Goal: Task Accomplishment & Management: Complete application form

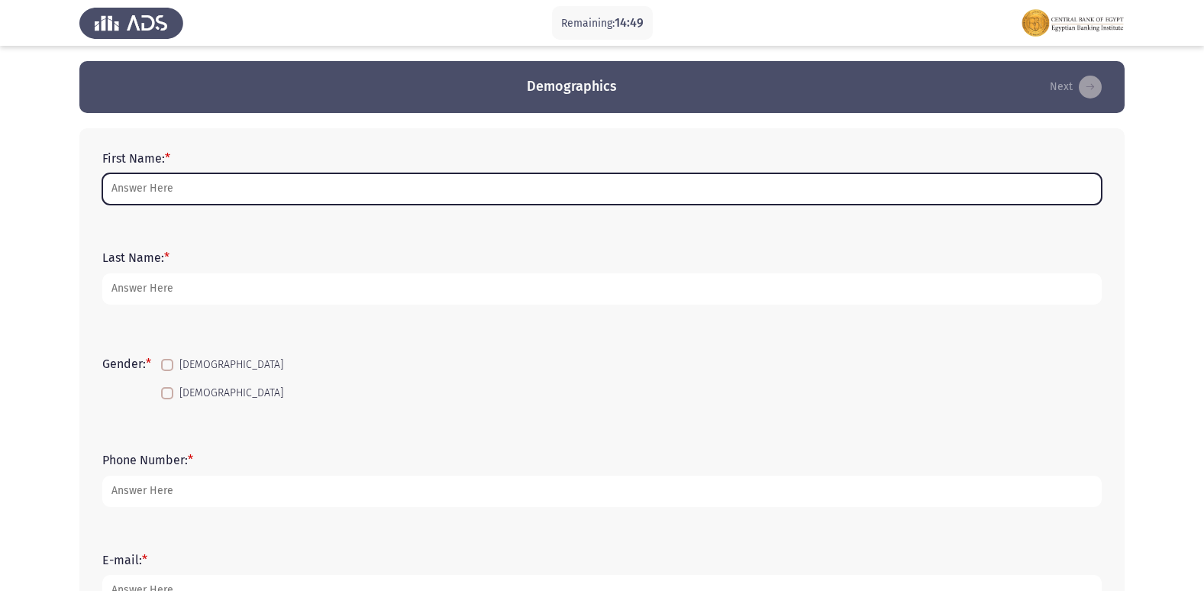
click at [161, 187] on input "First Name: *" at bounding box center [601, 188] width 999 height 31
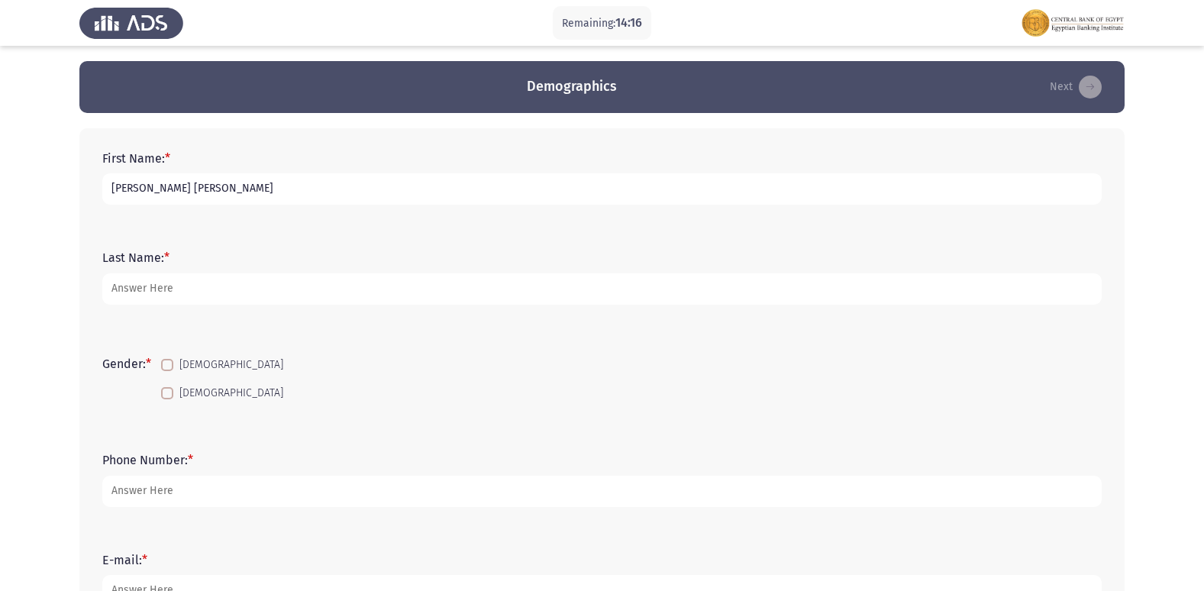
type input "[PERSON_NAME] [PERSON_NAME]"
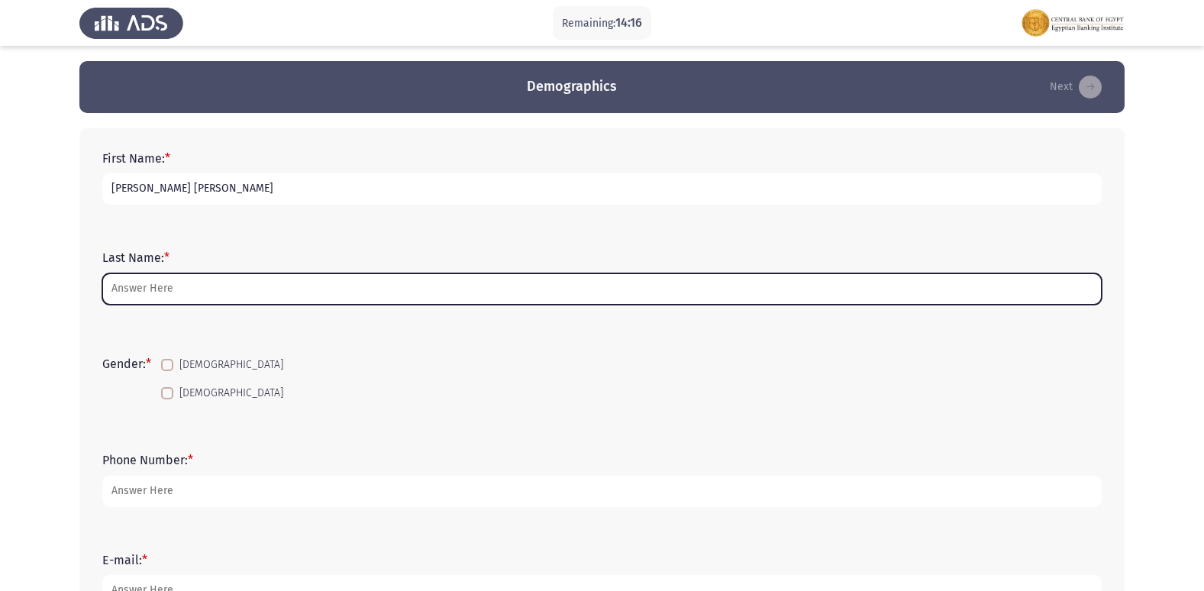
click at [187, 292] on input "Last Name: *" at bounding box center [601, 288] width 999 height 31
click at [412, 278] on input "Last Name: *" at bounding box center [601, 288] width 999 height 31
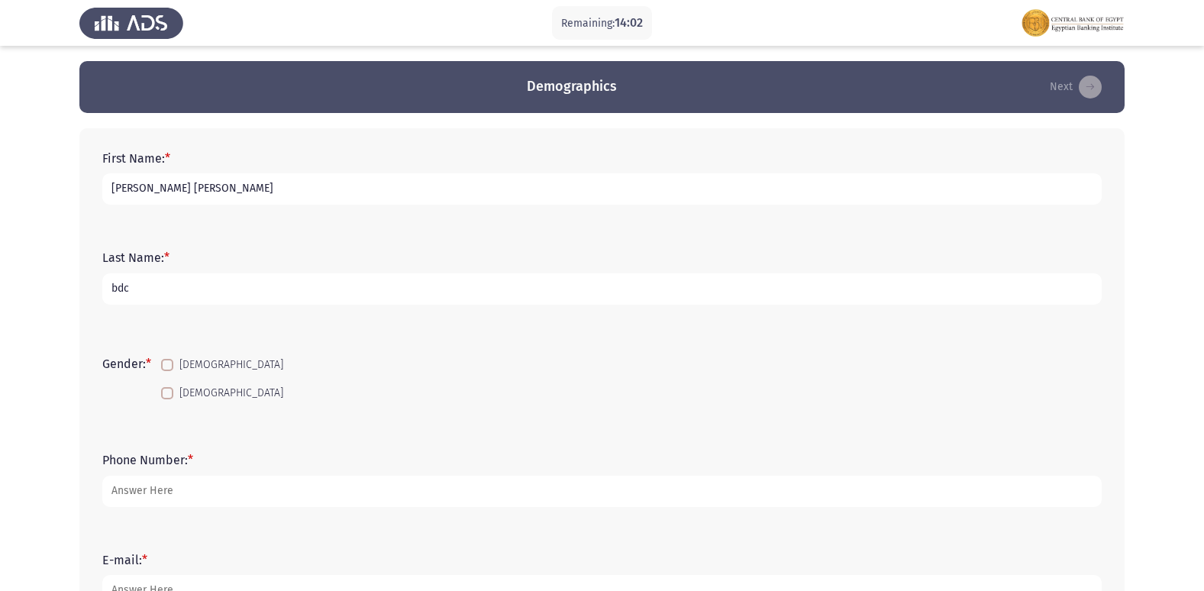
type input "bdc"
click at [172, 360] on span at bounding box center [167, 365] width 12 height 12
click at [167, 371] on input "[DEMOGRAPHIC_DATA]" at bounding box center [166, 371] width 1 height 1
checkbox input "true"
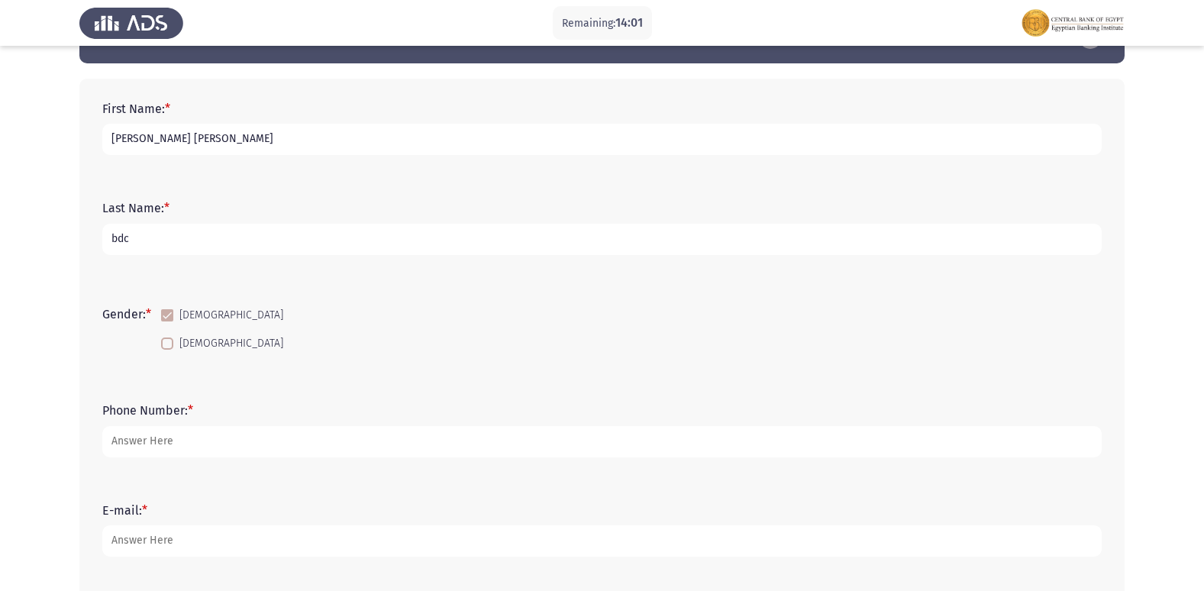
scroll to position [76, 0]
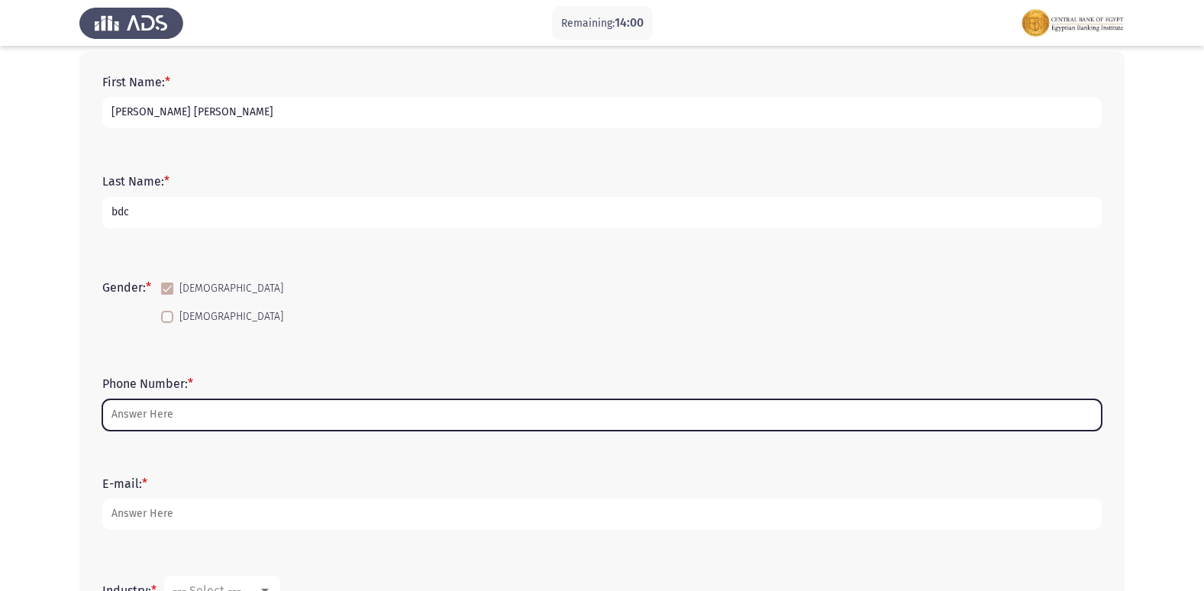
click at [186, 414] on input "Phone Number: *" at bounding box center [601, 414] width 999 height 31
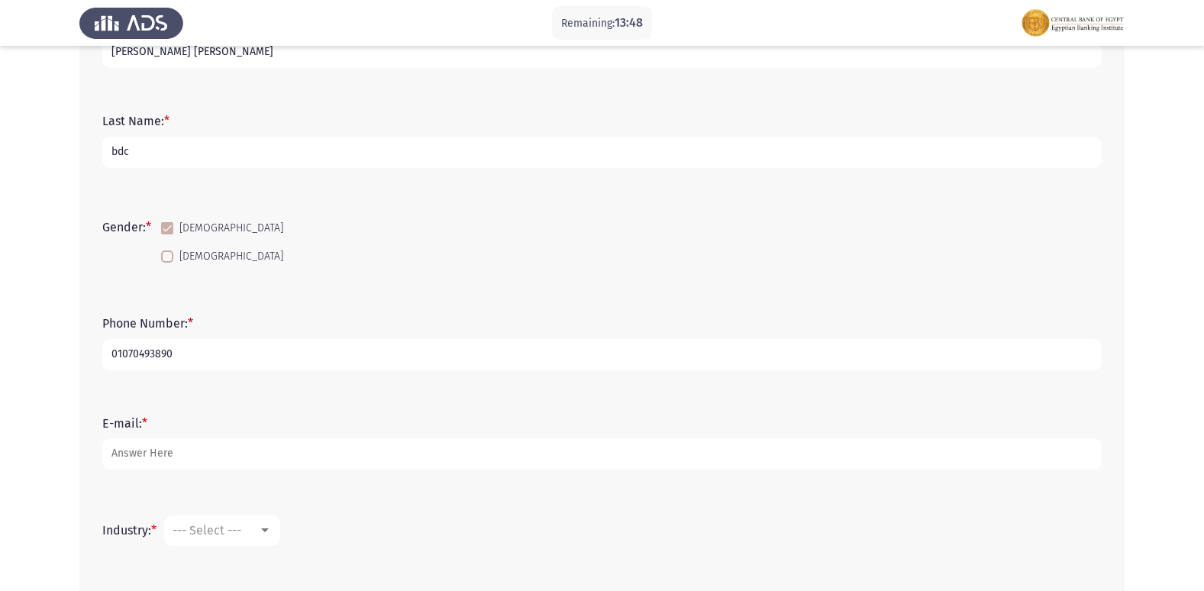
scroll to position [229, 0]
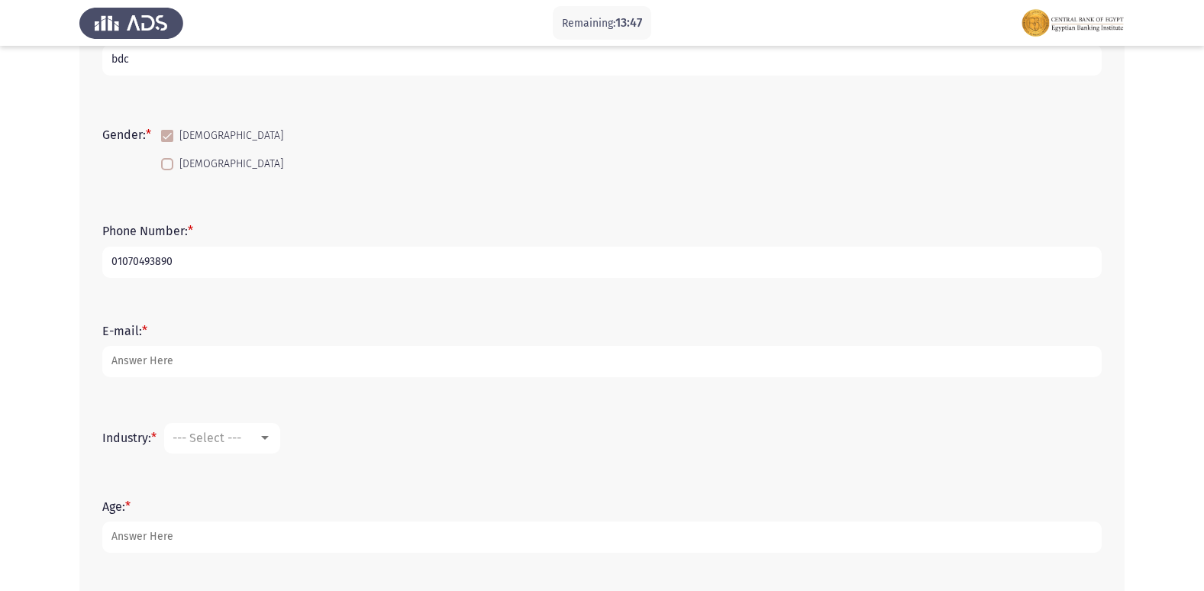
type input "01070493890"
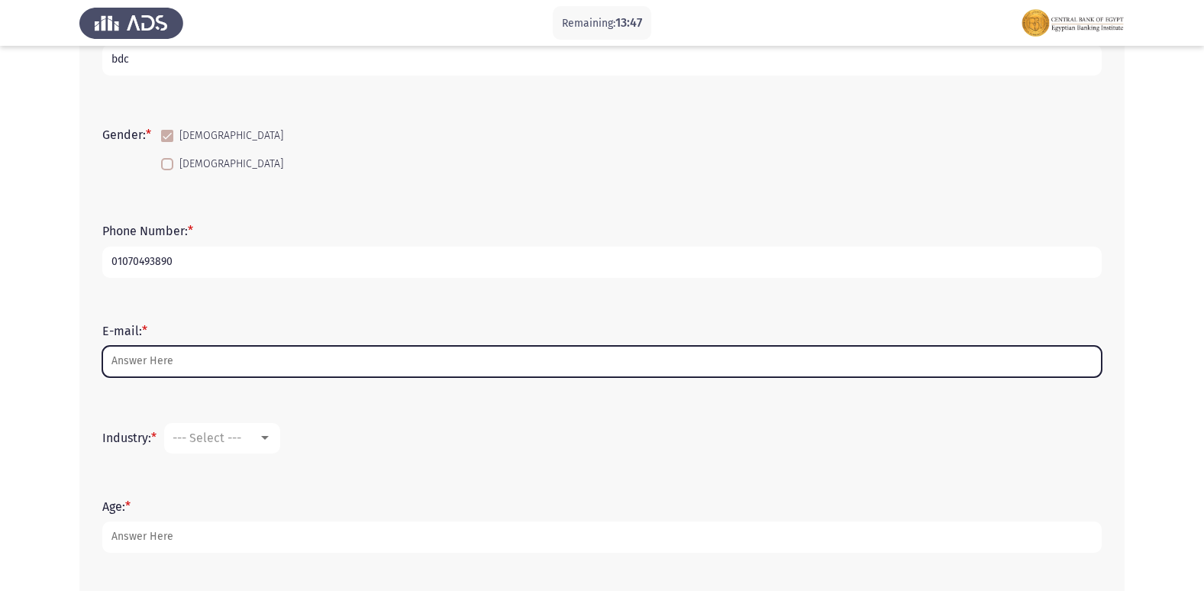
click at [202, 369] on input "E-mail: *" at bounding box center [601, 361] width 999 height 31
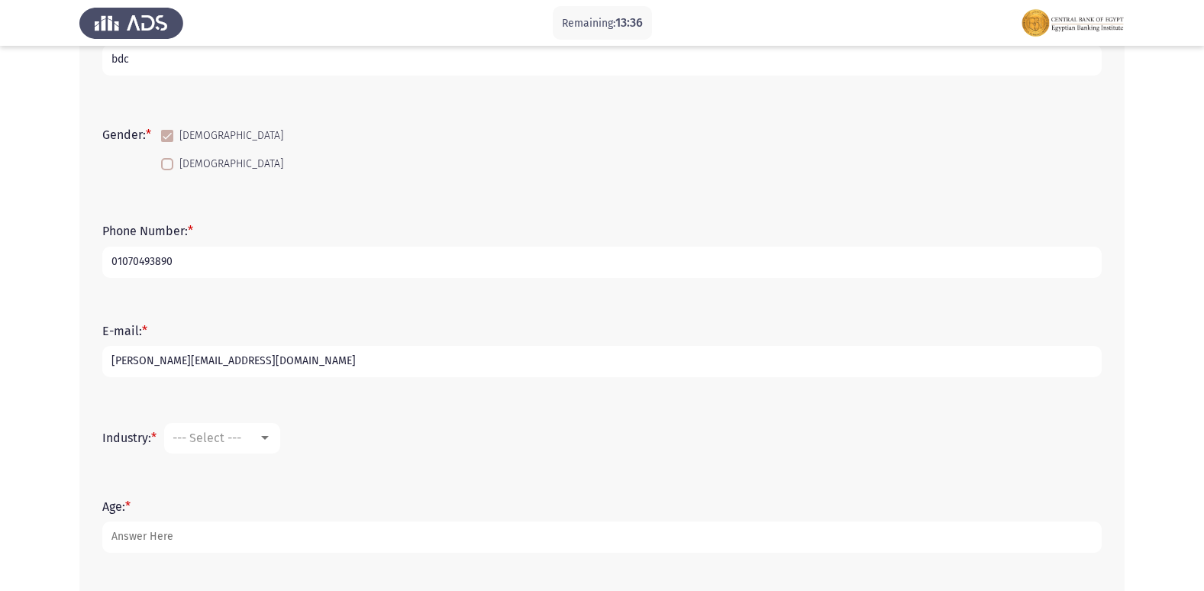
type input "[PERSON_NAME][EMAIL_ADDRESS][DOMAIN_NAME]"
click at [271, 435] on div at bounding box center [265, 438] width 14 height 12
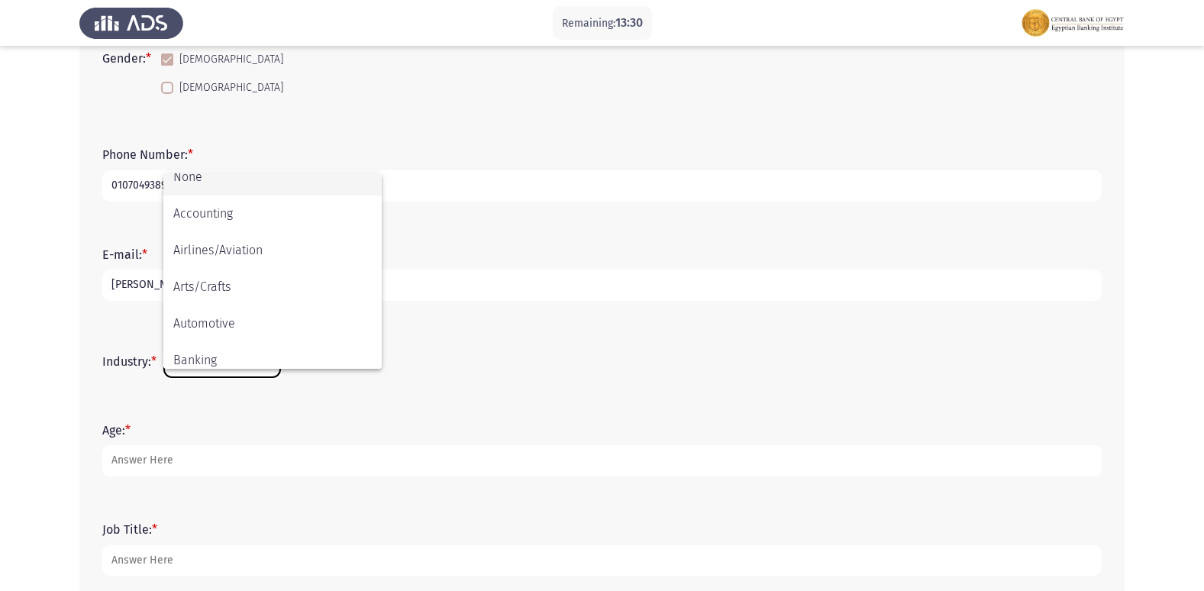
scroll to position [0, 0]
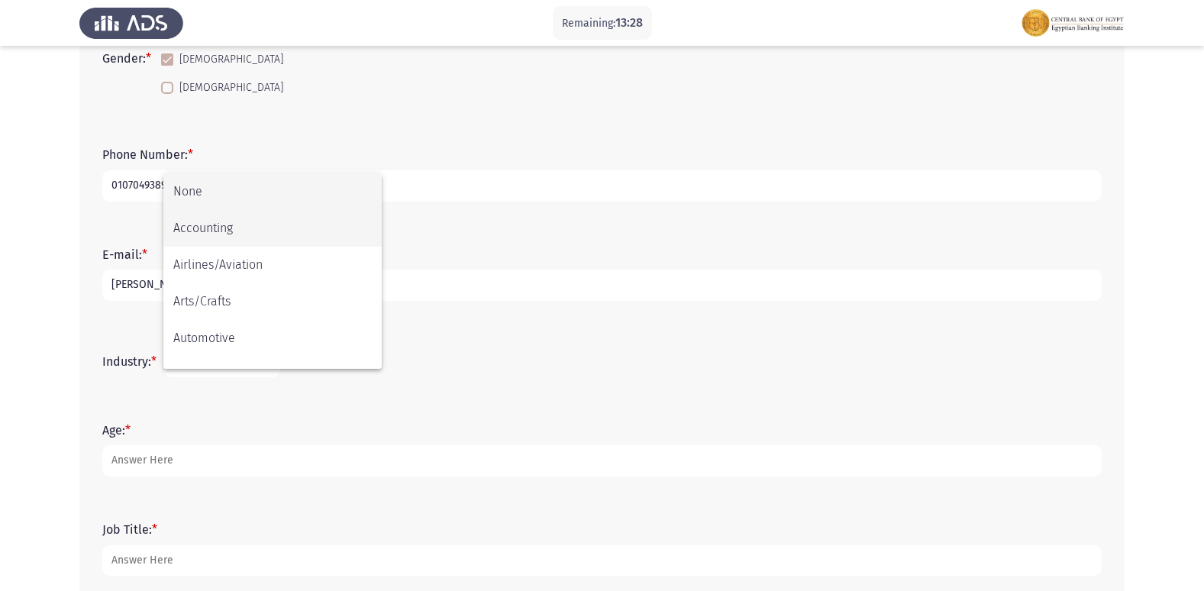
click at [221, 230] on span "Accounting" at bounding box center [272, 228] width 198 height 37
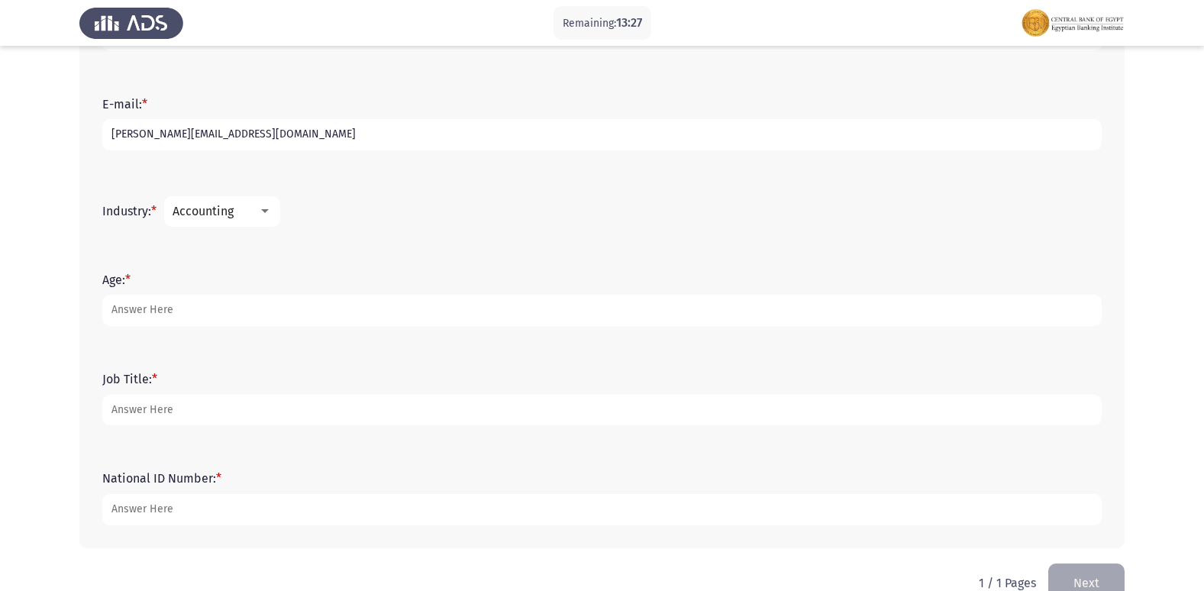
scroll to position [458, 0]
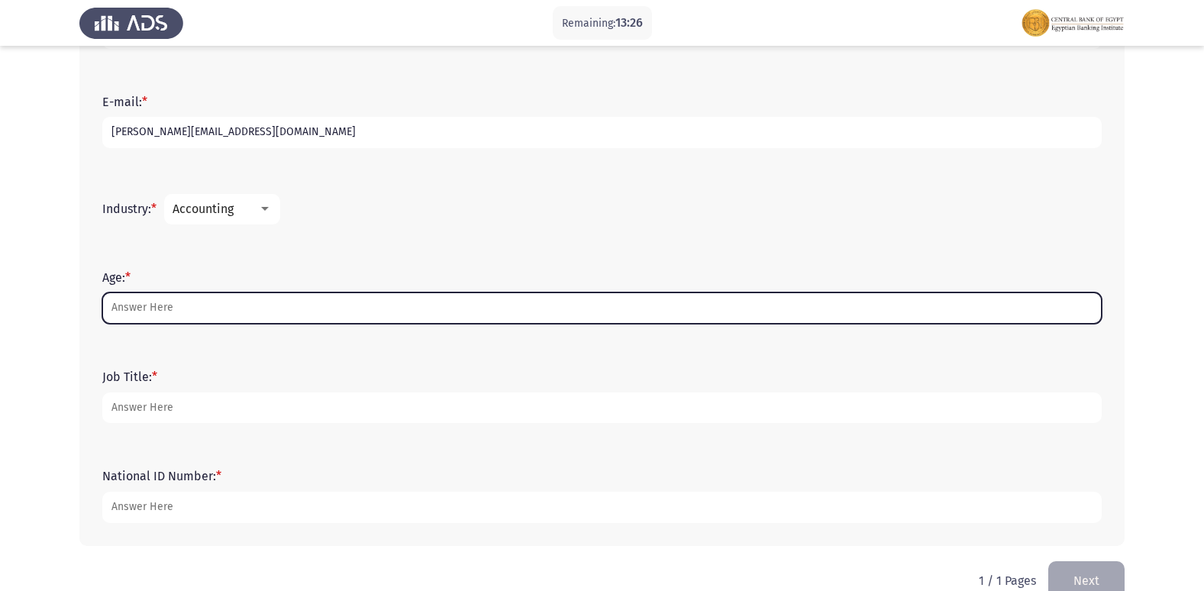
click at [202, 301] on input "Age: *" at bounding box center [601, 307] width 999 height 31
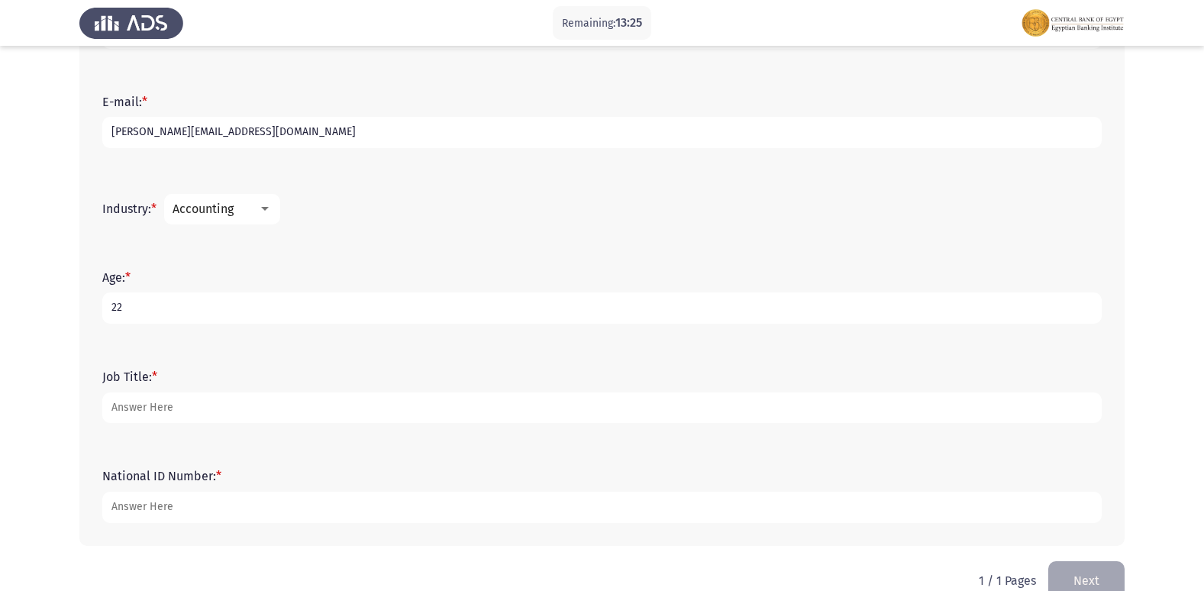
type input "22"
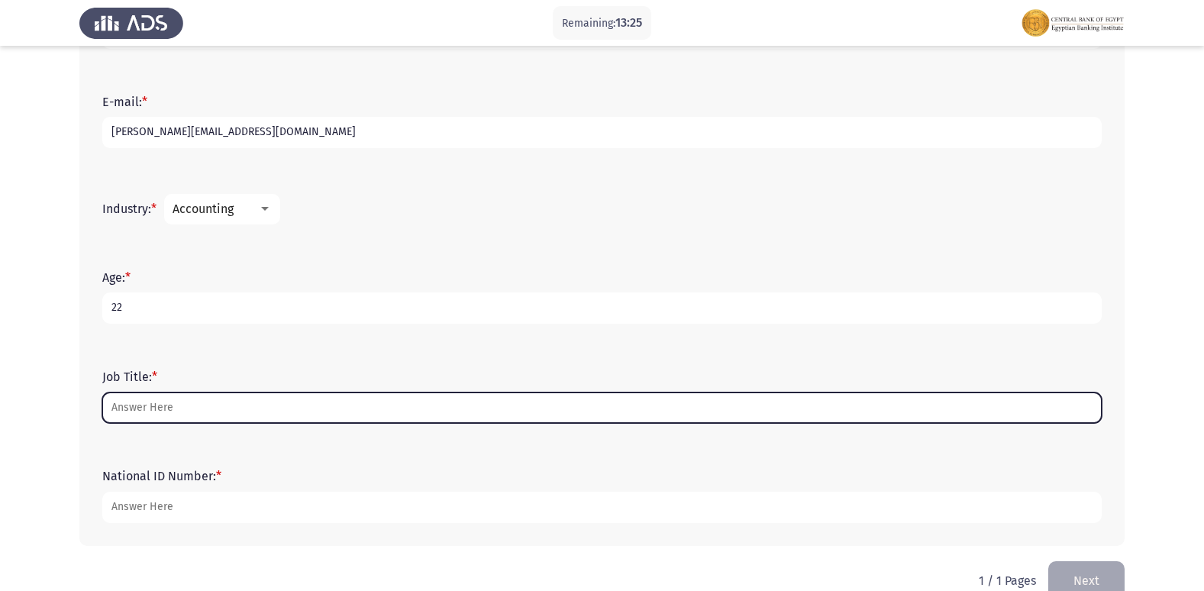
click at [181, 410] on input "Job Title: *" at bounding box center [601, 407] width 999 height 31
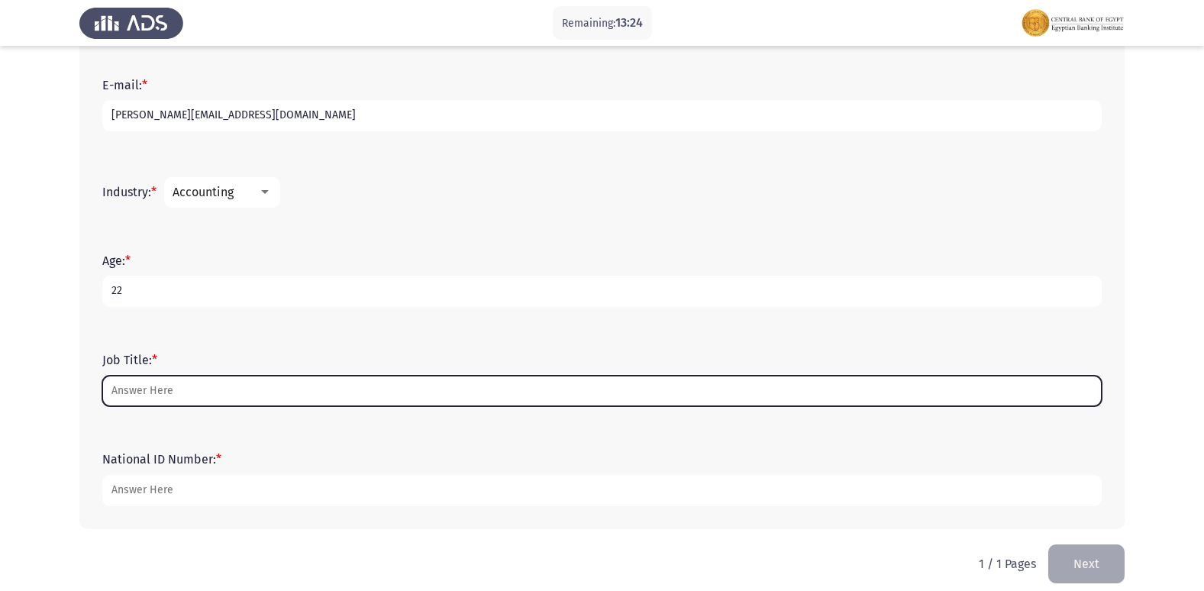
scroll to position [489, 0]
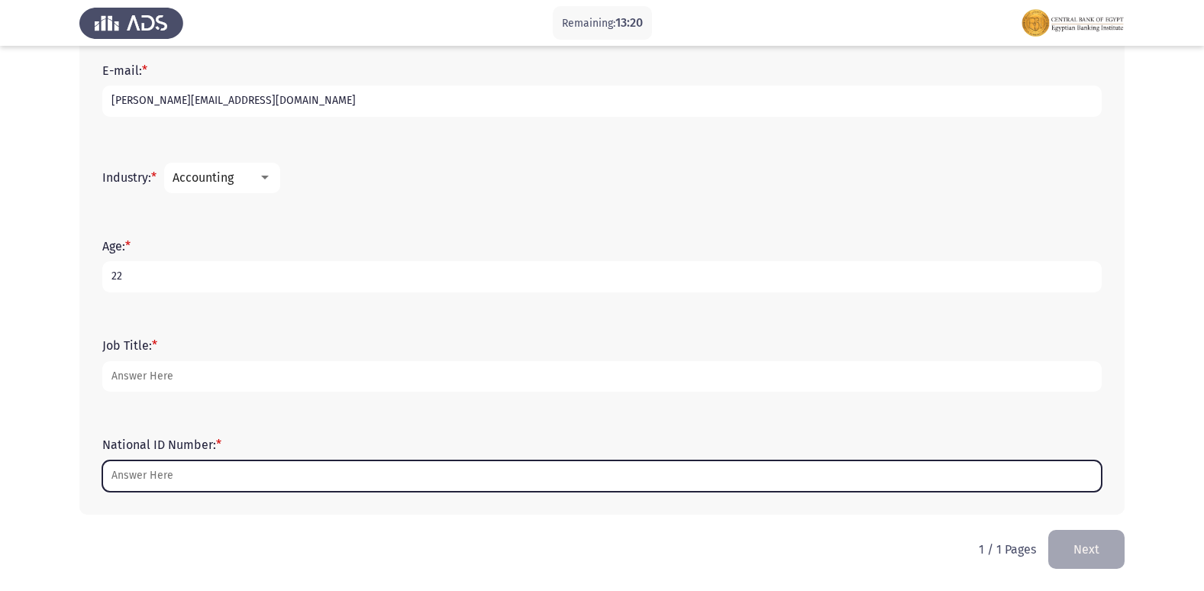
click at [206, 475] on input "National ID Number: *" at bounding box center [601, 475] width 999 height 31
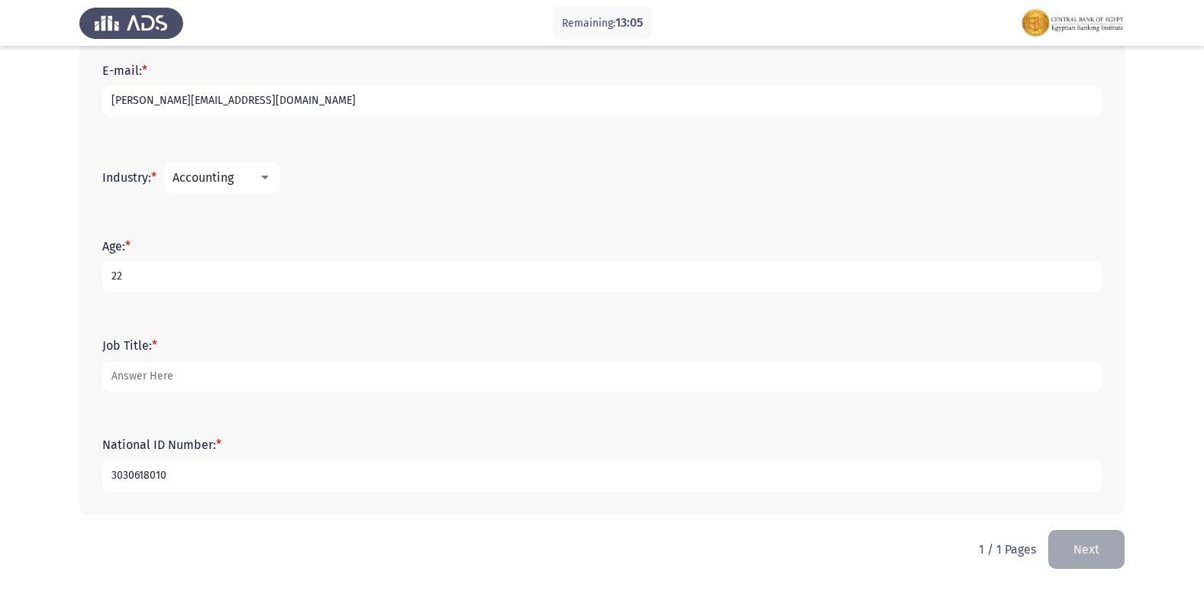
type input "3030618010"
click at [262, 182] on div at bounding box center [265, 178] width 14 height 12
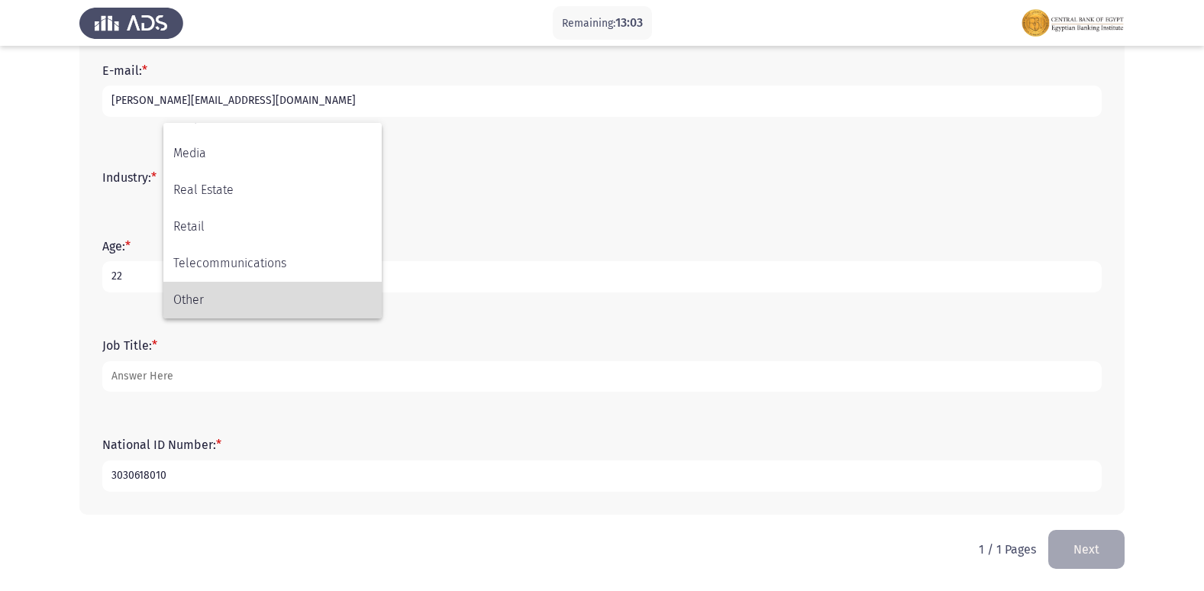
click at [227, 298] on span "Other" at bounding box center [272, 300] width 198 height 37
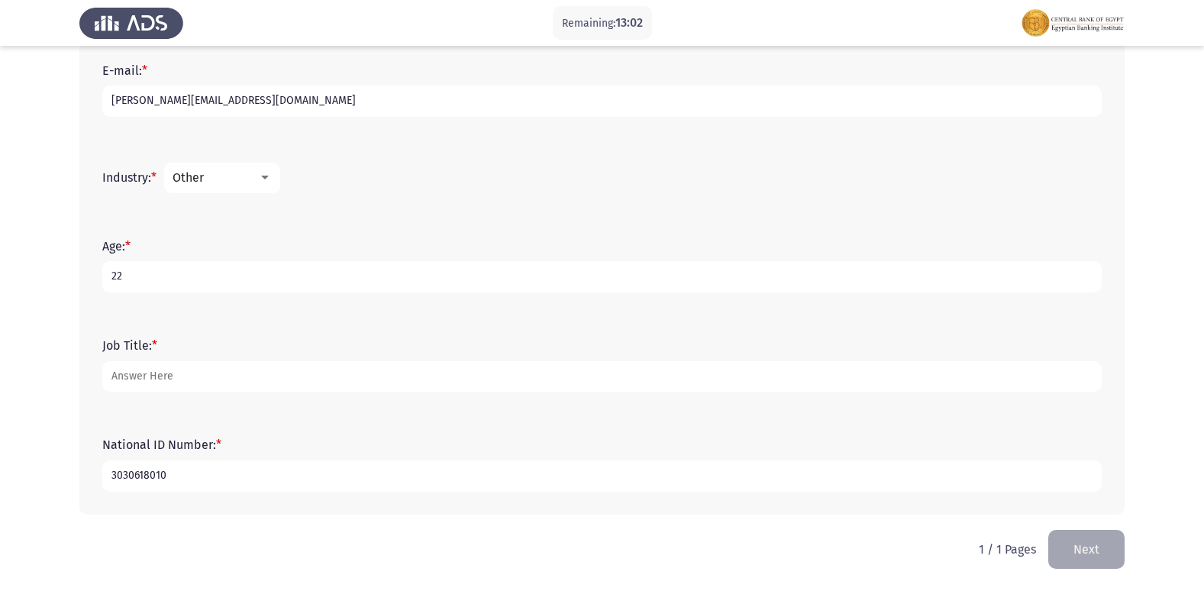
click at [191, 477] on input "3030618010" at bounding box center [601, 475] width 999 height 31
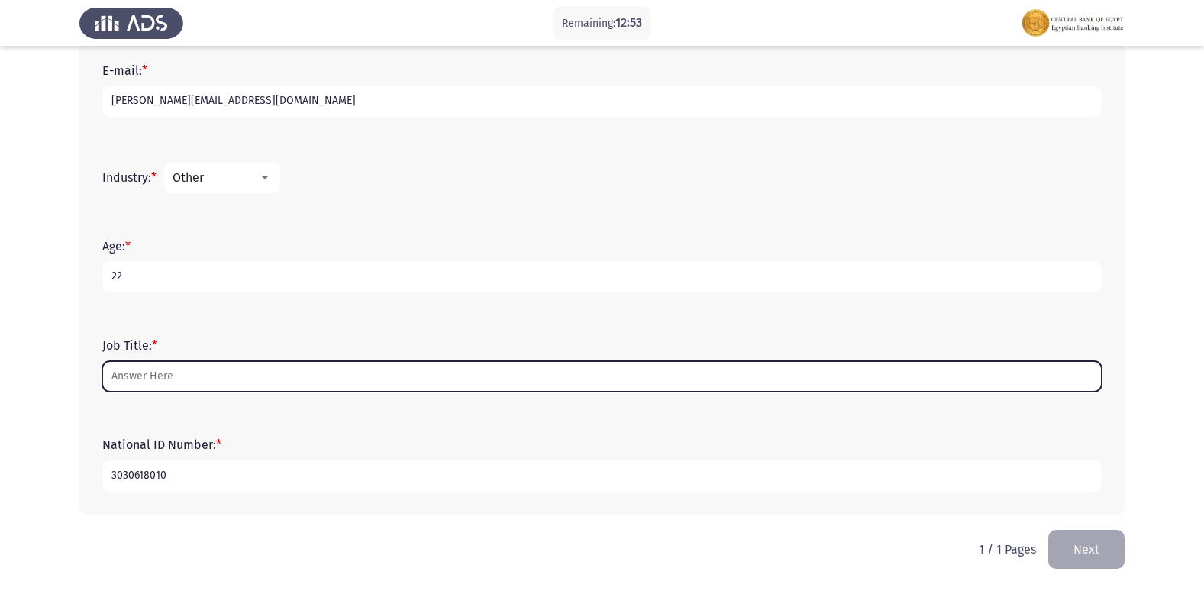
click at [240, 361] on input "Job Title: *" at bounding box center [601, 376] width 999 height 31
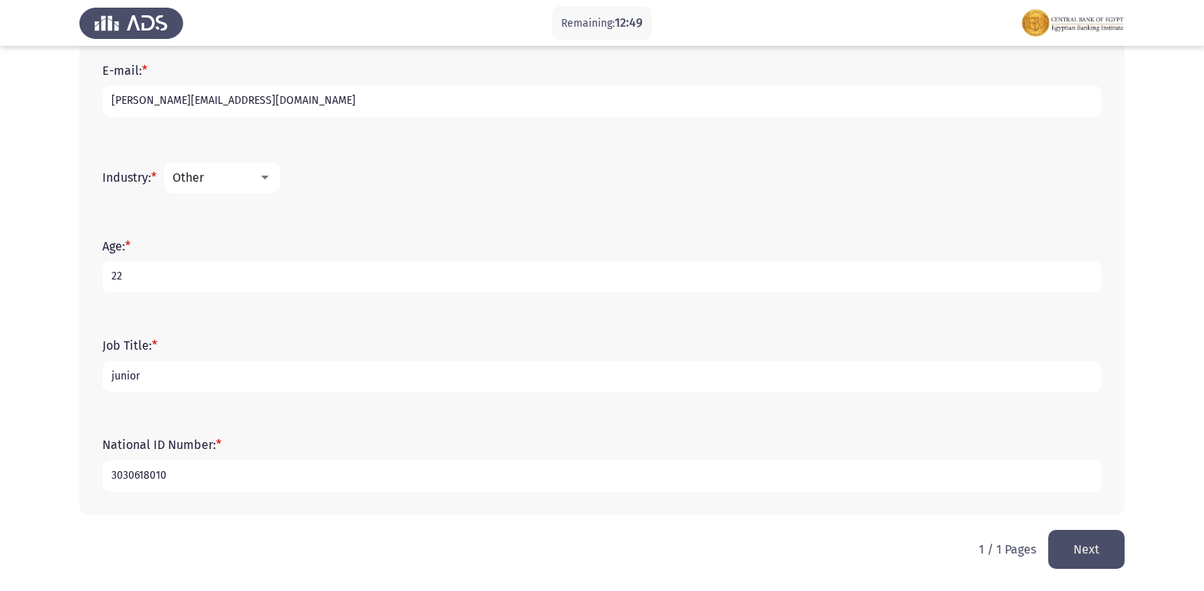
type input "junior"
click at [257, 469] on input "3030618010" at bounding box center [601, 475] width 999 height 31
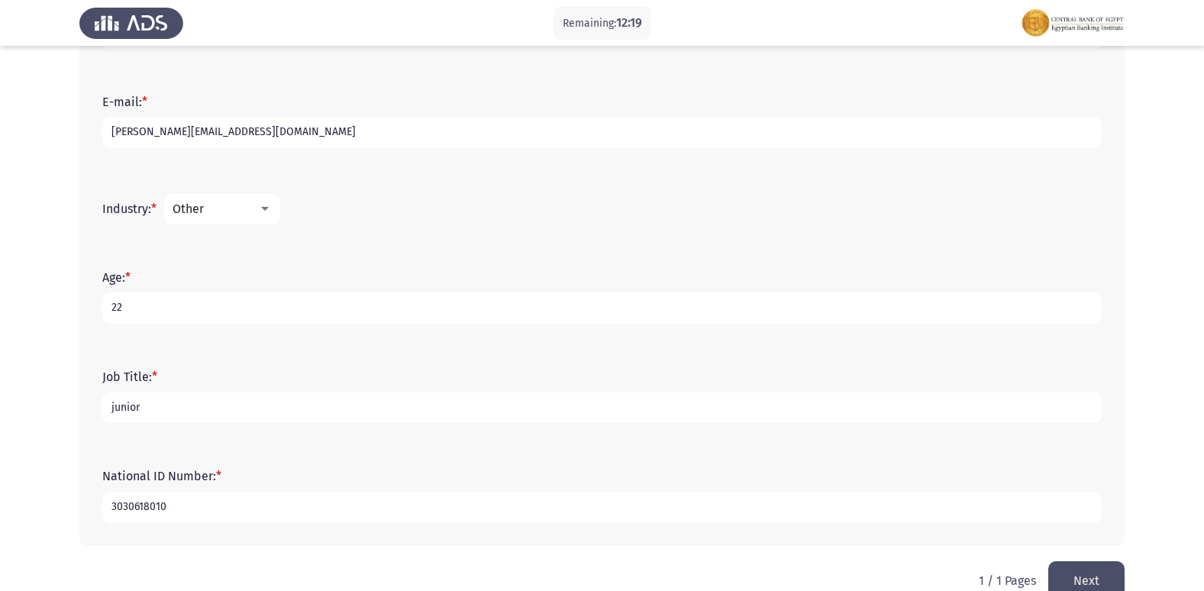
scroll to position [489, 0]
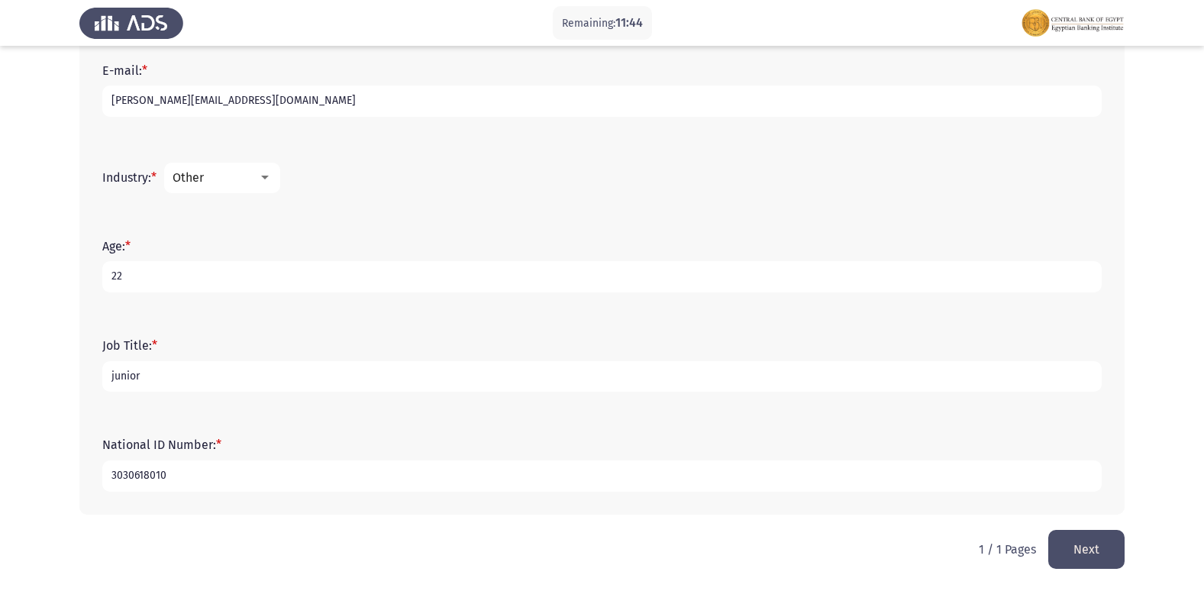
type input "[CREDIT_CARD_NUMBER]"
click at [1076, 545] on button "Next" at bounding box center [1086, 549] width 76 height 39
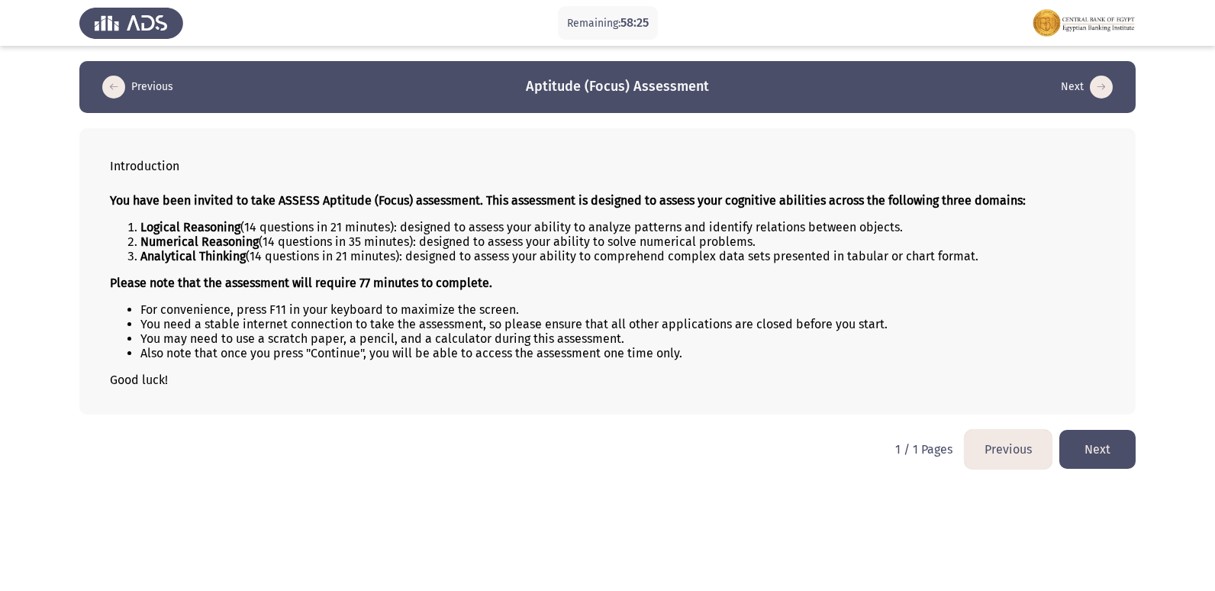
click at [1093, 455] on button "Next" at bounding box center [1097, 449] width 76 height 39
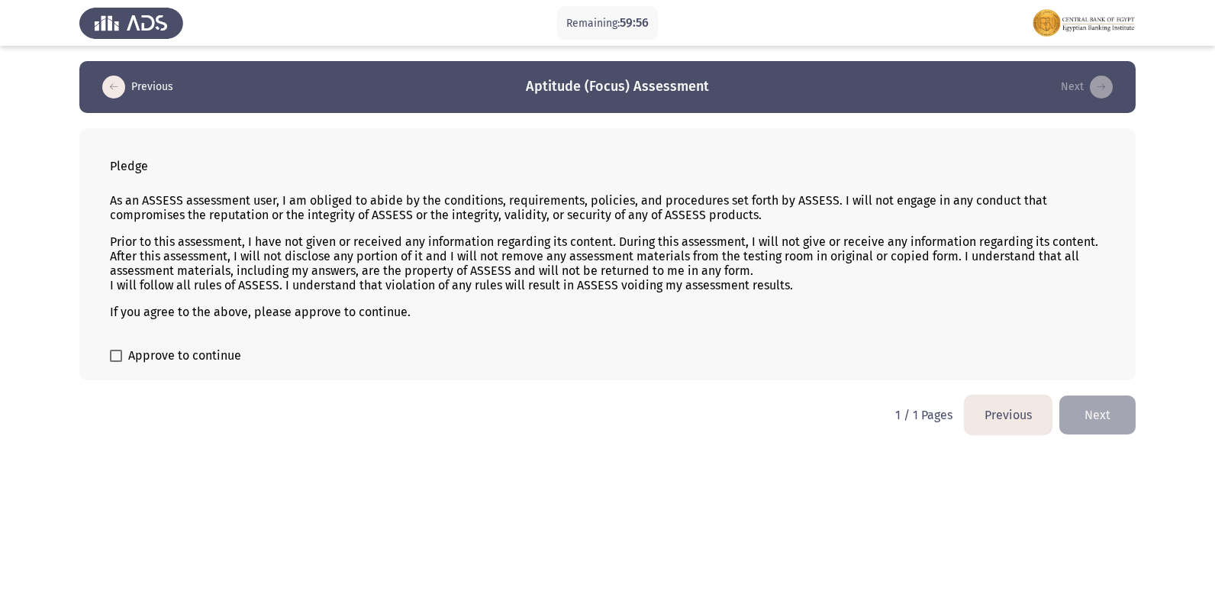
click at [119, 353] on span at bounding box center [116, 356] width 12 height 12
click at [116, 362] on input "Approve to continue" at bounding box center [115, 362] width 1 height 1
checkbox input "true"
click at [1096, 414] on button "Next" at bounding box center [1097, 414] width 76 height 39
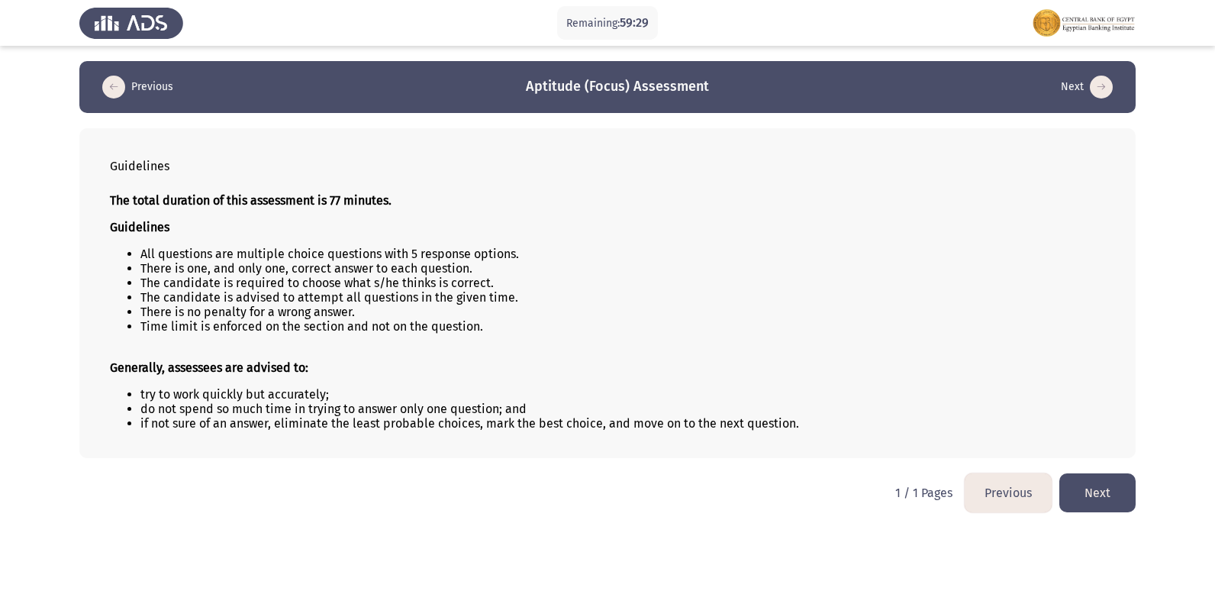
click at [1104, 495] on button "Next" at bounding box center [1097, 492] width 76 height 39
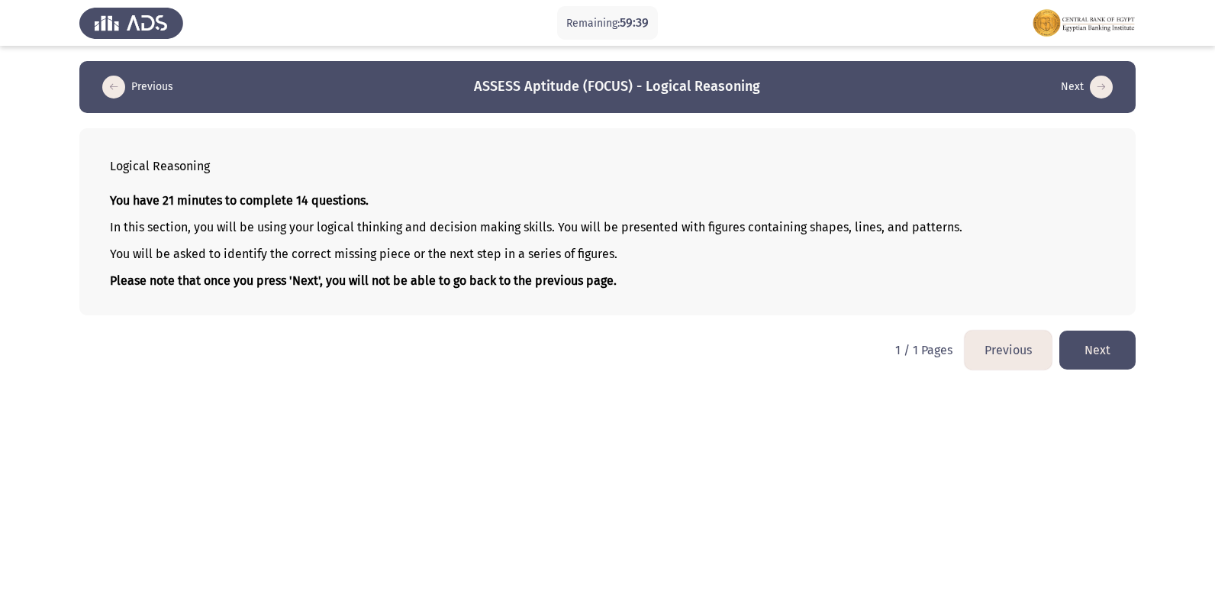
click at [1106, 352] on button "Next" at bounding box center [1097, 350] width 76 height 39
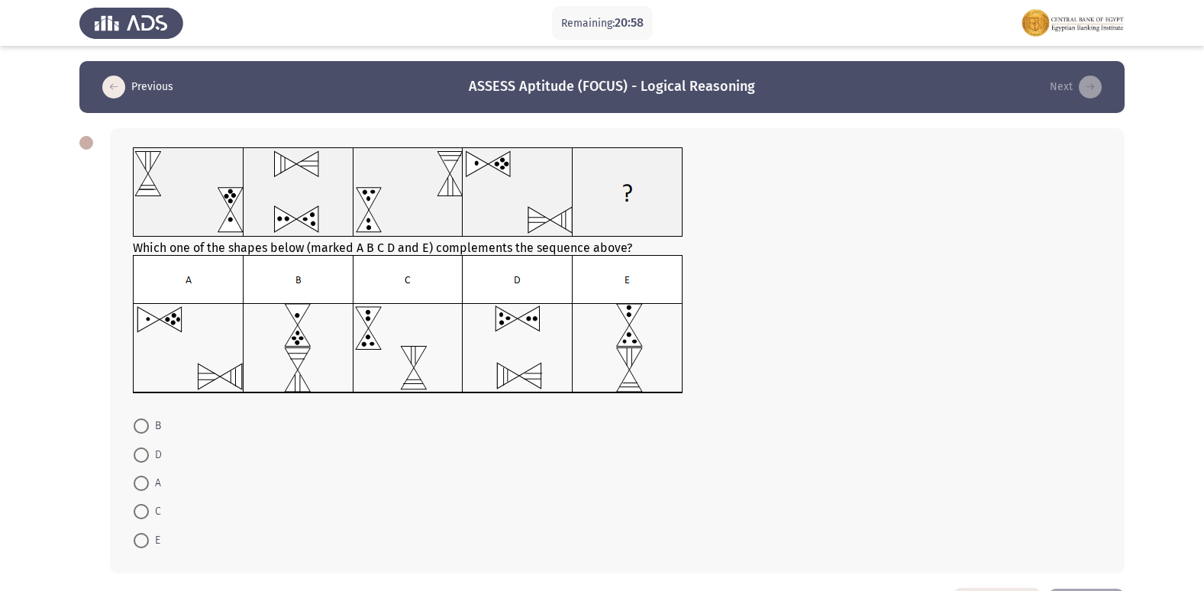
scroll to position [59, 0]
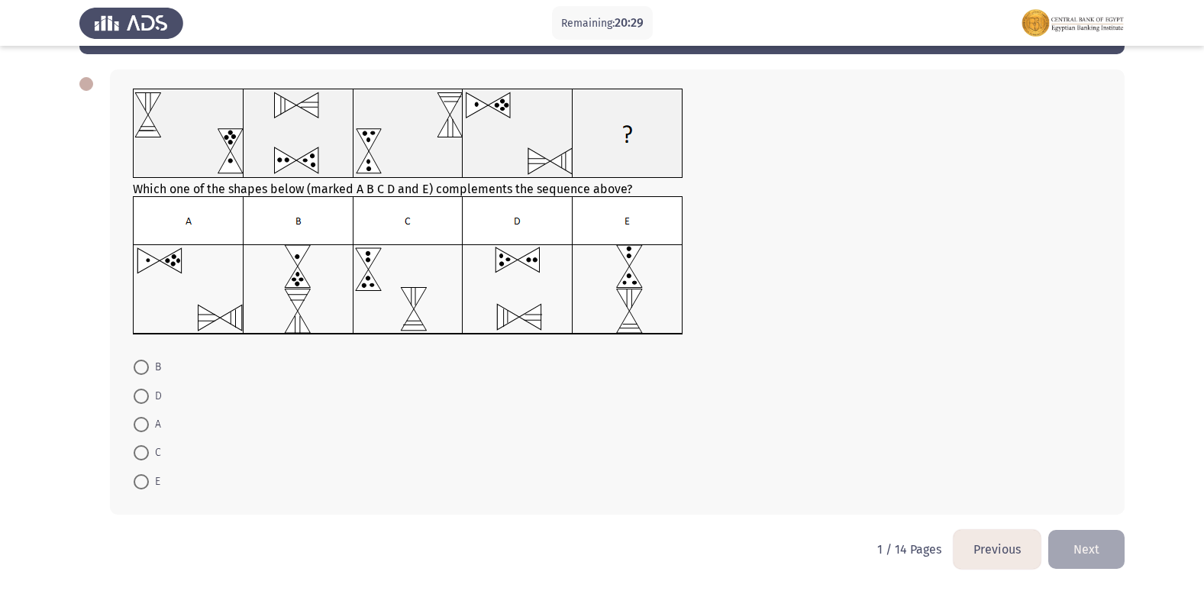
click at [142, 397] on span at bounding box center [141, 396] width 15 height 15
click at [142, 397] on input "D" at bounding box center [141, 396] width 15 height 15
radio input "true"
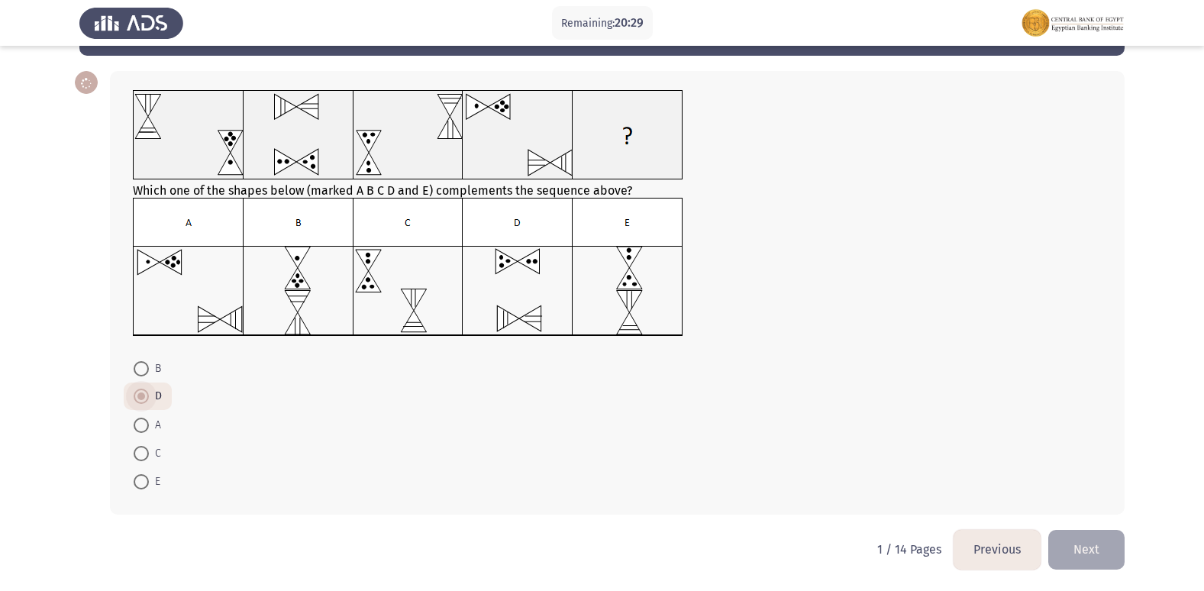
scroll to position [57, 0]
click at [142, 400] on span at bounding box center [141, 396] width 15 height 15
click at [142, 400] on input "D" at bounding box center [141, 396] width 15 height 15
click at [1086, 553] on button "Next" at bounding box center [1086, 549] width 76 height 39
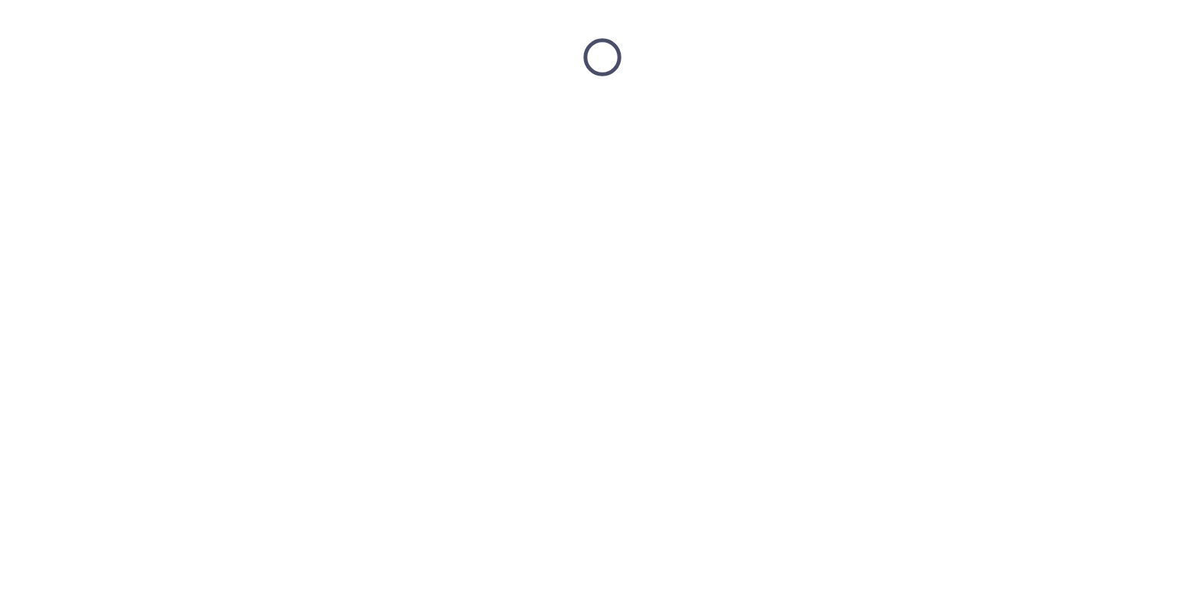
scroll to position [0, 0]
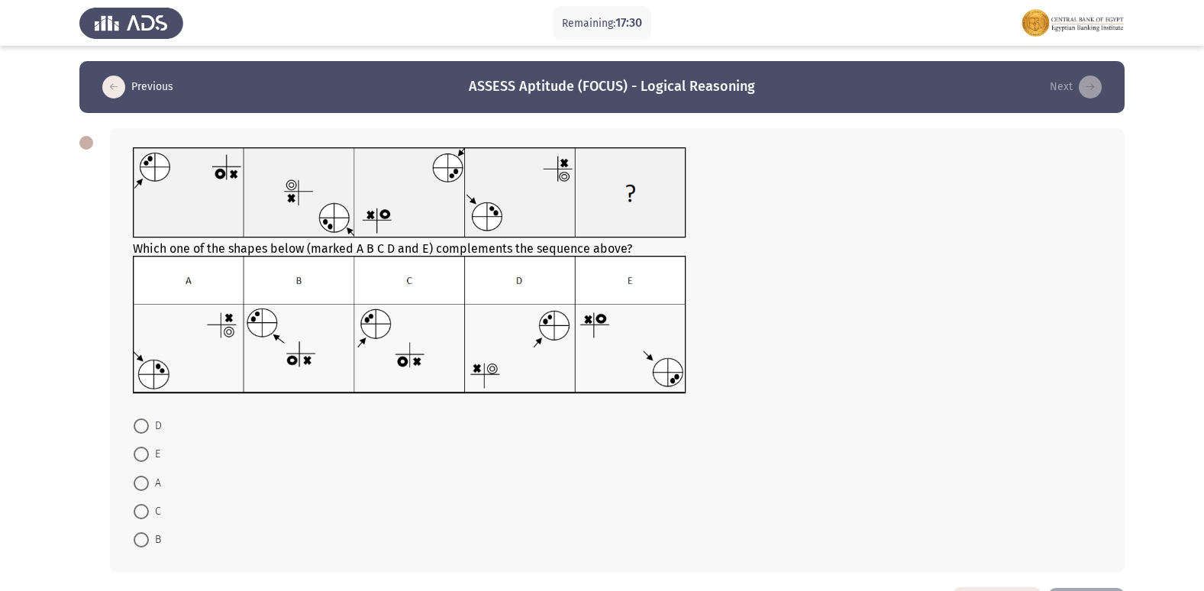
click at [139, 456] on span at bounding box center [141, 454] width 15 height 15
click at [139, 456] on input "E" at bounding box center [141, 454] width 15 height 15
radio input "true"
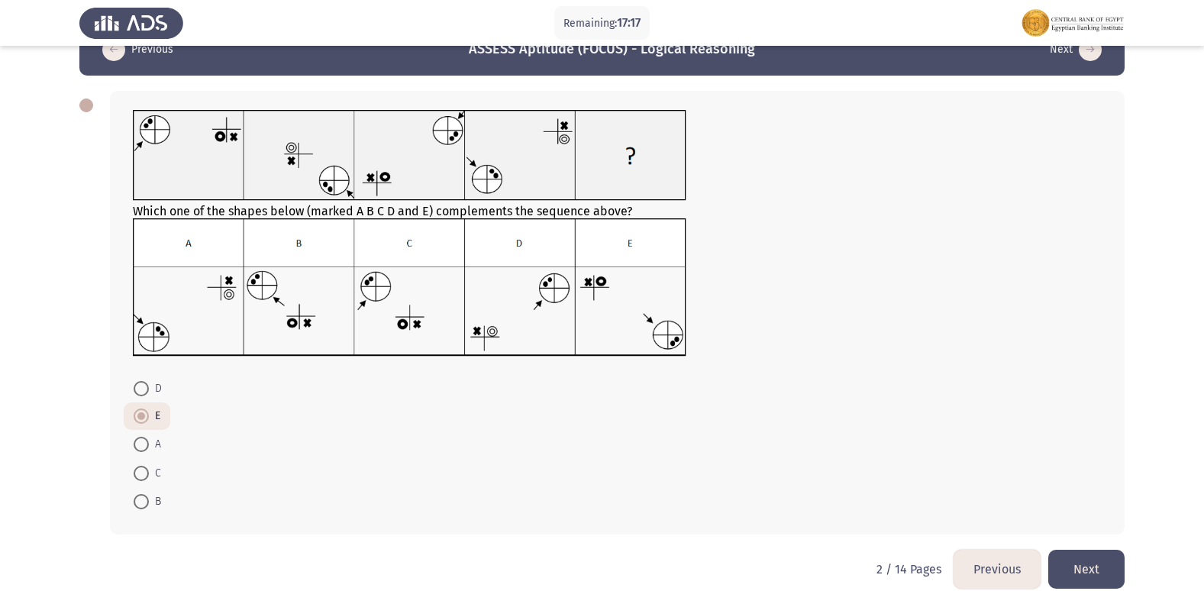
scroll to position [57, 0]
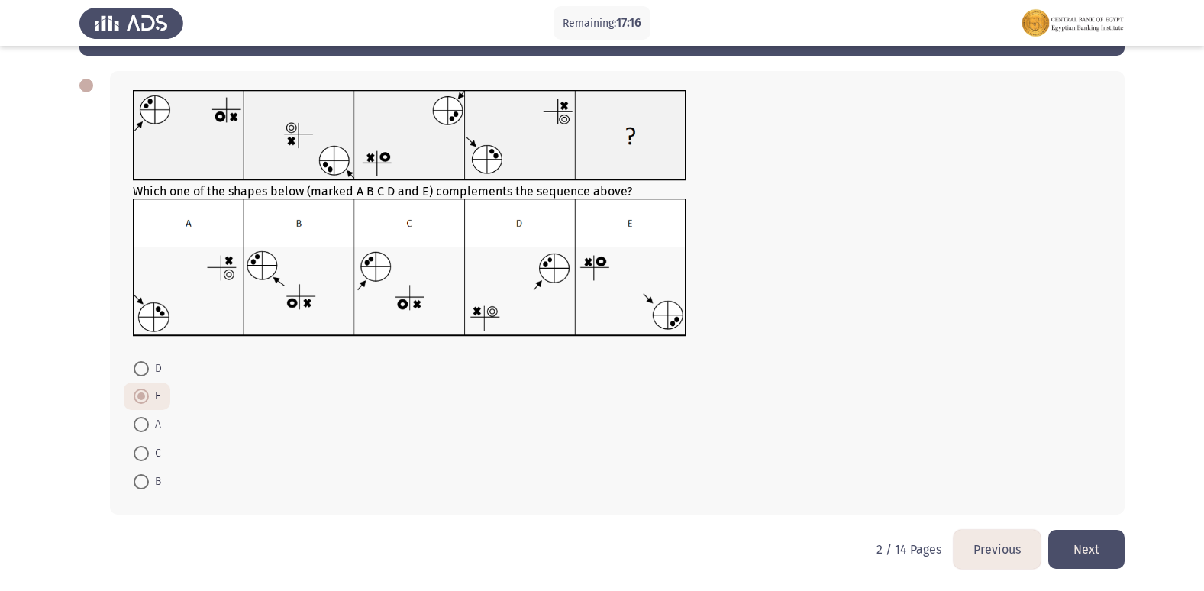
click at [1072, 549] on button "Next" at bounding box center [1086, 549] width 76 height 39
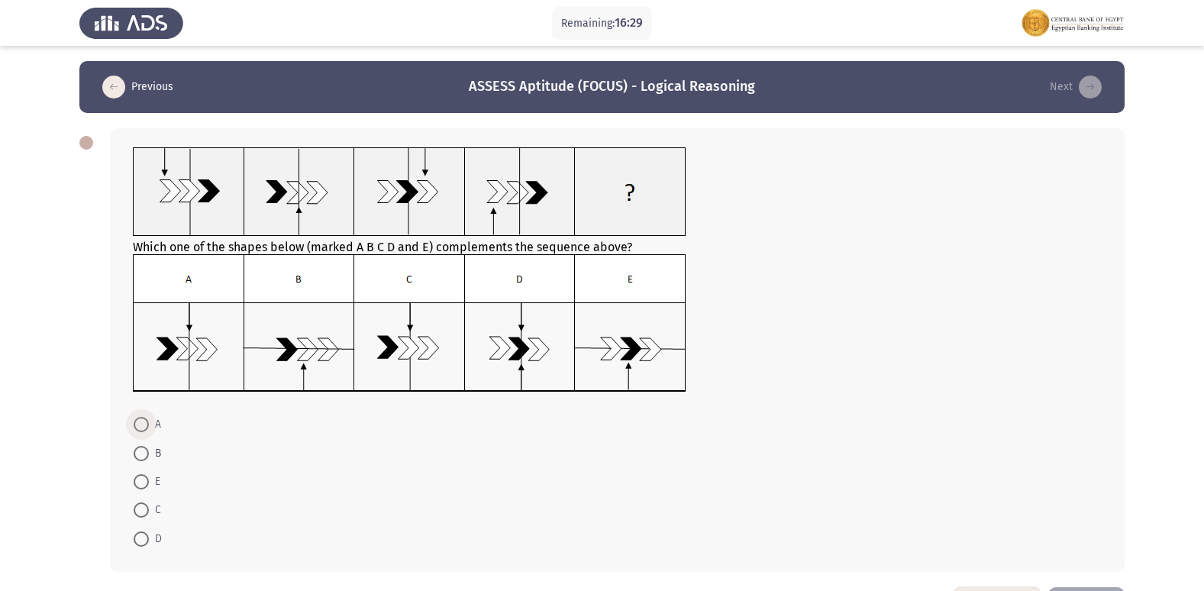
click at [143, 424] on span at bounding box center [141, 424] width 15 height 15
click at [143, 424] on input "A" at bounding box center [141, 424] width 15 height 15
radio input "true"
click at [147, 511] on span at bounding box center [141, 508] width 15 height 15
click at [147, 511] on input "C" at bounding box center [141, 508] width 15 height 15
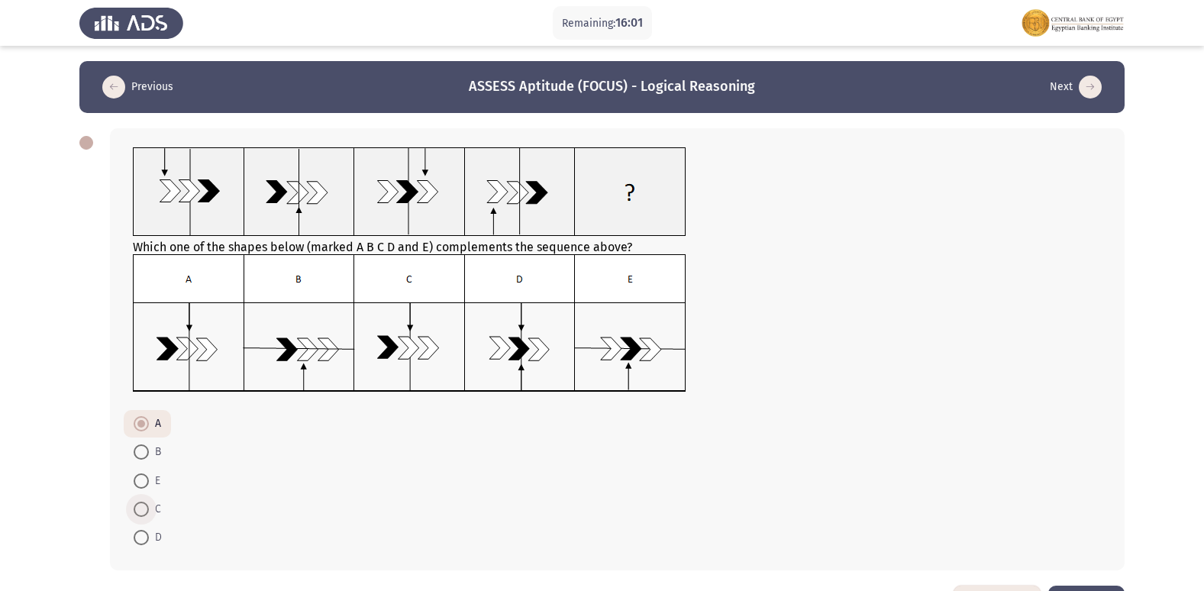
radio input "true"
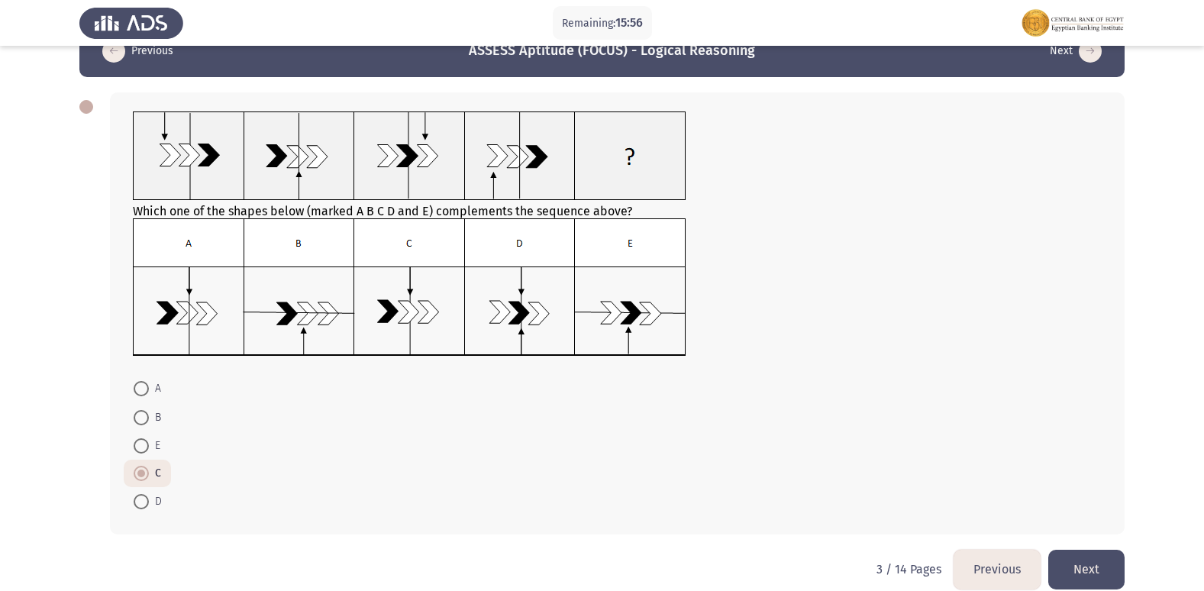
scroll to position [56, 0]
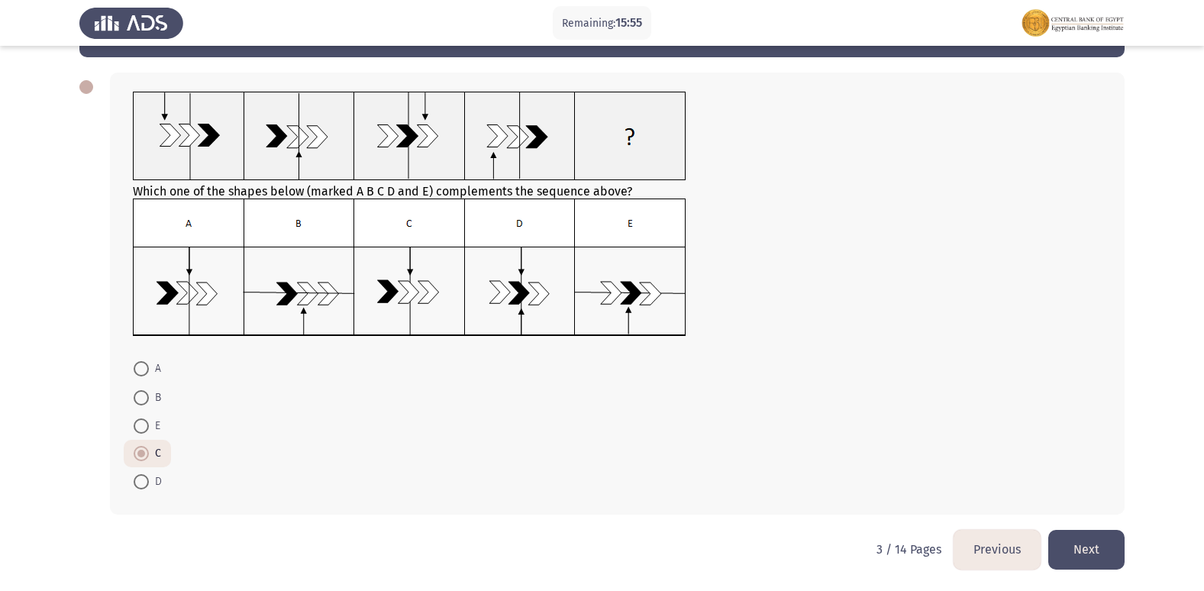
click at [1085, 546] on button "Next" at bounding box center [1086, 549] width 76 height 39
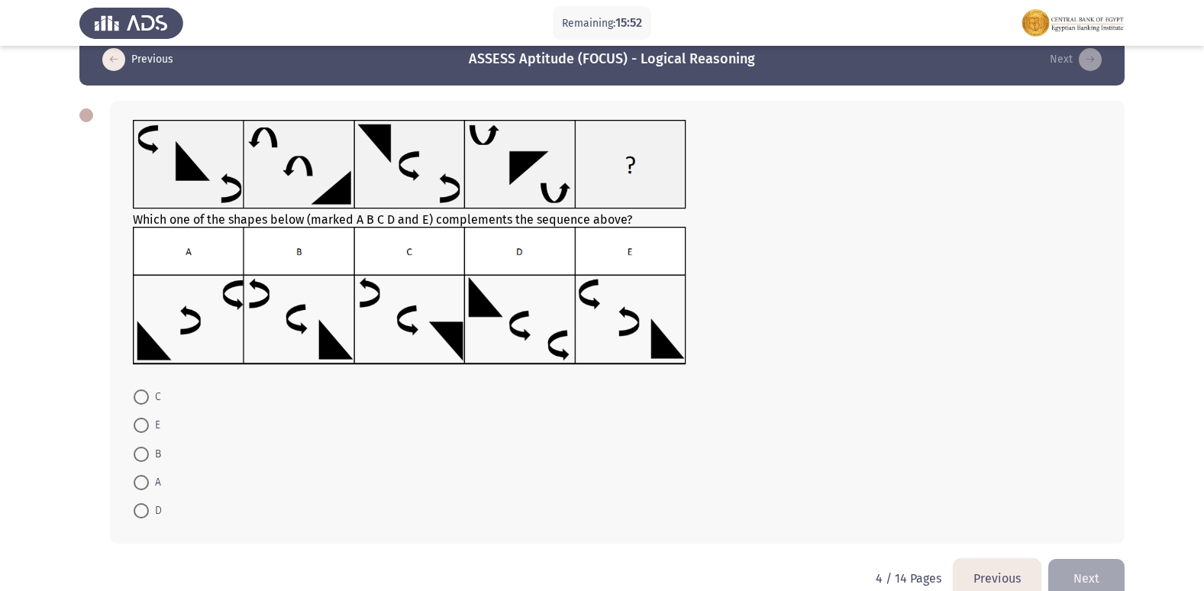
scroll to position [0, 0]
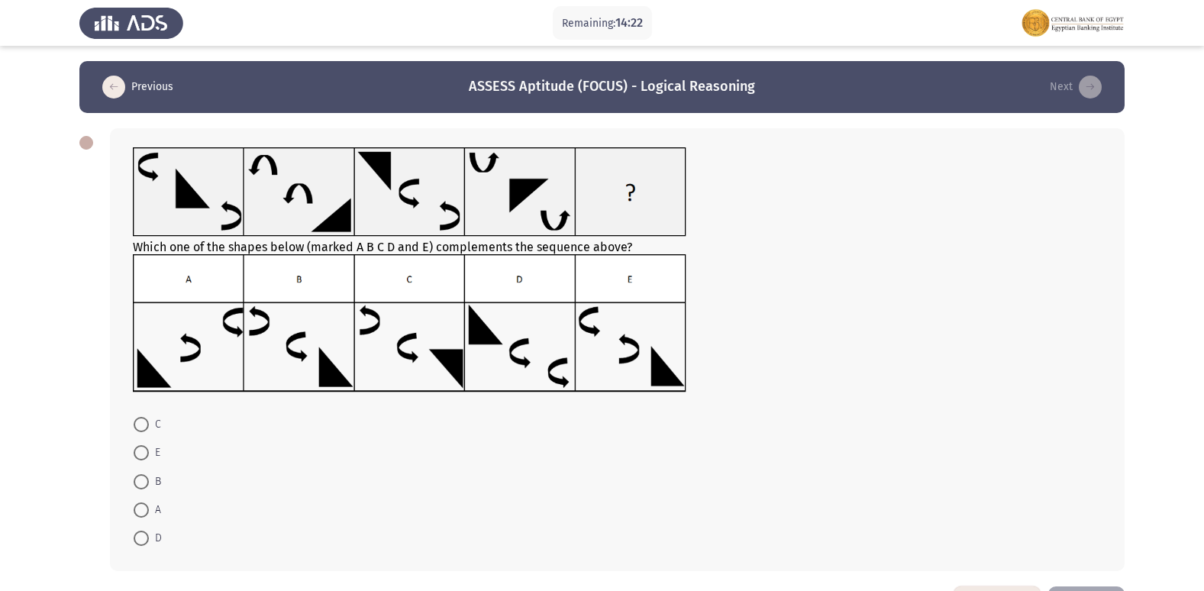
click at [141, 512] on span at bounding box center [141, 509] width 15 height 15
click at [141, 512] on input "A" at bounding box center [141, 509] width 15 height 15
radio input "true"
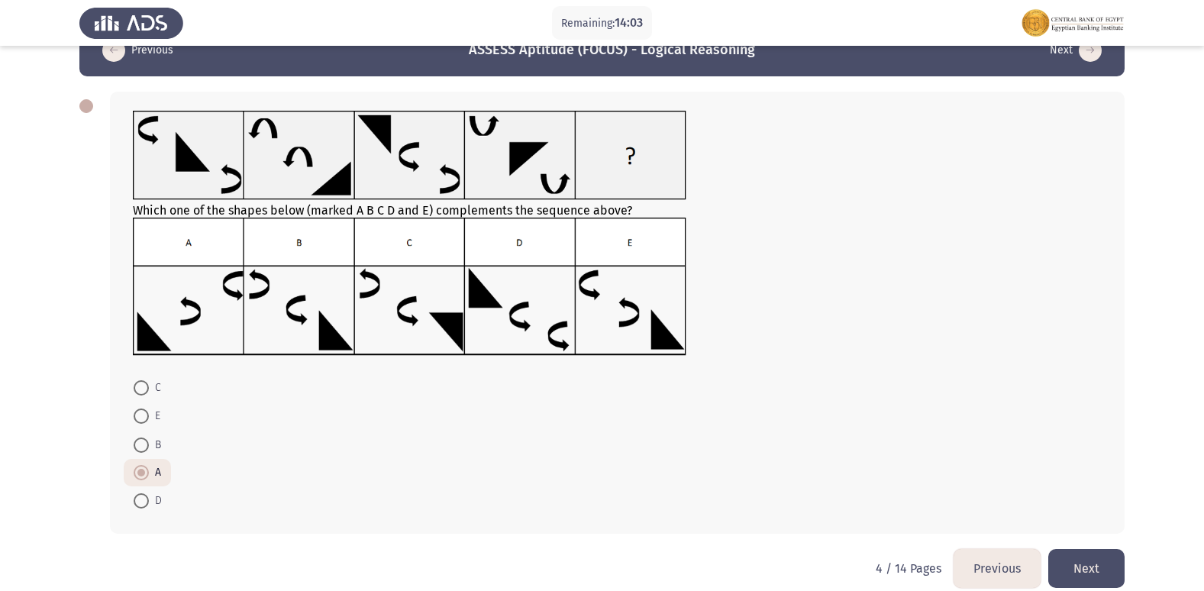
scroll to position [56, 0]
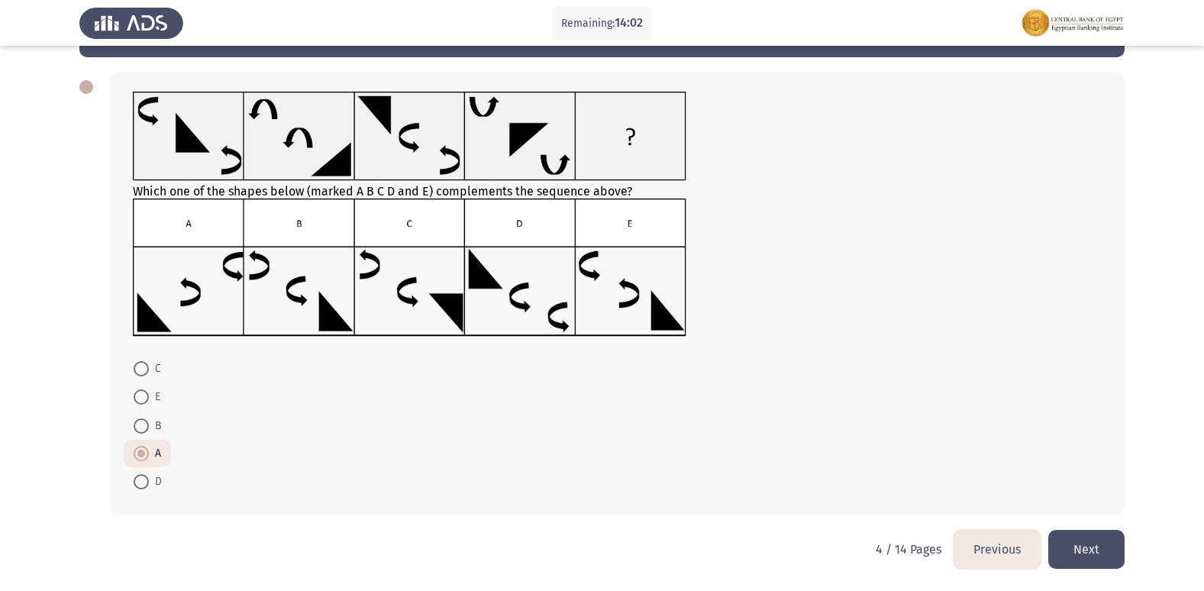
click at [1092, 549] on button "Next" at bounding box center [1086, 549] width 76 height 39
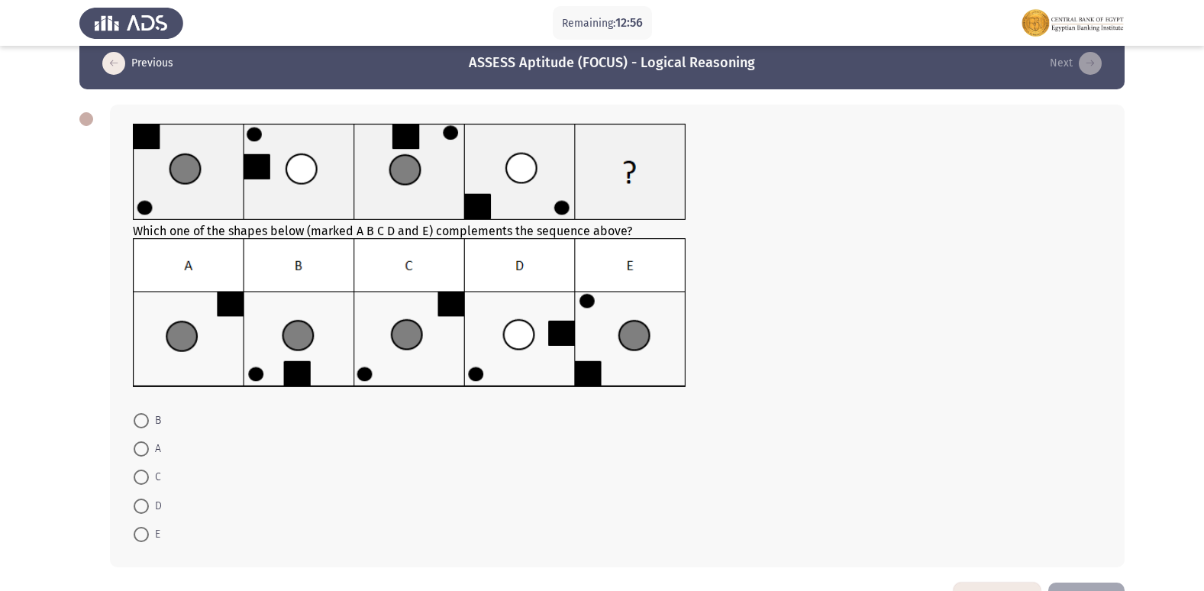
scroll to position [0, 0]
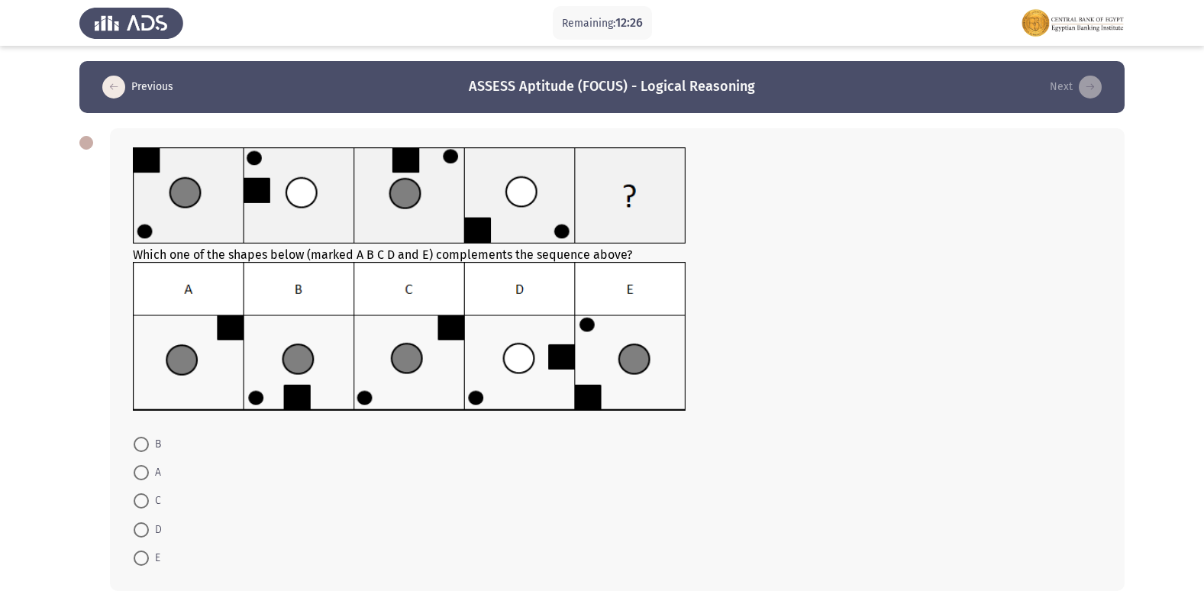
click at [146, 505] on span at bounding box center [141, 500] width 15 height 15
click at [146, 505] on input "C" at bounding box center [141, 500] width 15 height 15
radio input "true"
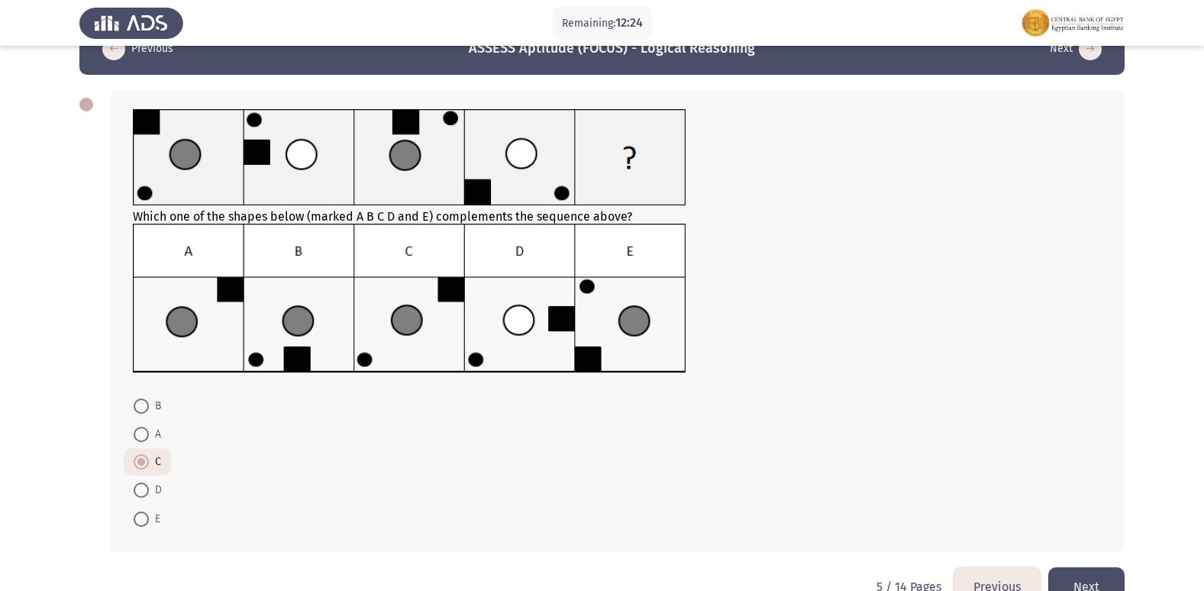
scroll to position [76, 0]
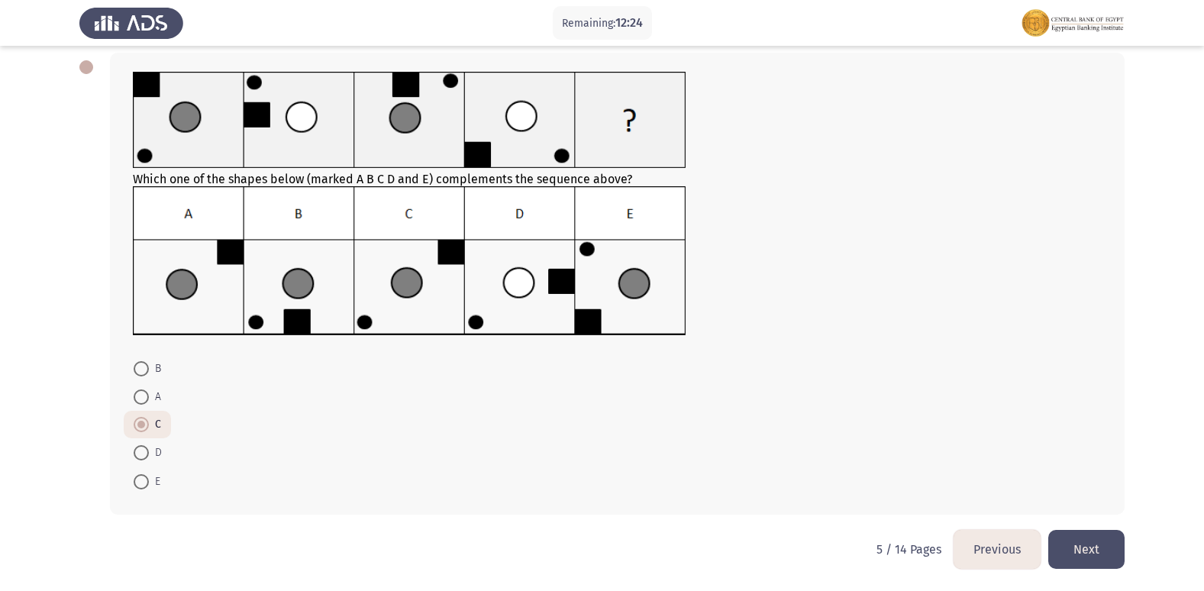
click at [1091, 538] on button "Next" at bounding box center [1086, 549] width 76 height 39
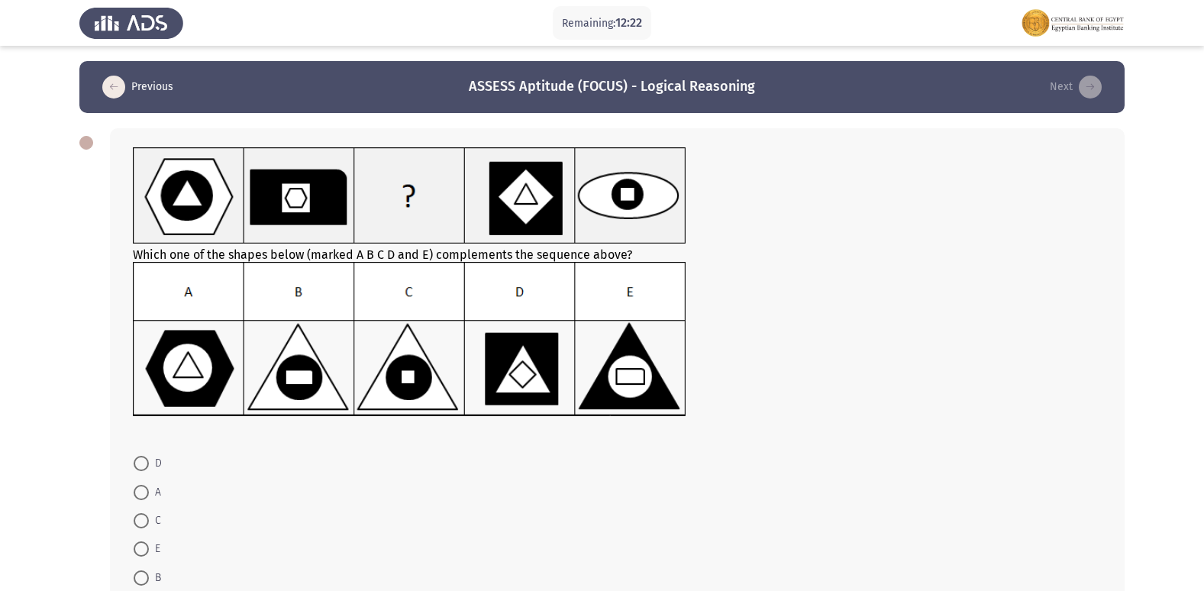
scroll to position [76, 0]
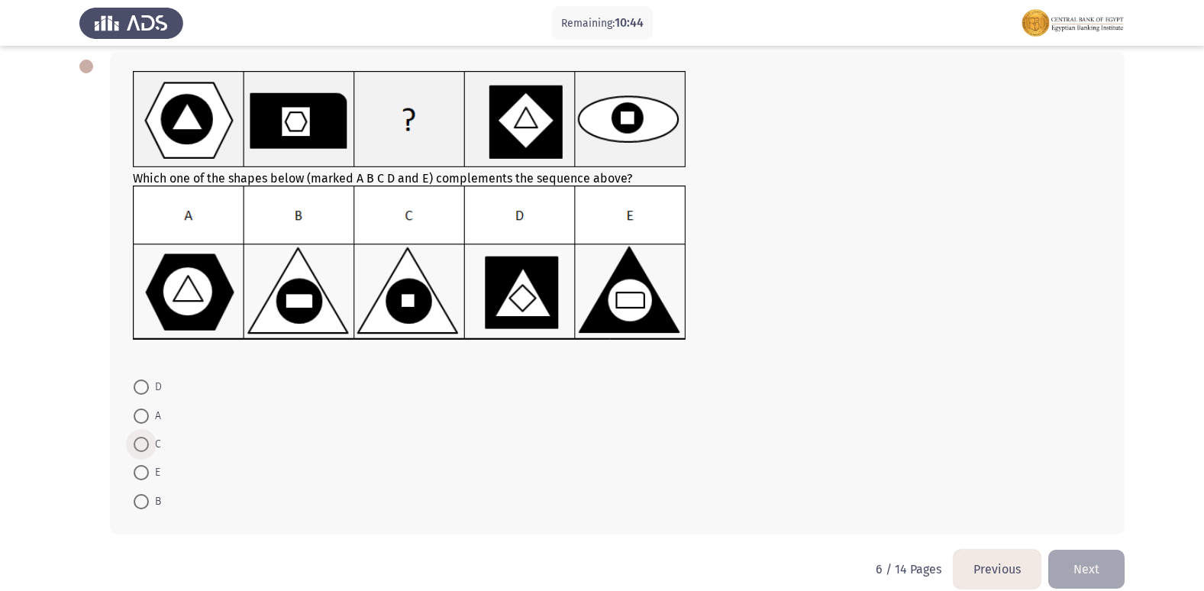
click at [143, 447] on span at bounding box center [141, 444] width 15 height 15
click at [143, 447] on input "C" at bounding box center [141, 444] width 15 height 15
radio input "true"
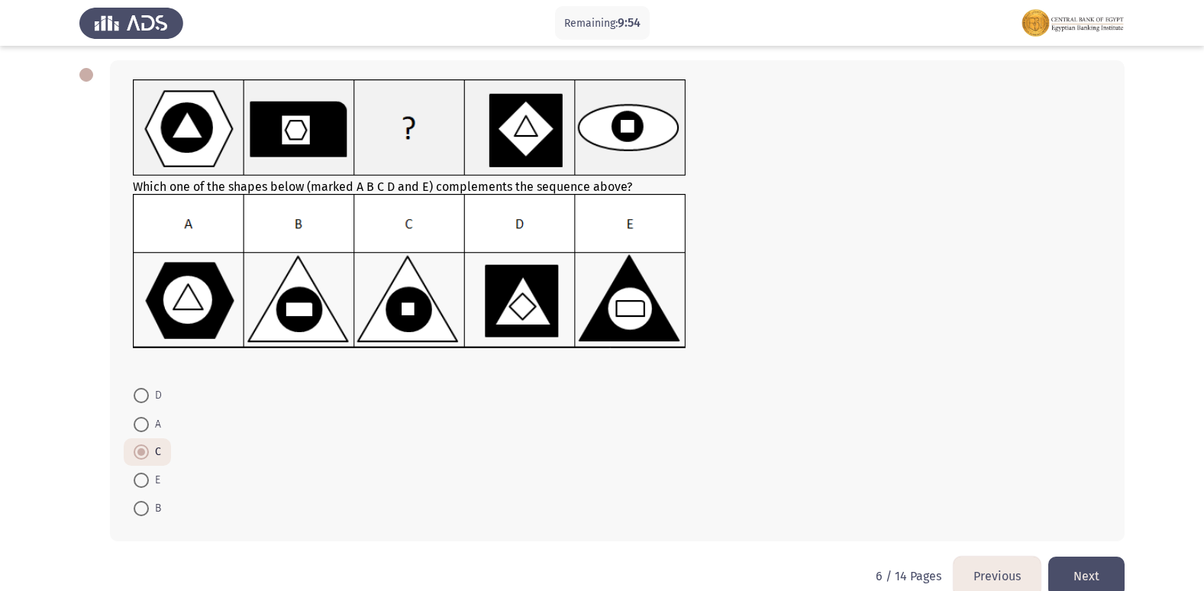
scroll to position [95, 0]
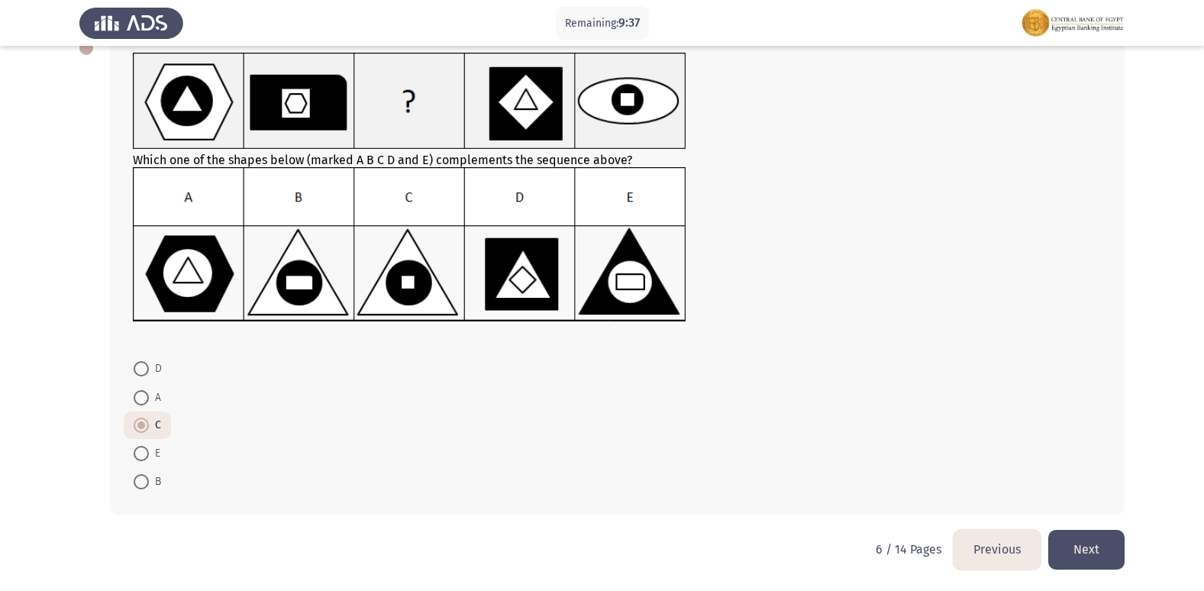
click at [1075, 542] on button "Next" at bounding box center [1086, 549] width 76 height 39
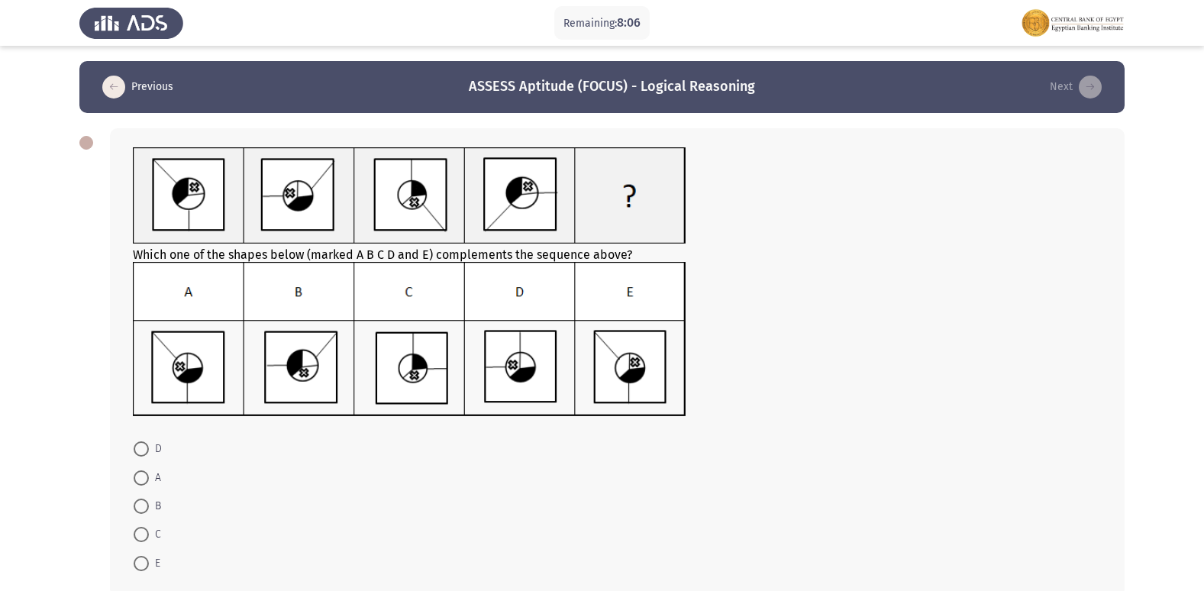
click at [142, 485] on span at bounding box center [141, 477] width 15 height 15
click at [142, 485] on input "A" at bounding box center [141, 477] width 15 height 15
radio input "true"
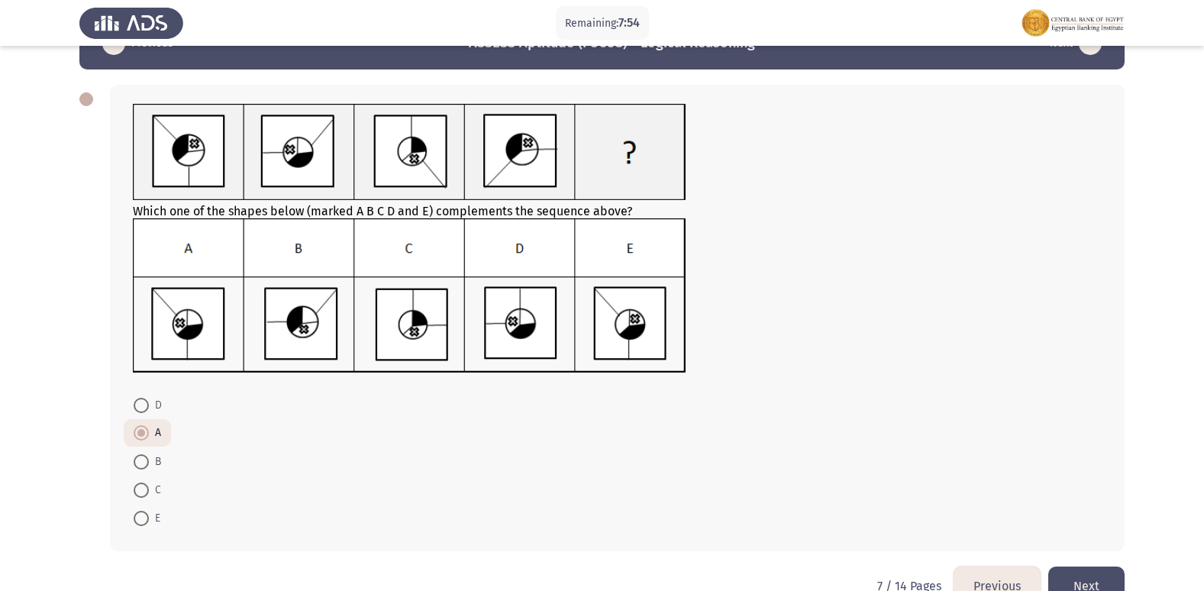
scroll to position [80, 0]
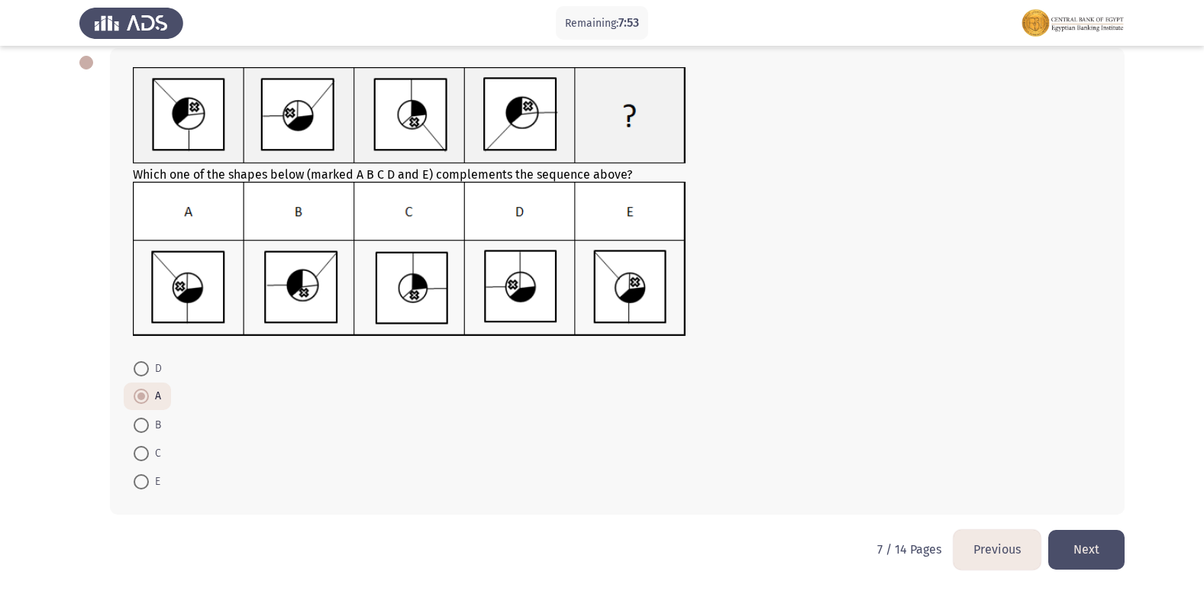
click at [1098, 550] on button "Next" at bounding box center [1086, 549] width 76 height 39
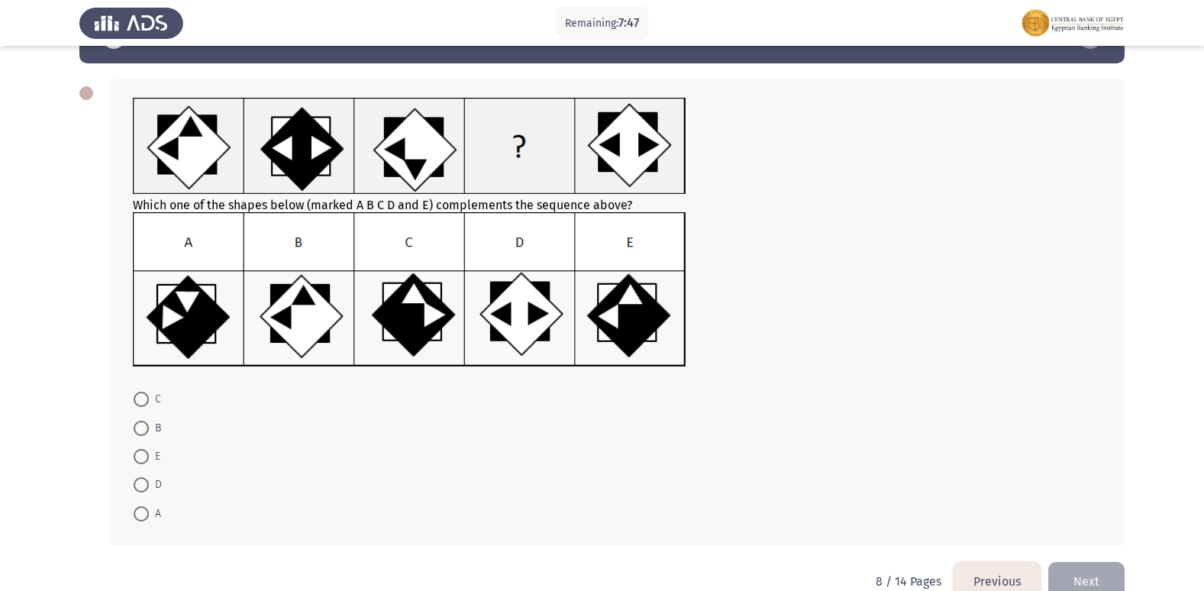
scroll to position [76, 0]
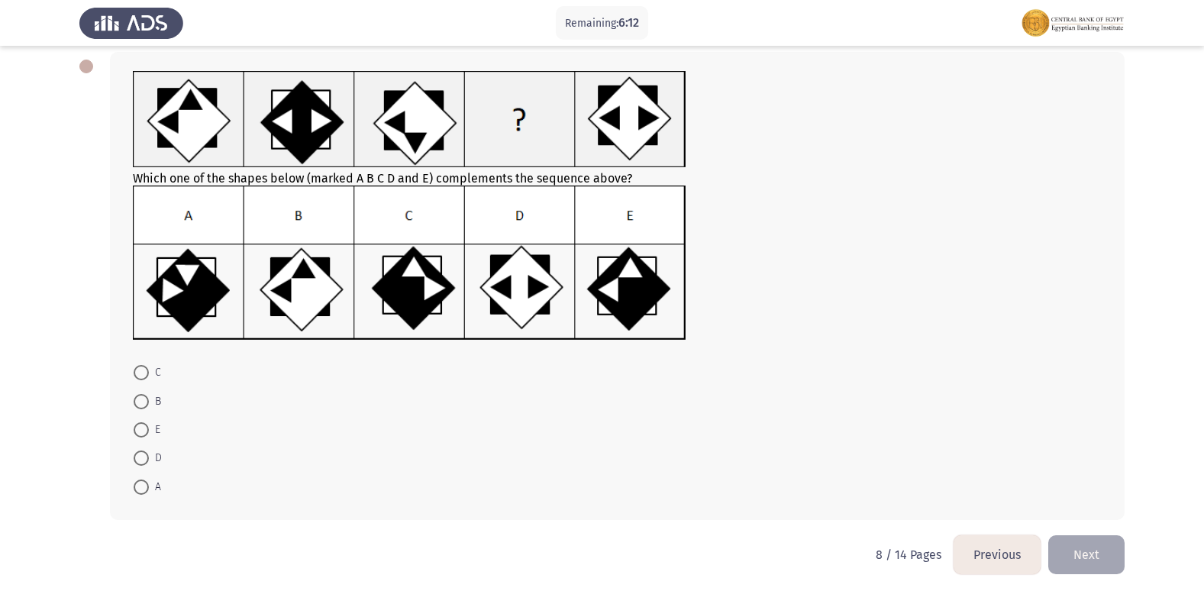
click at [138, 375] on span at bounding box center [141, 372] width 15 height 15
click at [138, 375] on input "C" at bounding box center [141, 372] width 15 height 15
radio input "true"
click at [1106, 551] on button "Next" at bounding box center [1086, 553] width 76 height 39
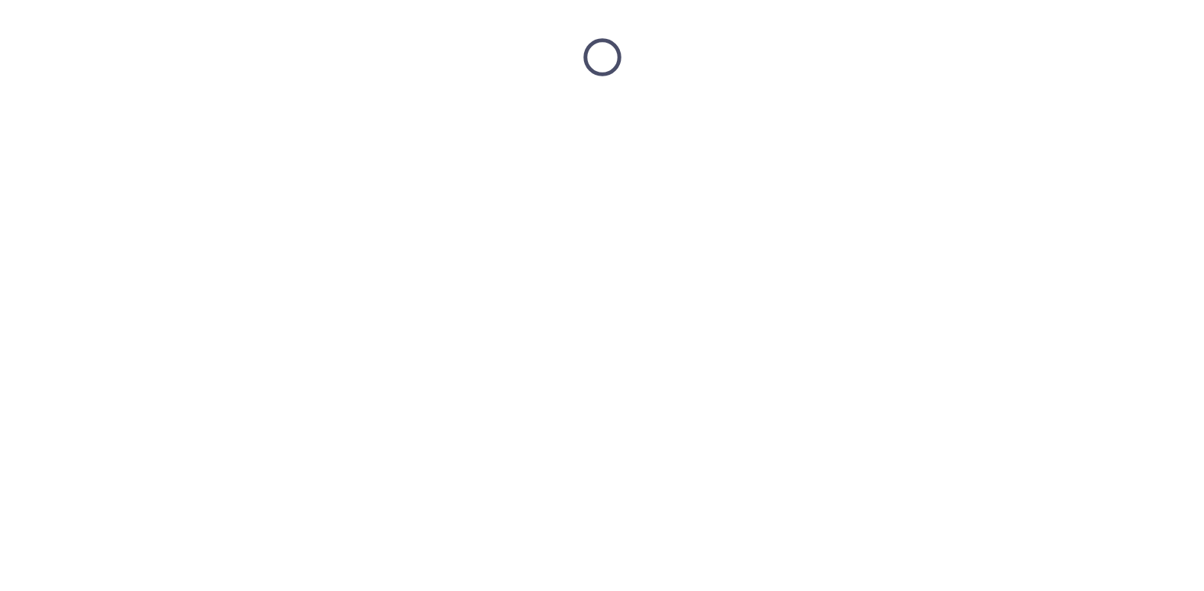
scroll to position [0, 0]
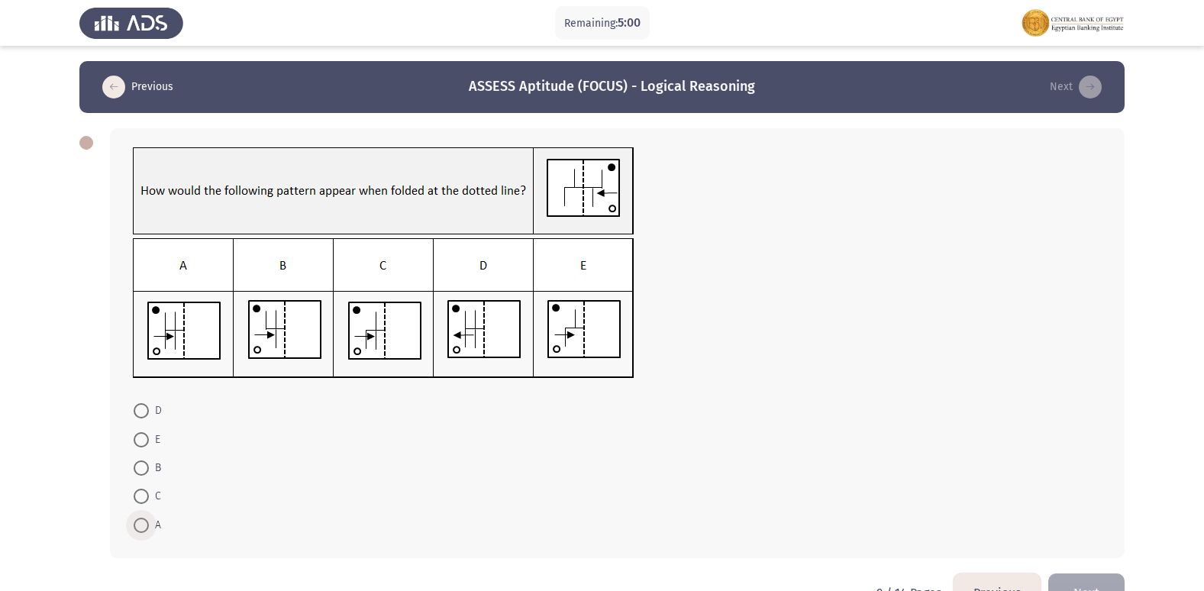
click at [140, 521] on span at bounding box center [141, 525] width 15 height 15
click at [140, 521] on input "A" at bounding box center [141, 525] width 15 height 15
radio input "true"
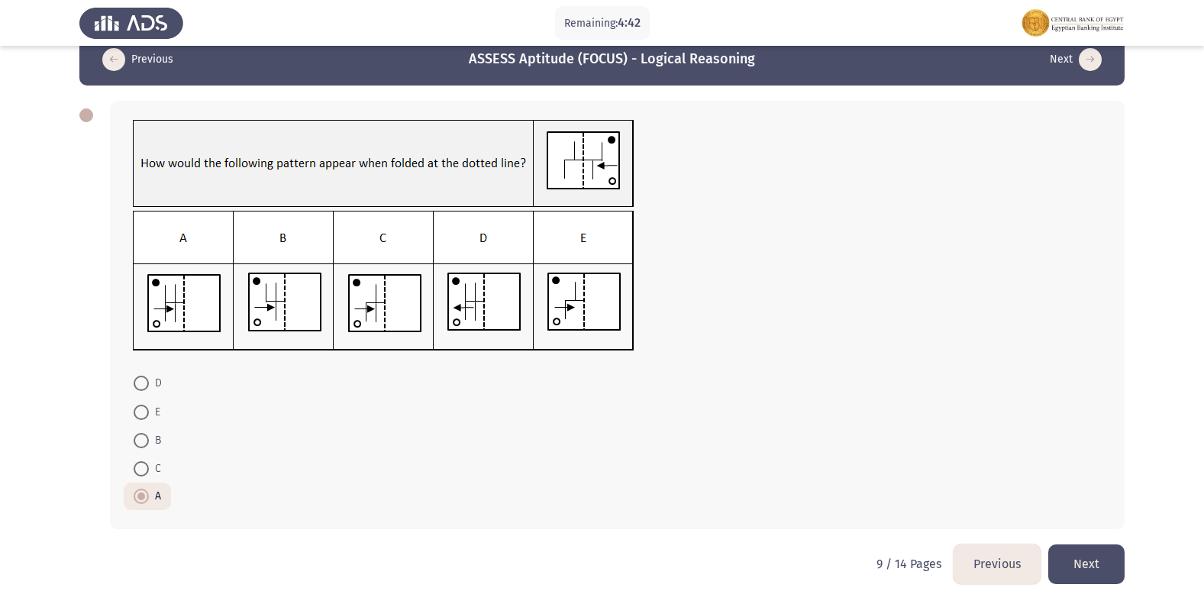
scroll to position [42, 0]
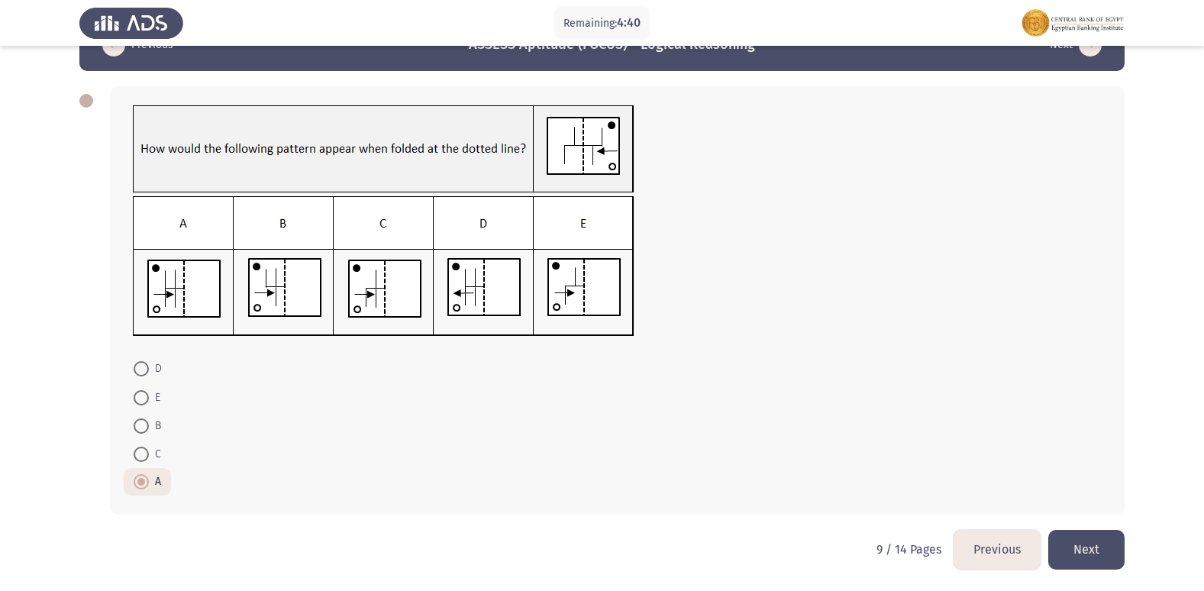
click at [1092, 547] on button "Next" at bounding box center [1086, 549] width 76 height 39
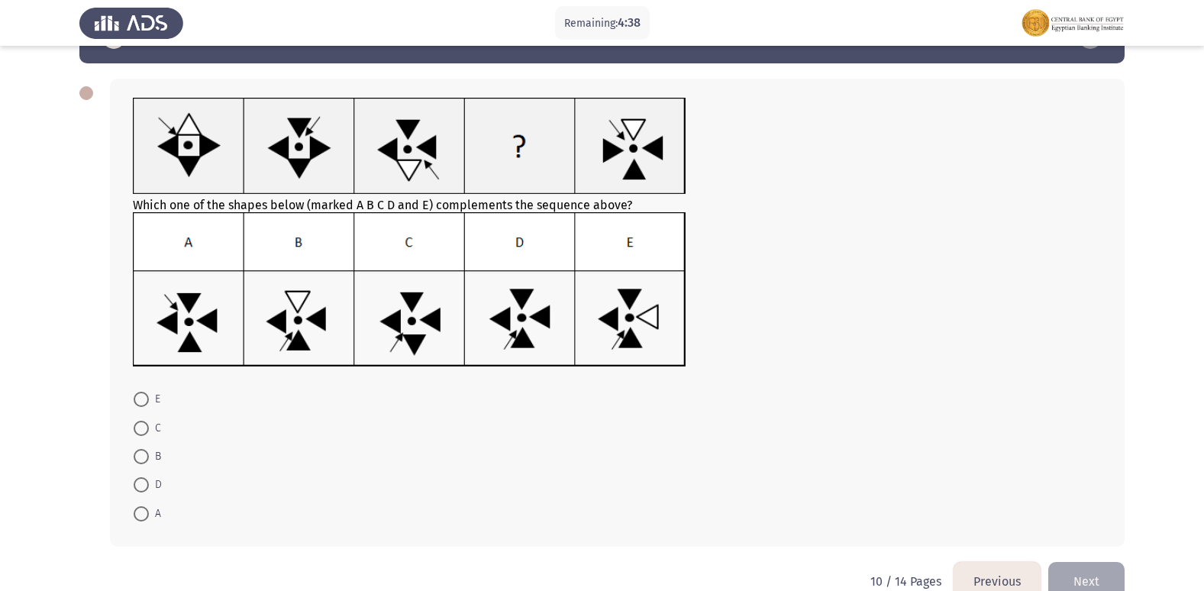
scroll to position [76, 0]
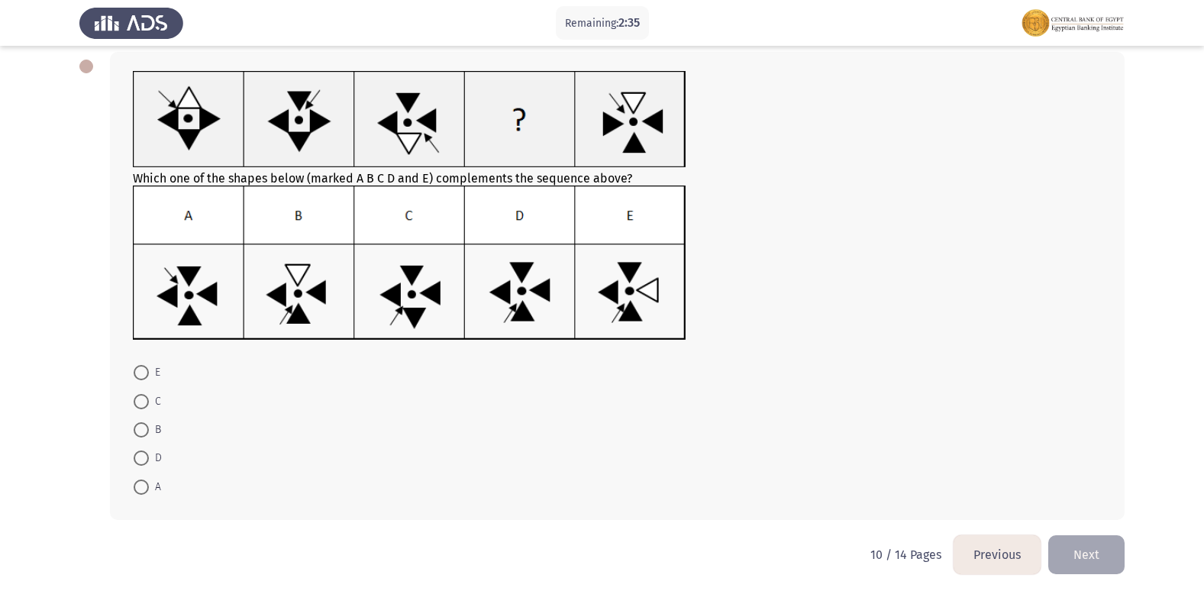
click at [140, 456] on span at bounding box center [141, 457] width 15 height 15
click at [140, 456] on input "D" at bounding box center [141, 457] width 15 height 15
radio input "true"
click at [1099, 556] on button "Next" at bounding box center [1086, 553] width 76 height 39
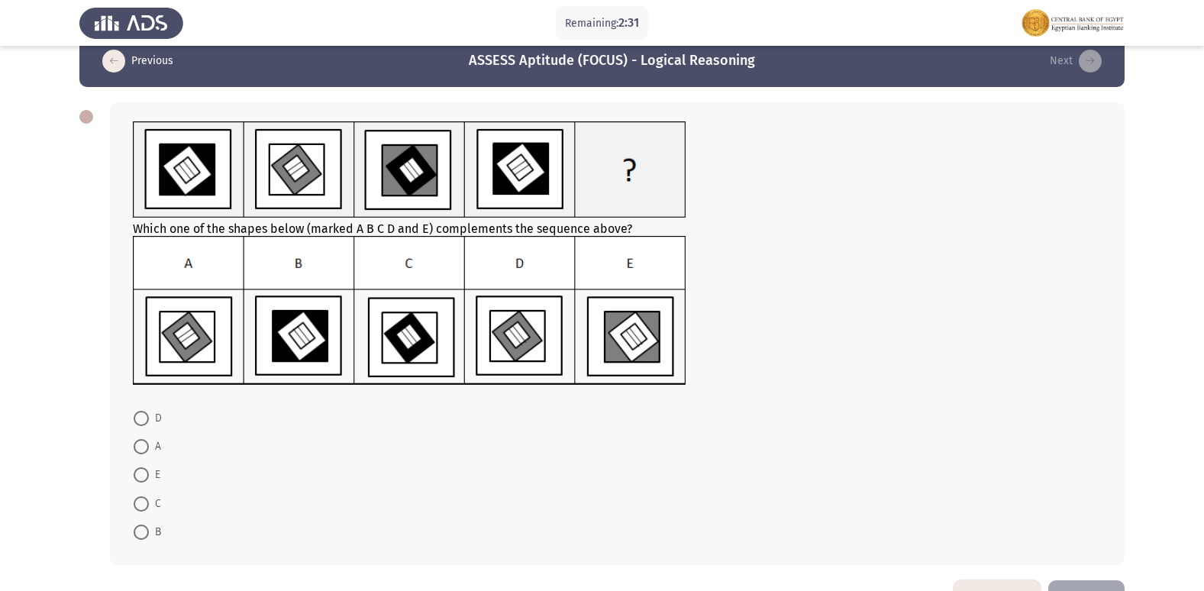
scroll to position [0, 0]
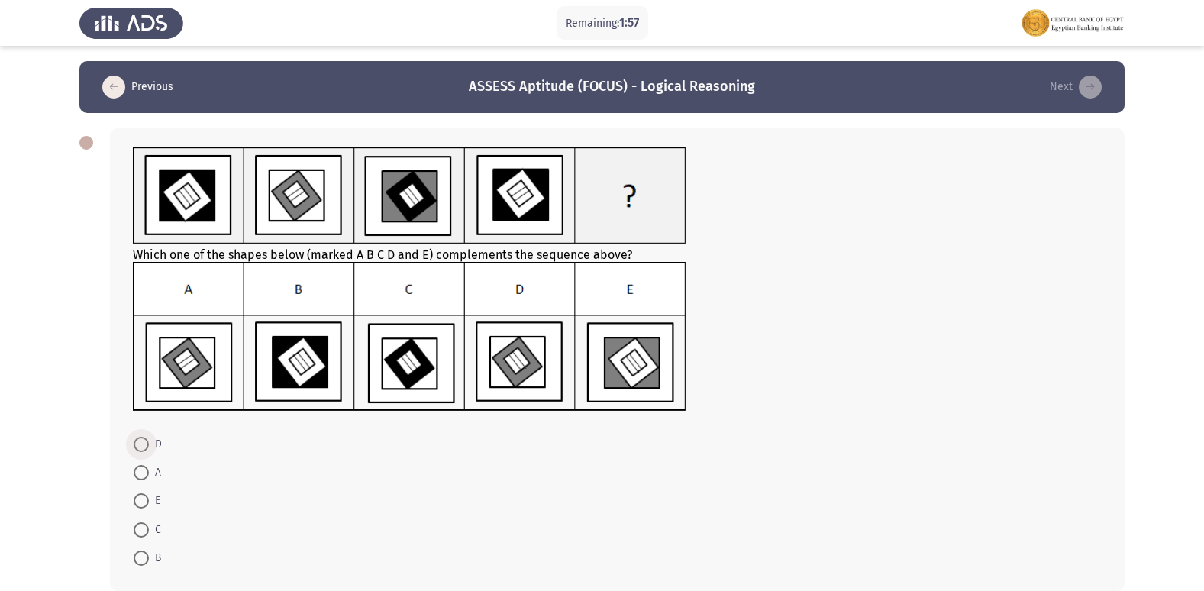
click at [141, 441] on span at bounding box center [141, 444] width 15 height 15
click at [141, 441] on input "D" at bounding box center [141, 444] width 15 height 15
radio input "true"
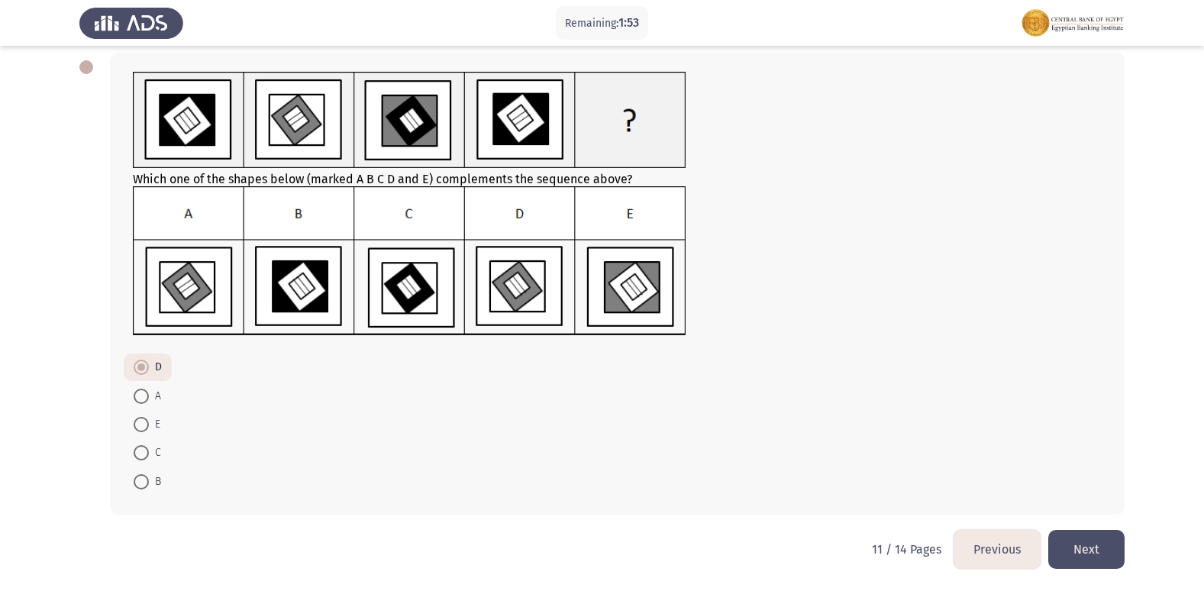
click at [1100, 539] on button "Next" at bounding box center [1086, 549] width 76 height 39
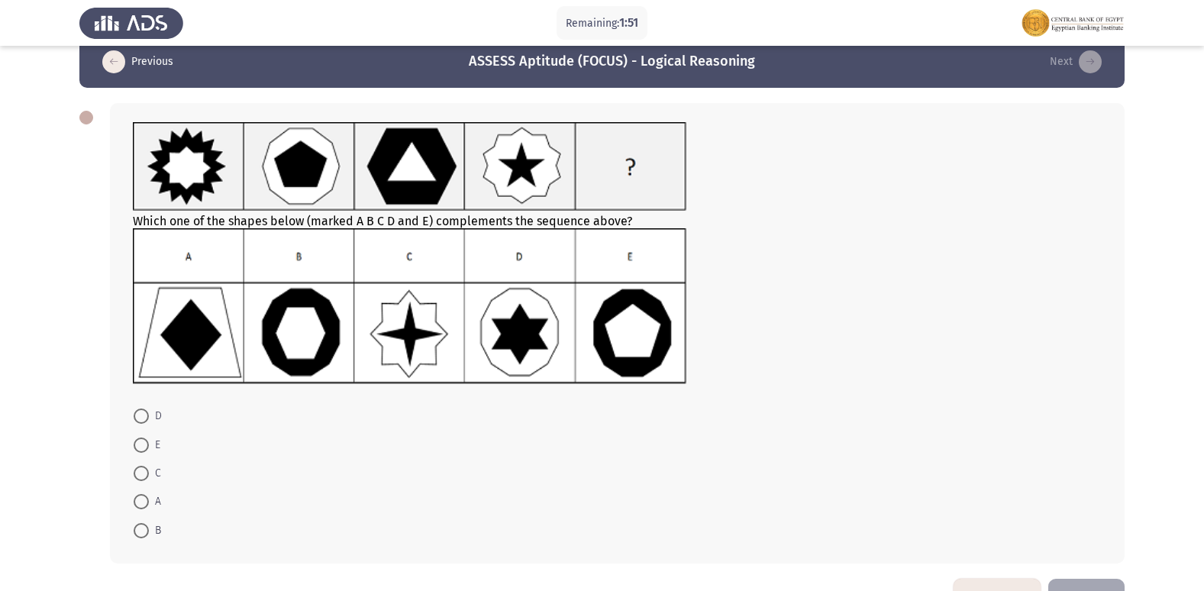
scroll to position [0, 0]
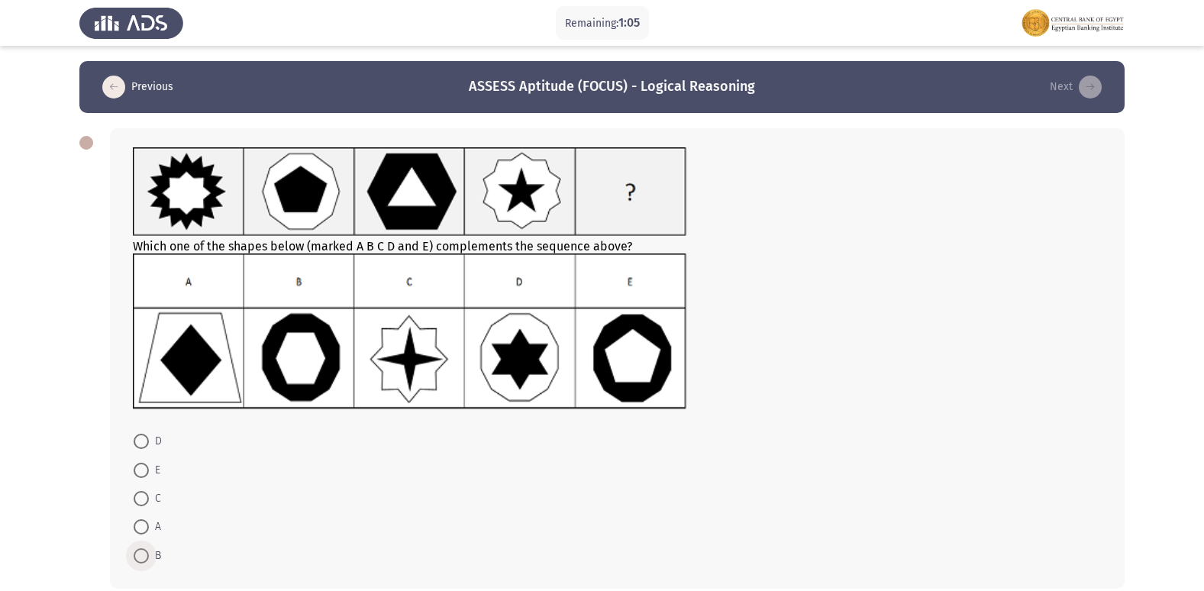
click at [138, 552] on span at bounding box center [141, 555] width 15 height 15
click at [138, 552] on input "B" at bounding box center [141, 555] width 15 height 15
radio input "true"
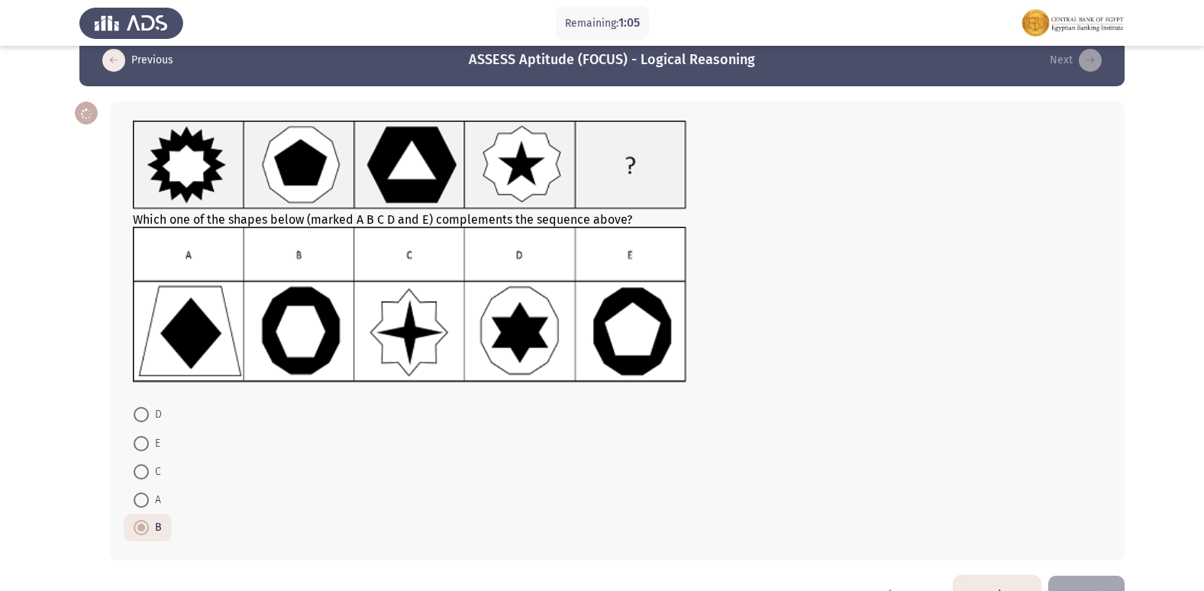
scroll to position [73, 0]
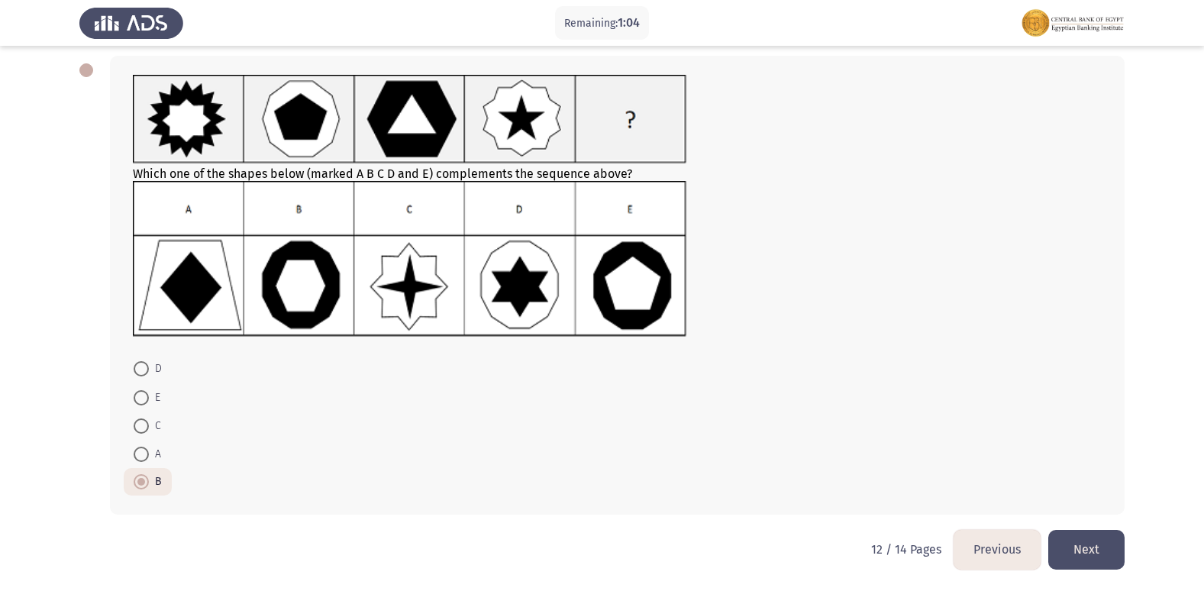
click at [1095, 557] on button "Next" at bounding box center [1086, 549] width 76 height 39
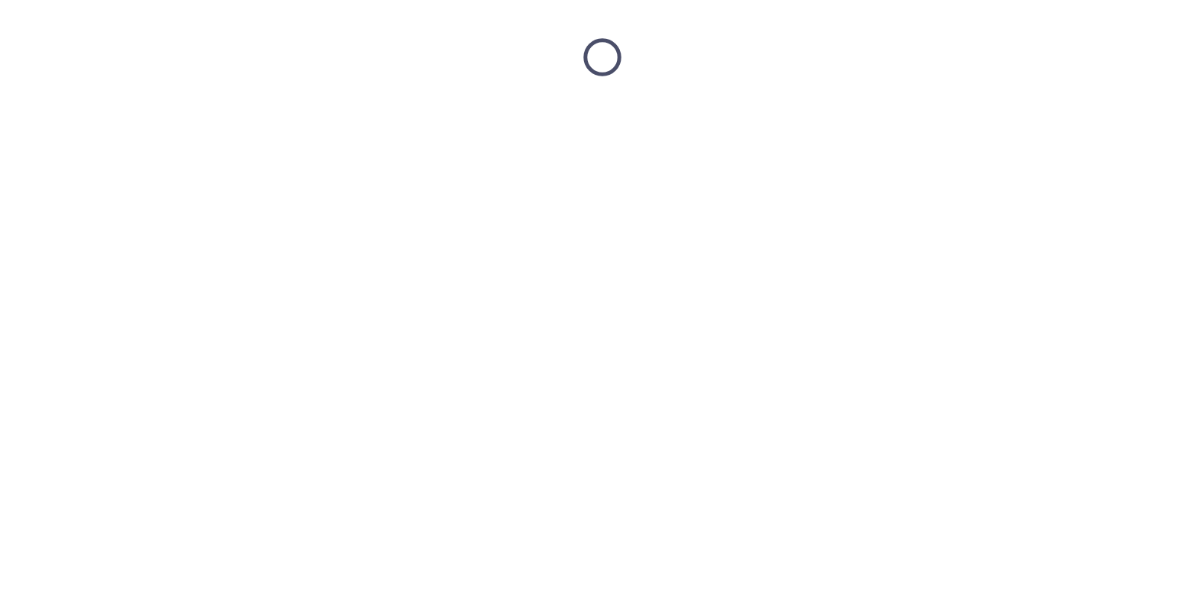
scroll to position [0, 0]
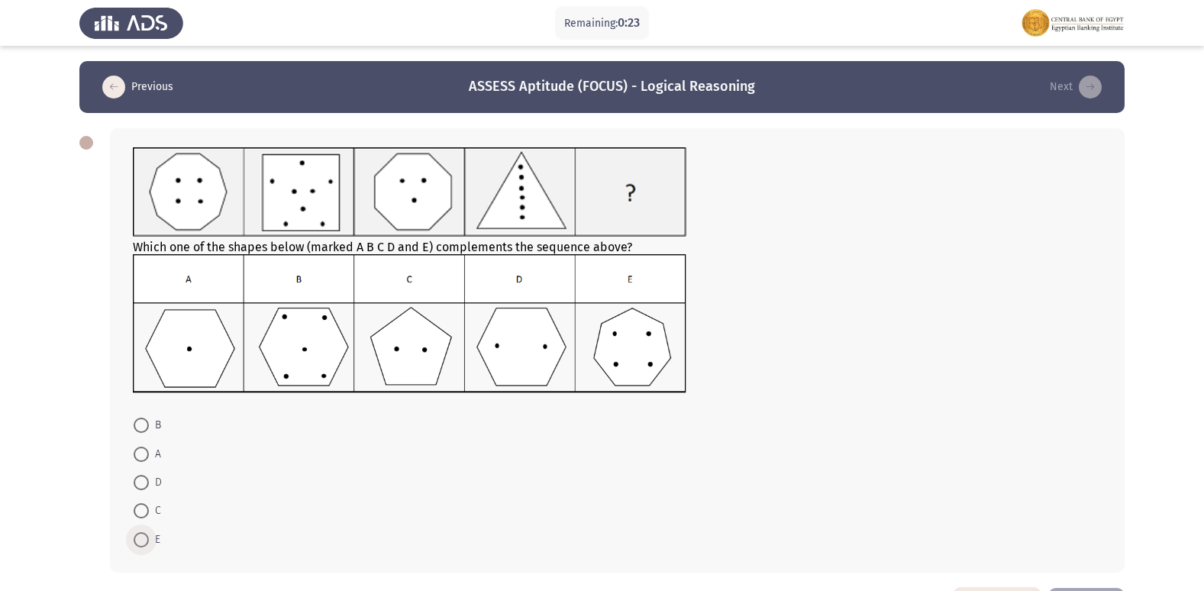
click at [146, 542] on span at bounding box center [141, 539] width 15 height 15
click at [146, 542] on input "E" at bounding box center [141, 539] width 15 height 15
radio input "true"
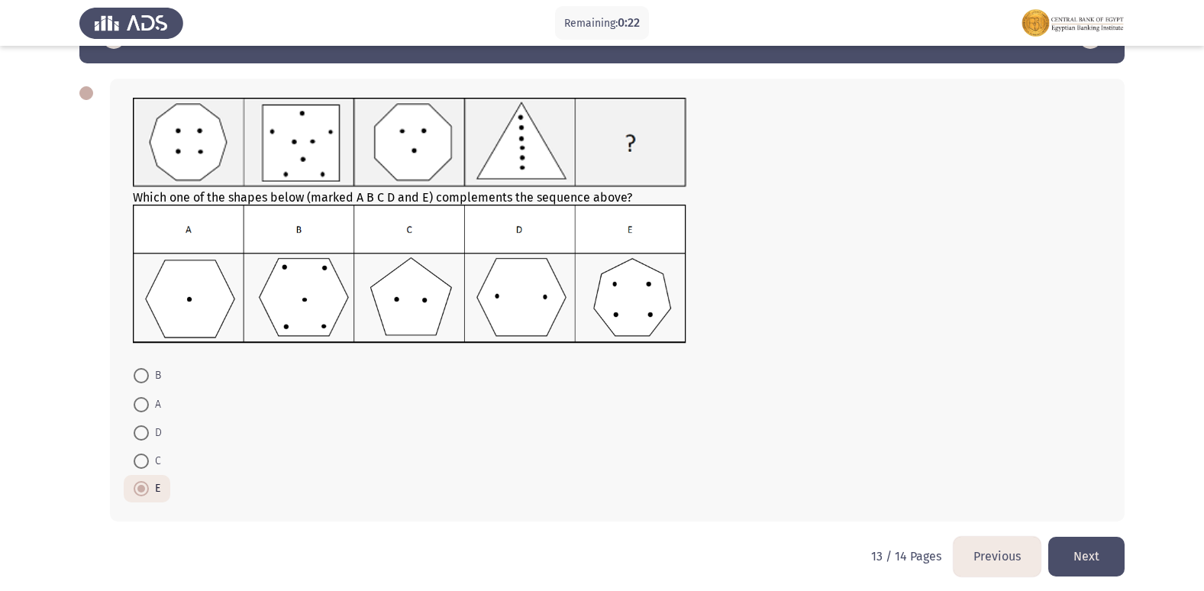
scroll to position [56, 0]
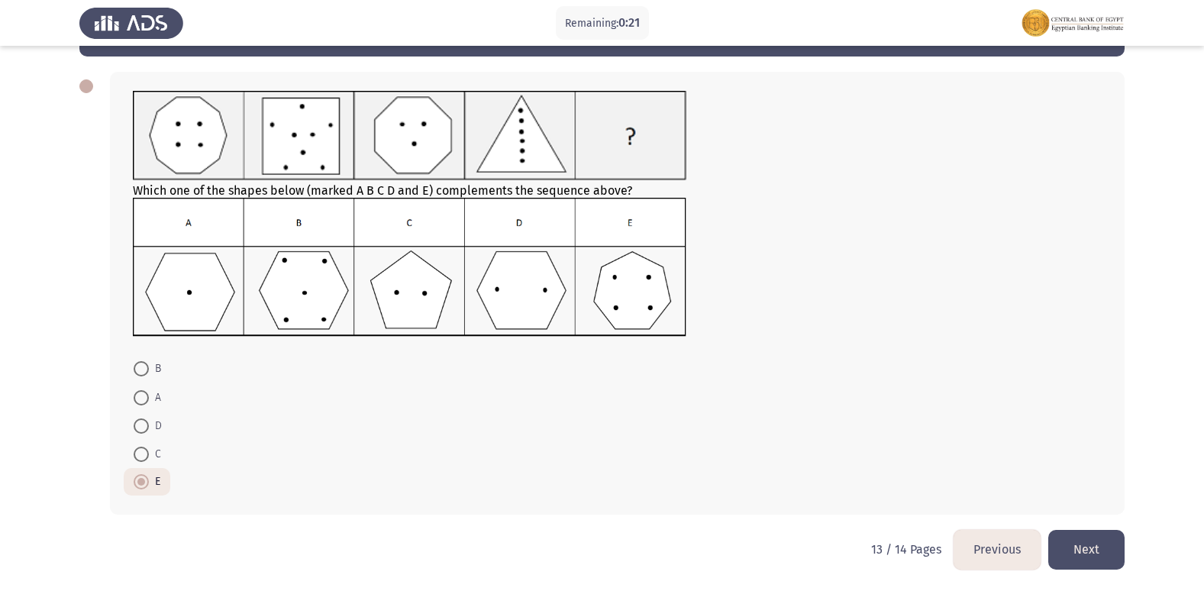
click at [1067, 559] on button "Next" at bounding box center [1086, 549] width 76 height 39
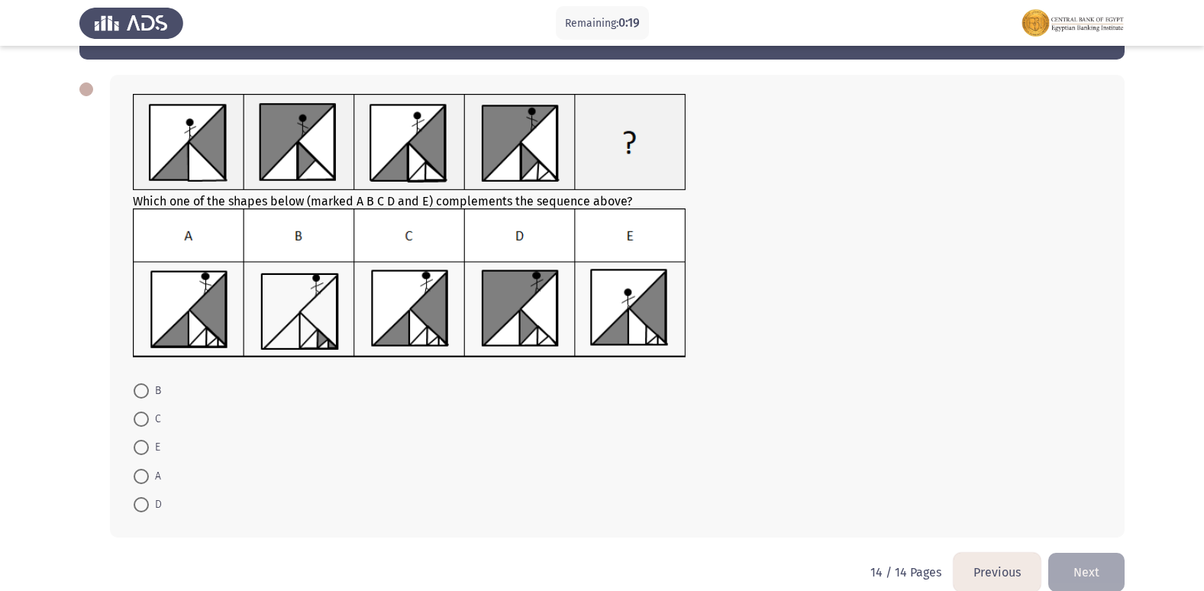
scroll to position [76, 0]
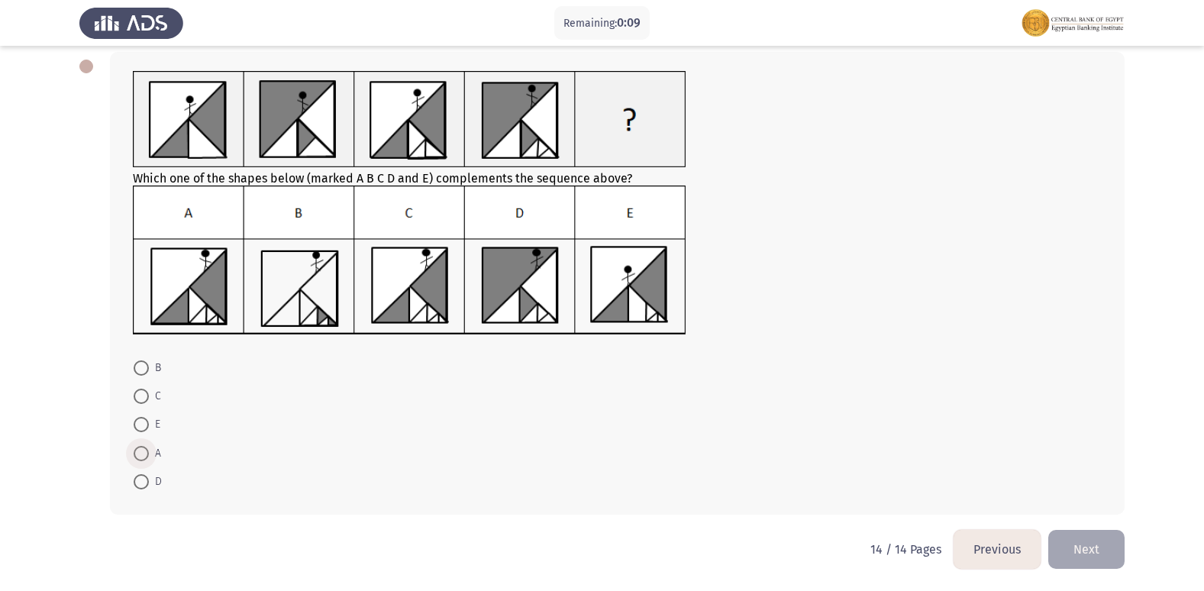
click at [145, 450] on span at bounding box center [141, 453] width 15 height 15
click at [145, 450] on input "A" at bounding box center [141, 453] width 15 height 15
radio input "true"
click at [139, 416] on mat-radio-button "E" at bounding box center [147, 425] width 47 height 28
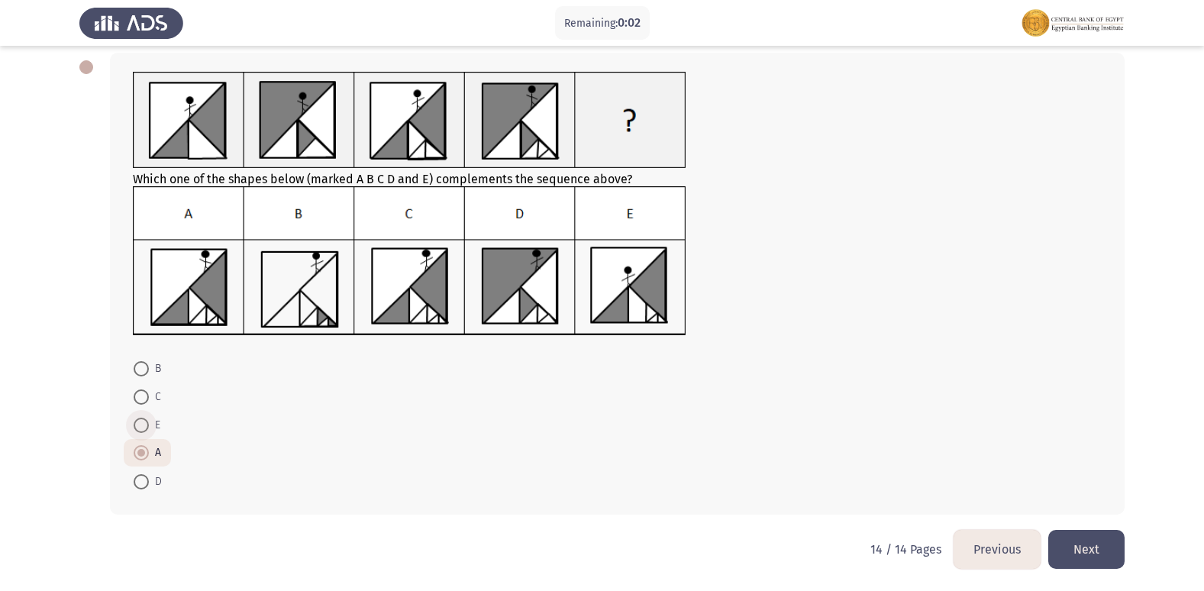
click at [139, 421] on span at bounding box center [141, 425] width 15 height 15
click at [139, 421] on input "E" at bounding box center [141, 425] width 15 height 15
radio input "true"
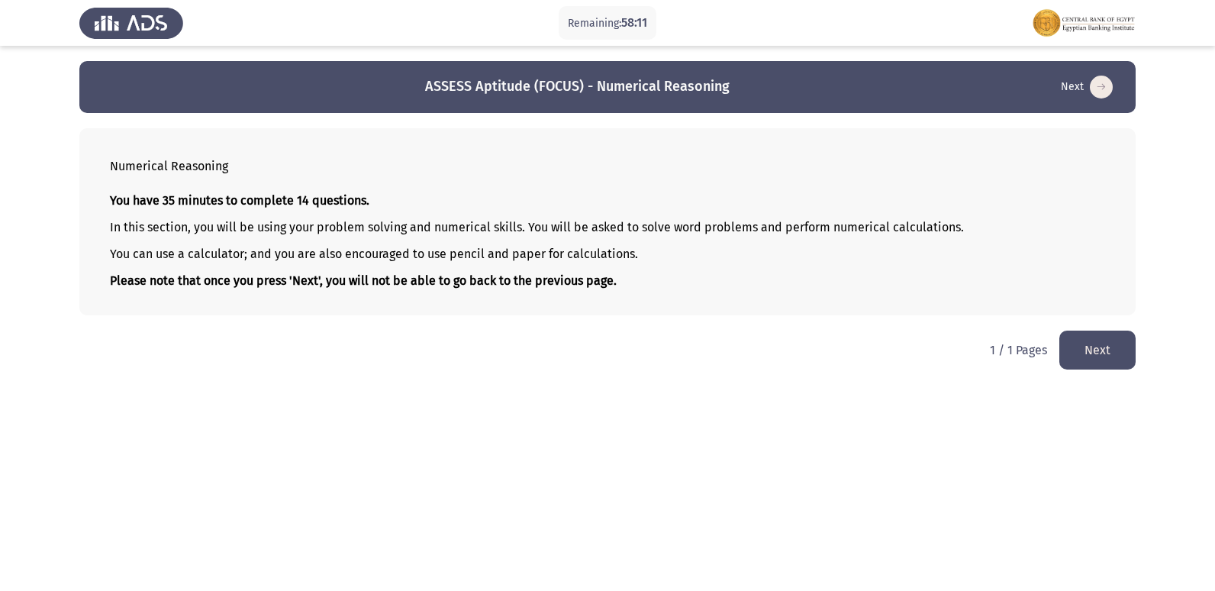
click at [1089, 354] on button "Next" at bounding box center [1097, 350] width 76 height 39
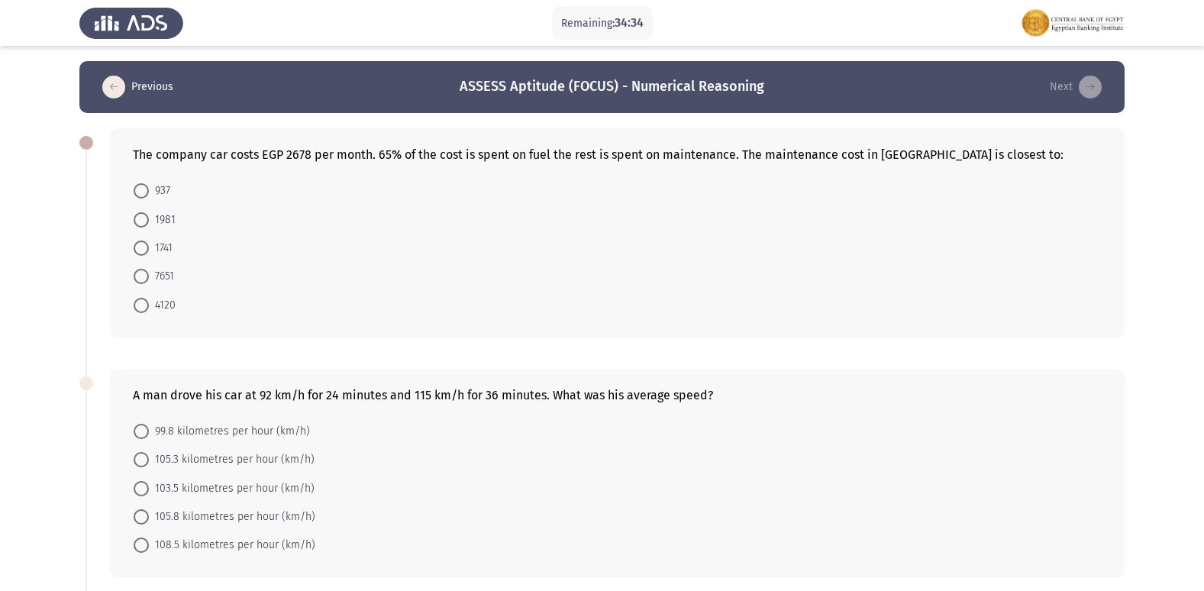
click at [145, 193] on span at bounding box center [141, 190] width 15 height 15
click at [145, 193] on input "937" at bounding box center [141, 190] width 15 height 15
radio input "true"
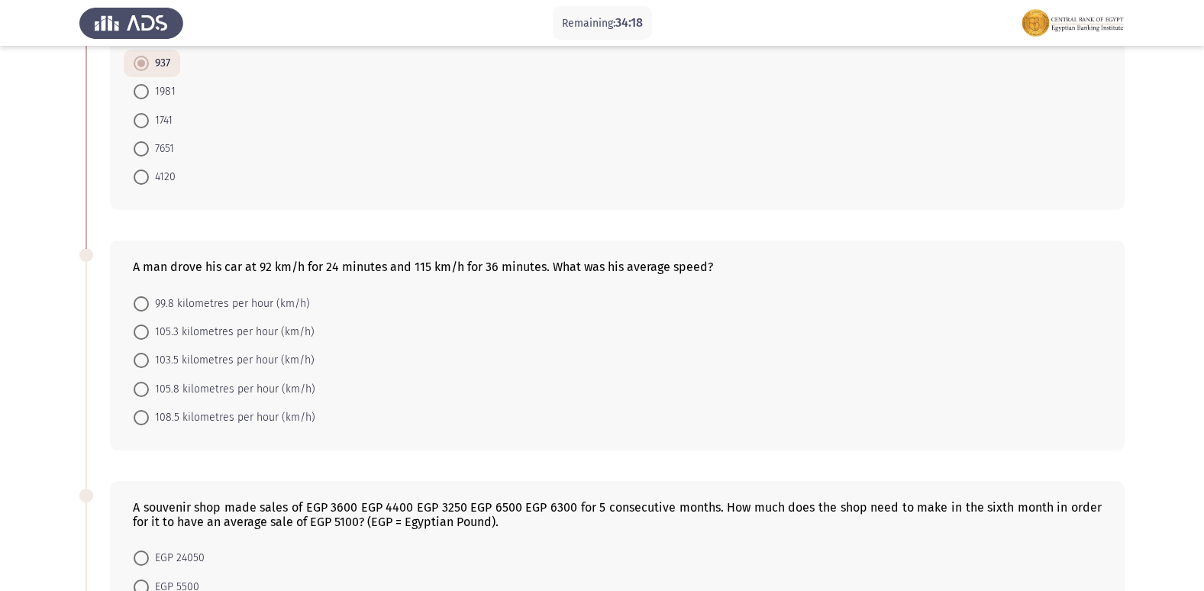
scroll to position [153, 0]
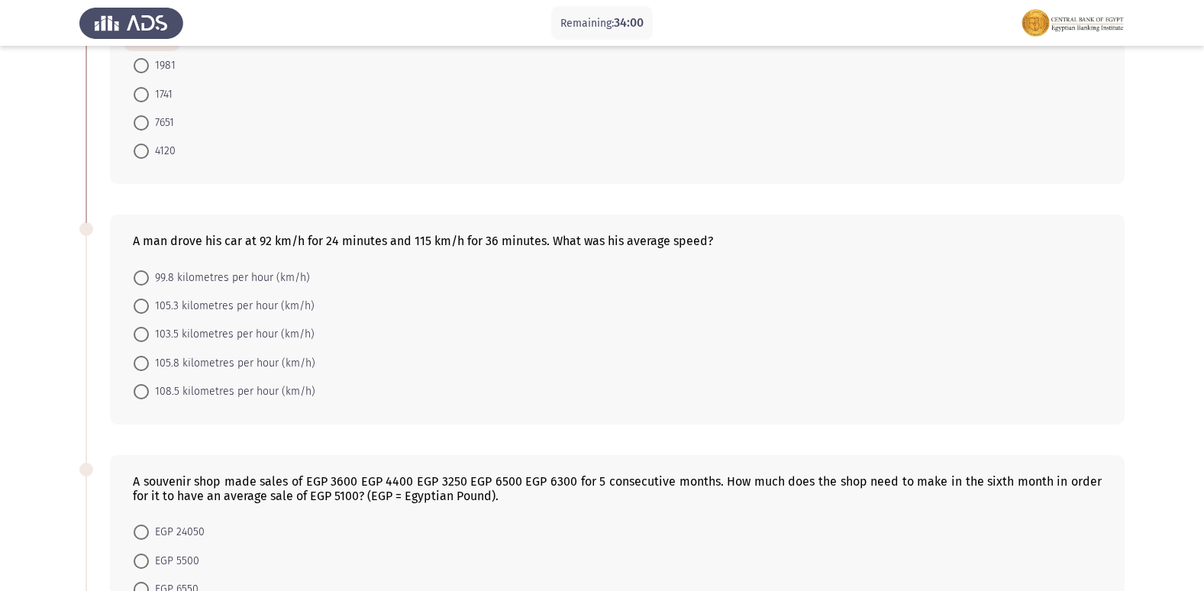
click at [145, 336] on span at bounding box center [141, 334] width 15 height 15
click at [145, 336] on input "103.5 kilometres per hour (km/h)" at bounding box center [141, 334] width 15 height 15
radio input "true"
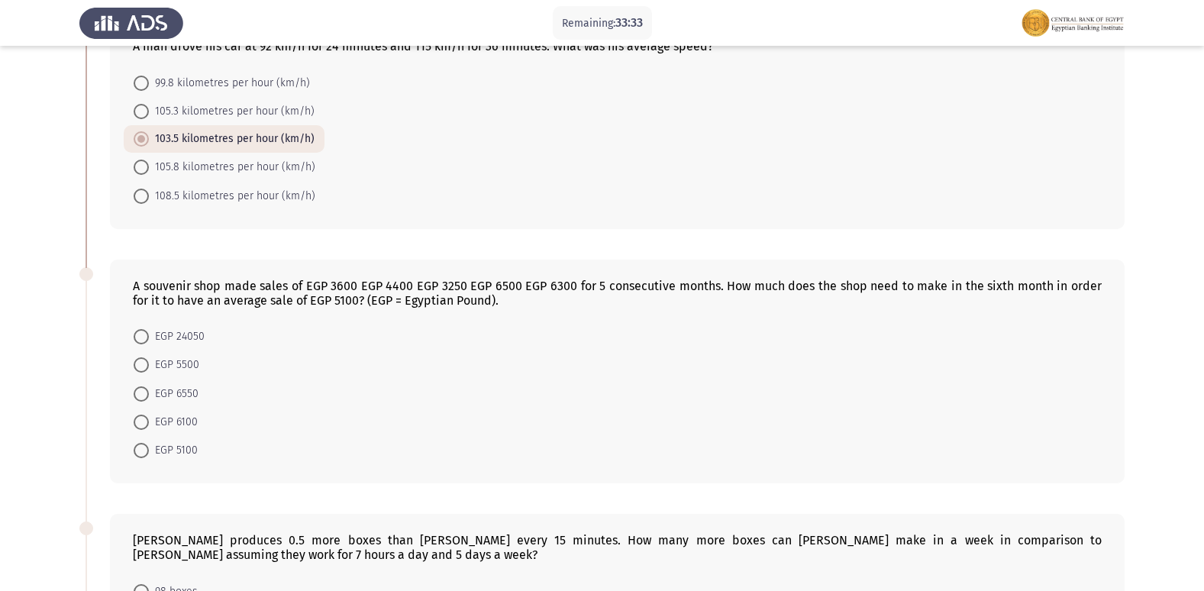
scroll to position [382, 0]
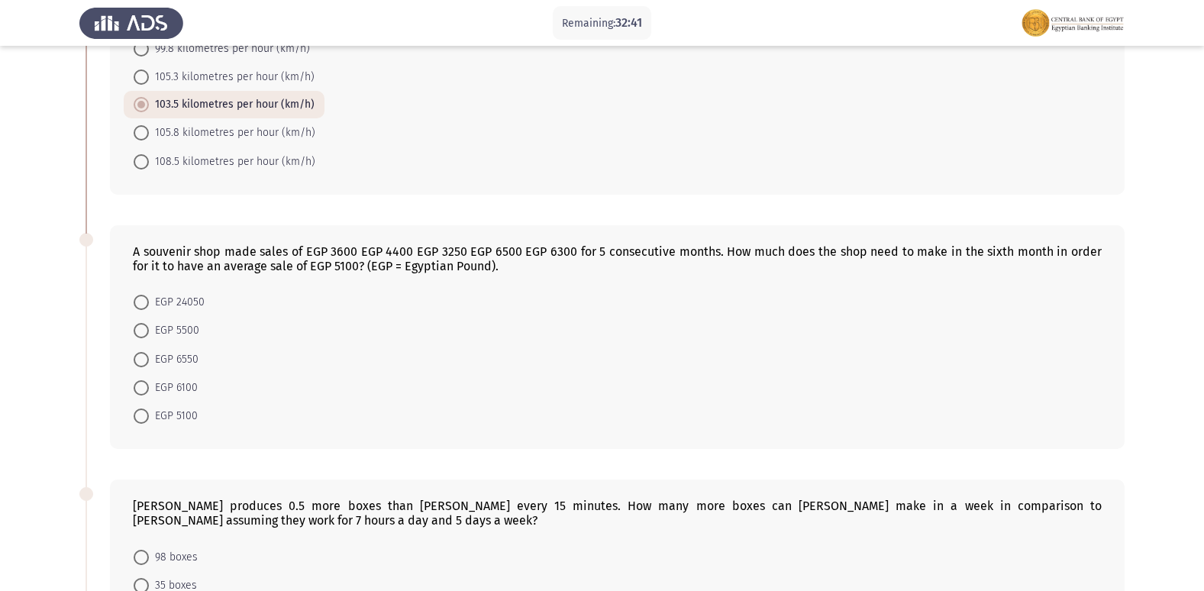
click at [138, 356] on span at bounding box center [141, 359] width 15 height 15
click at [138, 356] on input "EGP 6550" at bounding box center [141, 359] width 15 height 15
radio input "true"
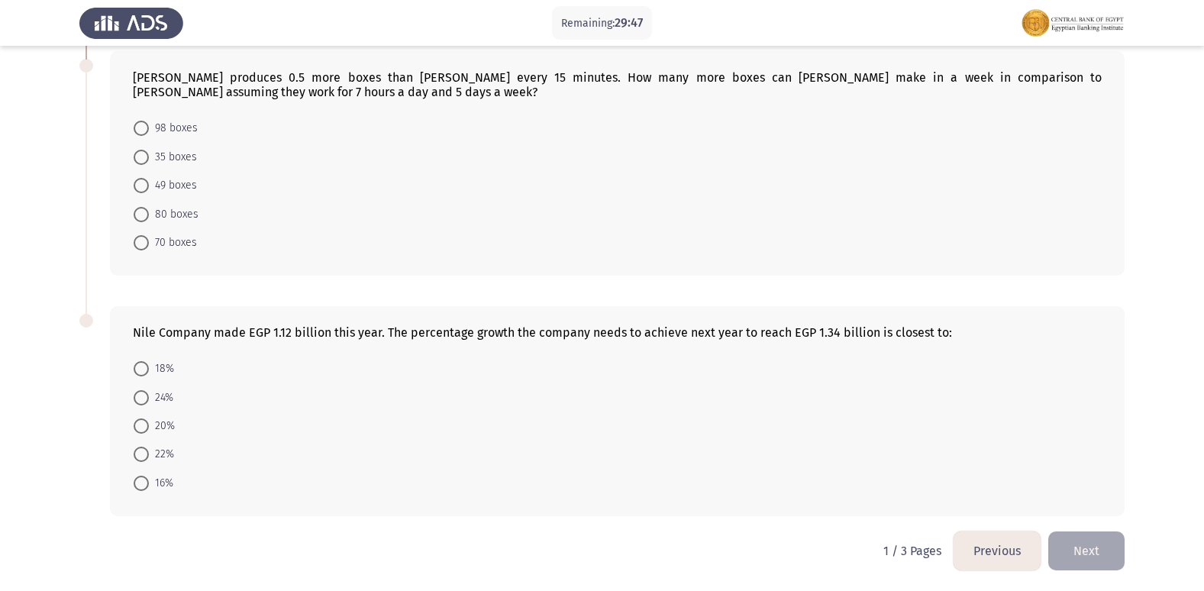
scroll to position [811, 0]
click at [136, 421] on span at bounding box center [141, 424] width 15 height 15
click at [136, 421] on input "20%" at bounding box center [141, 424] width 15 height 15
radio input "true"
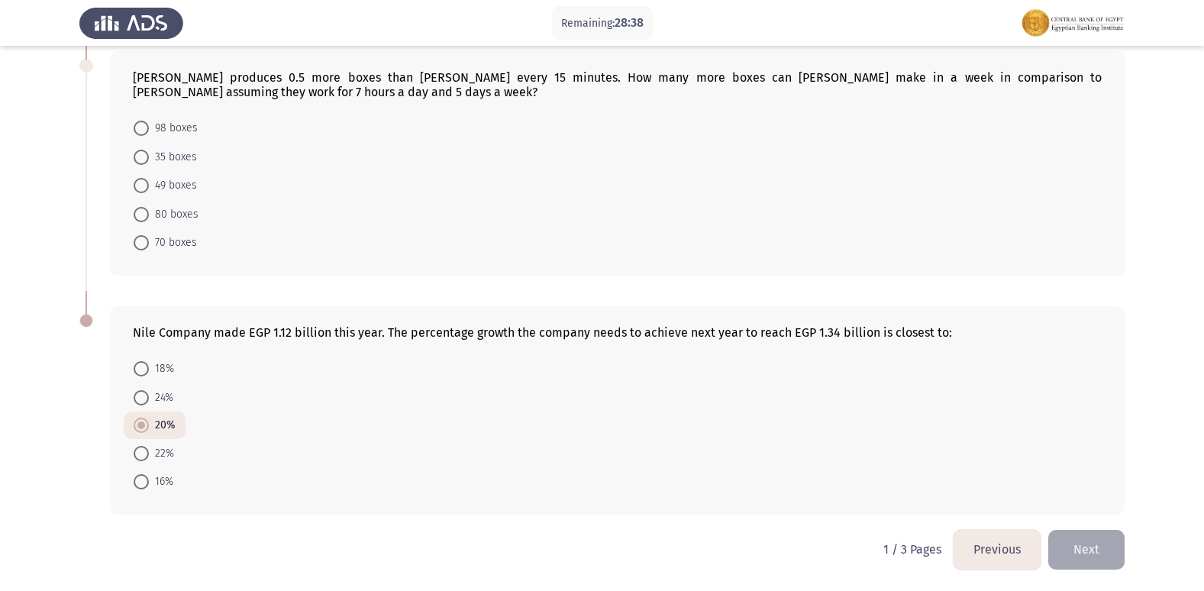
click at [1094, 547] on button "Next" at bounding box center [1086, 549] width 76 height 39
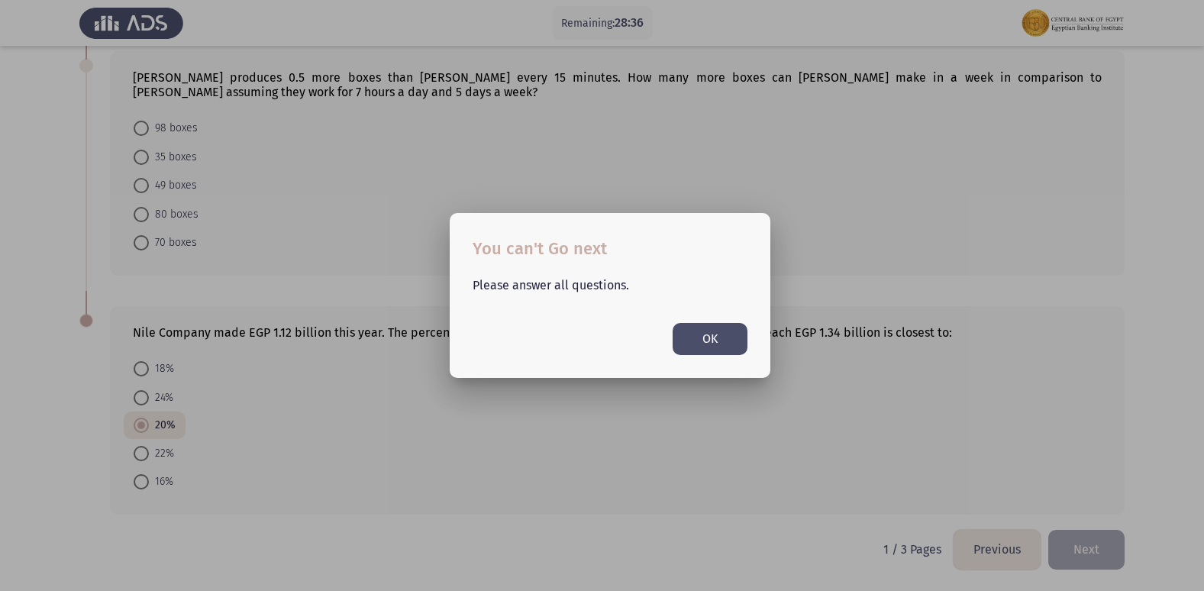
click at [692, 341] on button "OK" at bounding box center [709, 338] width 75 height 31
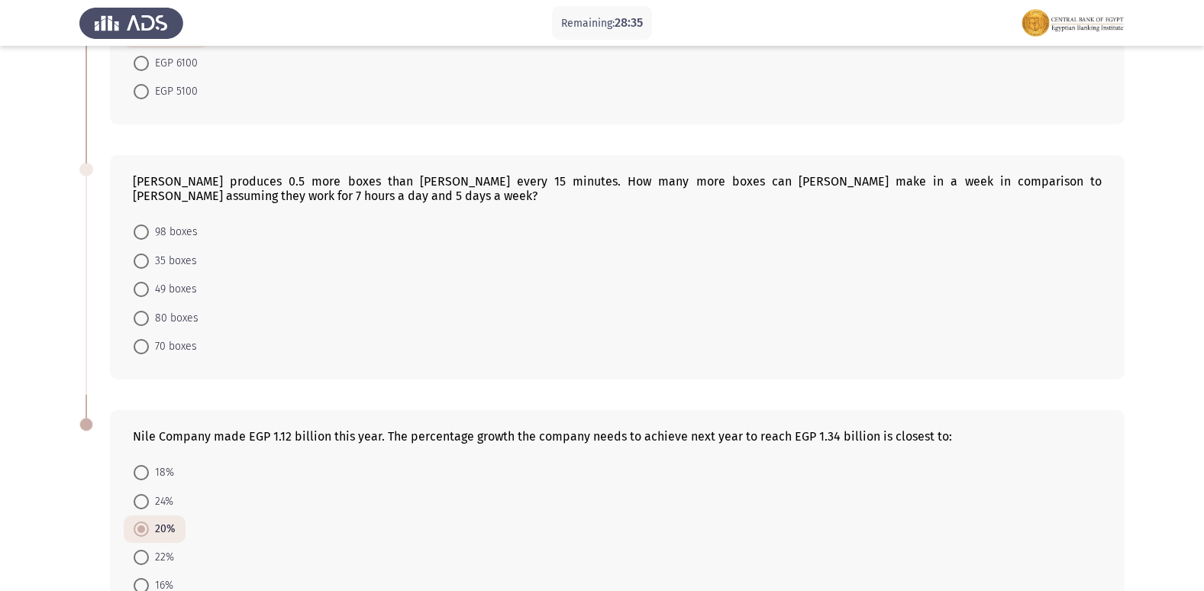
scroll to position [656, 0]
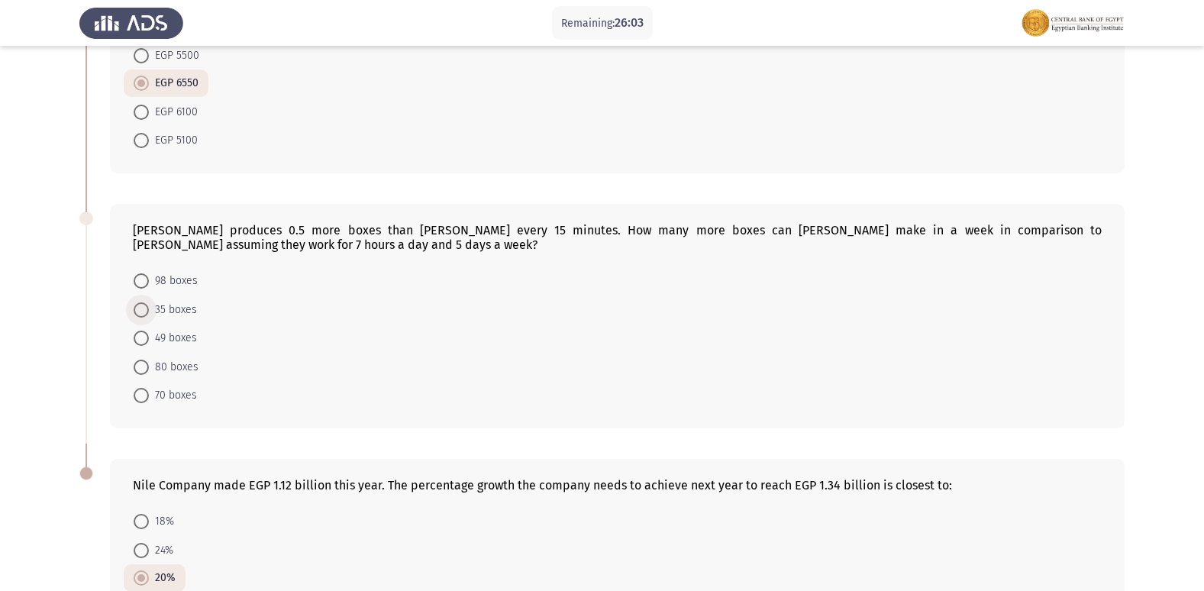
click at [145, 310] on span at bounding box center [141, 309] width 15 height 15
click at [145, 310] on input "35 boxes" at bounding box center [141, 309] width 15 height 15
radio input "true"
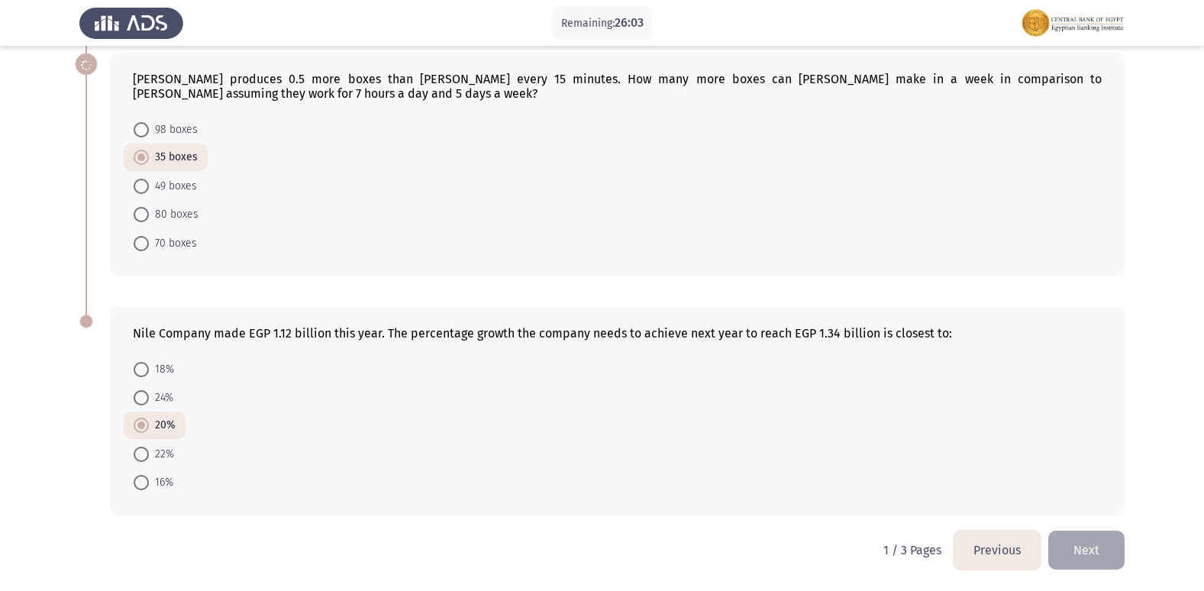
scroll to position [808, 0]
click at [1069, 544] on button "Next" at bounding box center [1086, 549] width 76 height 39
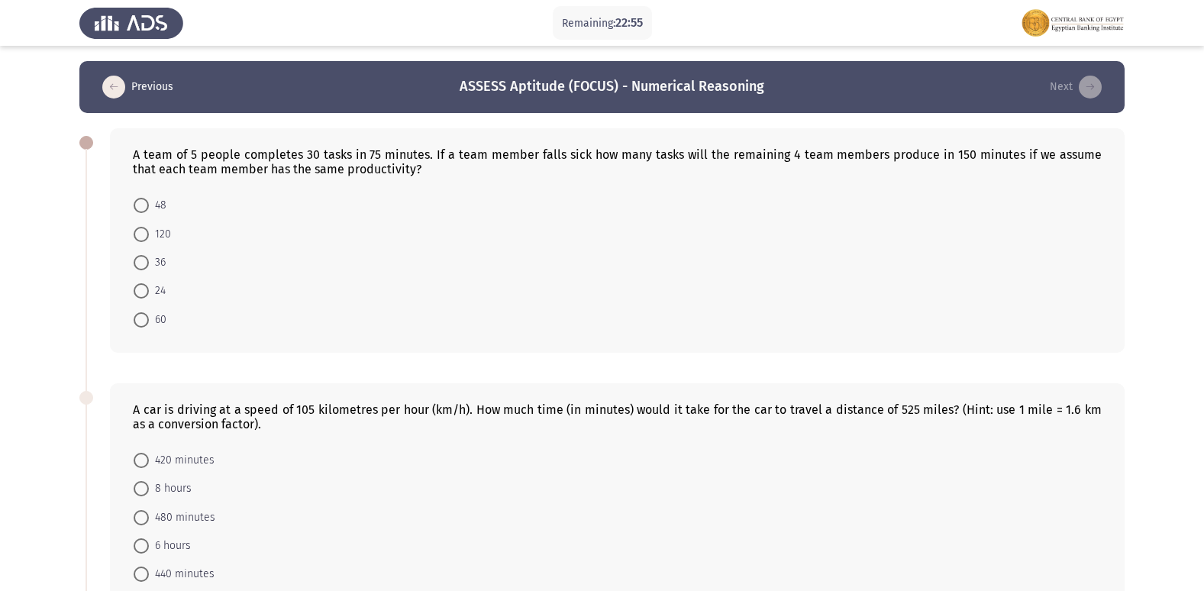
click at [145, 293] on span at bounding box center [141, 290] width 15 height 15
click at [145, 293] on input "24" at bounding box center [141, 290] width 15 height 15
radio input "true"
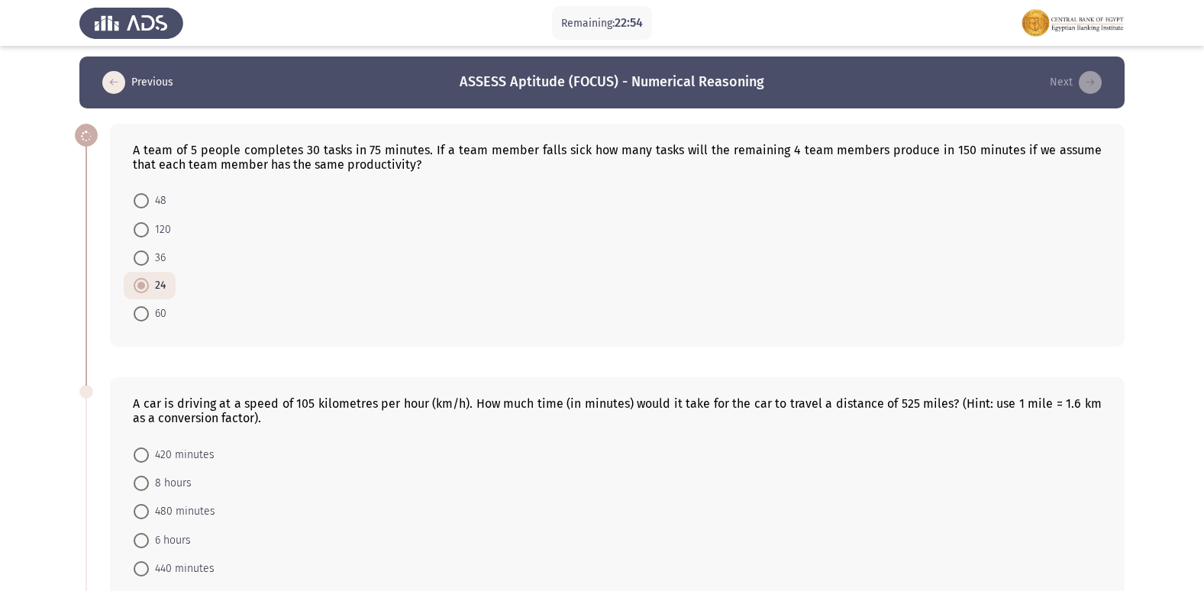
scroll to position [229, 0]
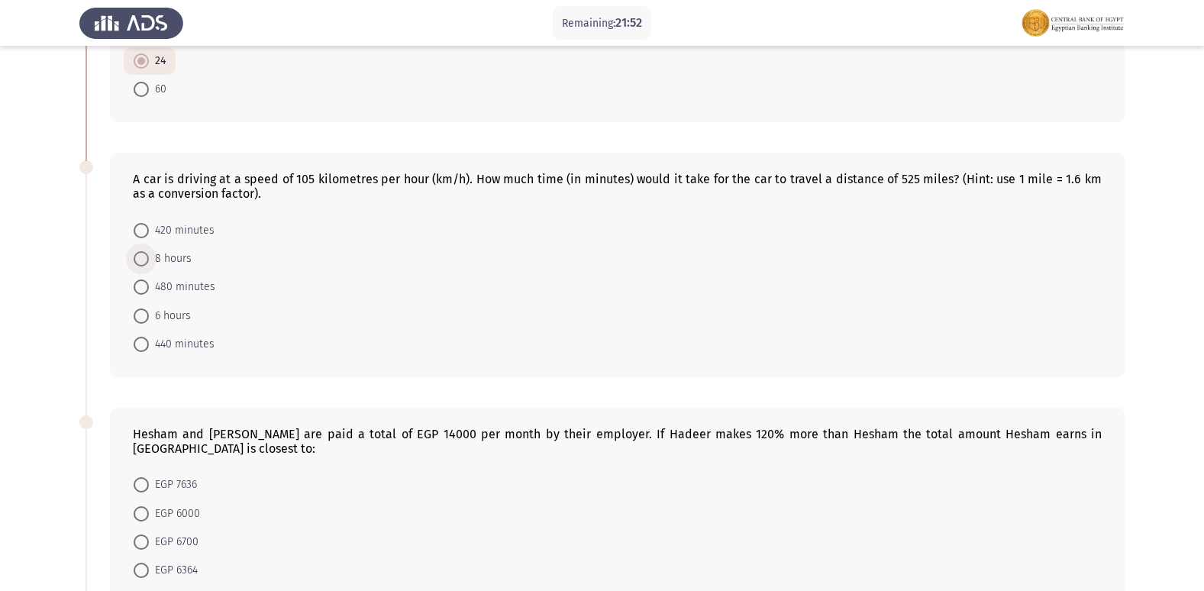
click at [142, 260] on span at bounding box center [141, 258] width 15 height 15
click at [142, 260] on input "8 hours" at bounding box center [141, 258] width 15 height 15
radio input "true"
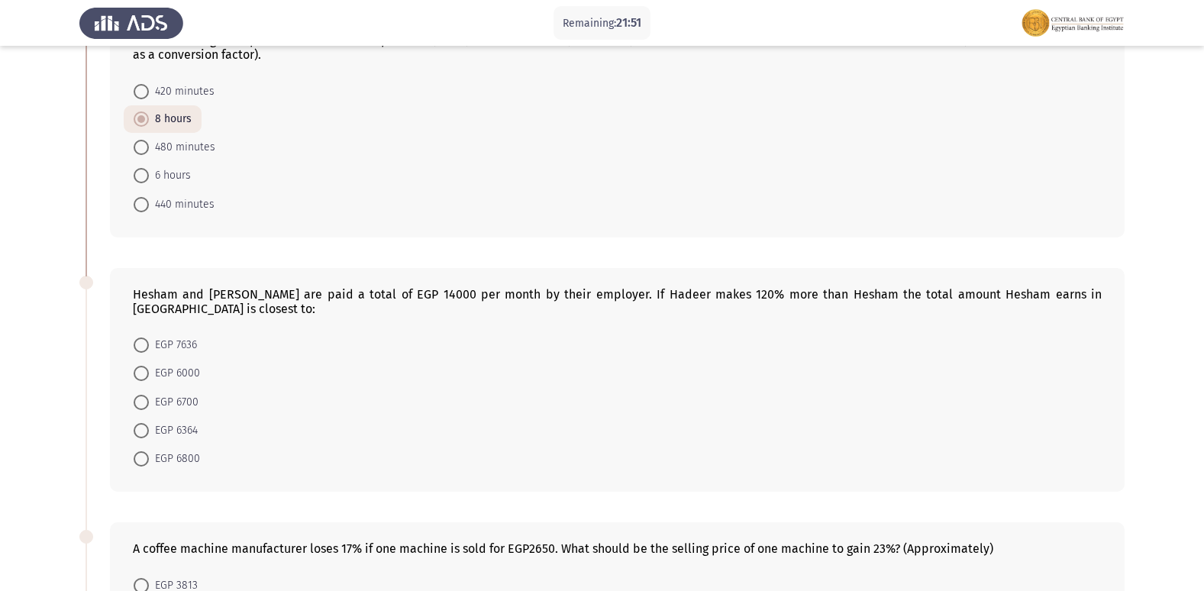
scroll to position [382, 0]
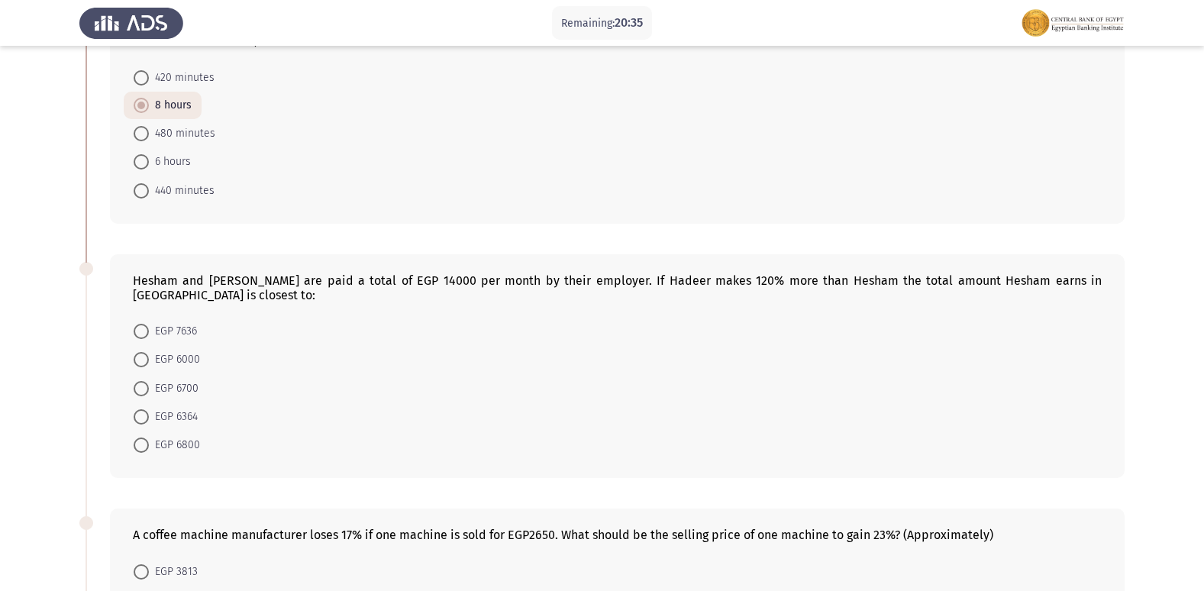
click at [147, 352] on span at bounding box center [141, 359] width 15 height 15
click at [147, 352] on input "EGP 6000" at bounding box center [141, 359] width 15 height 15
radio input "true"
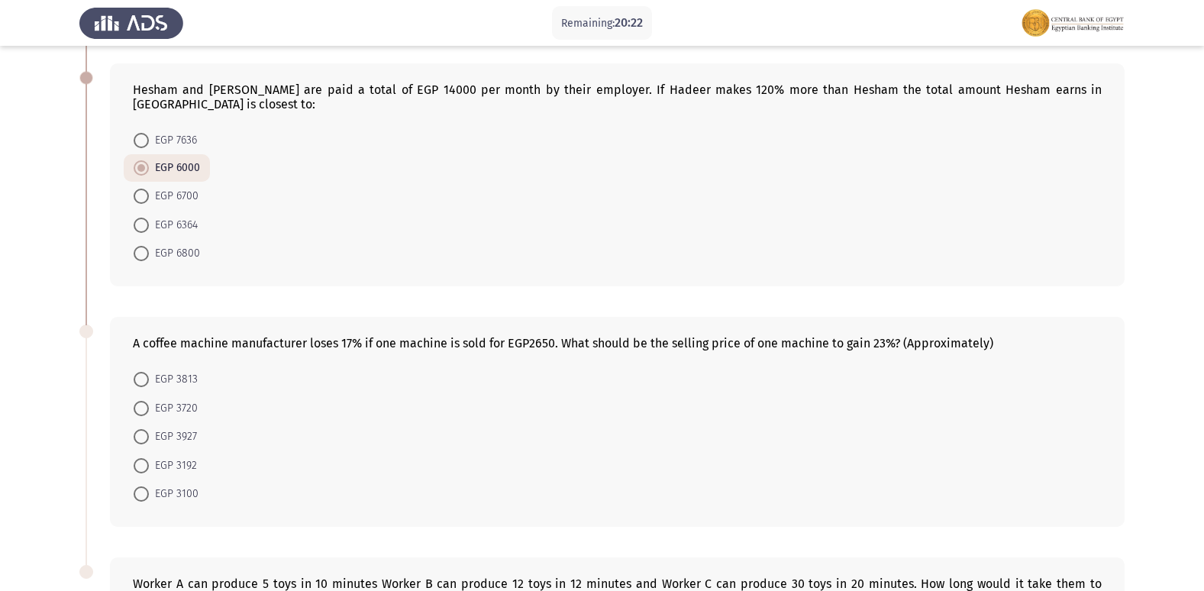
scroll to position [611, 0]
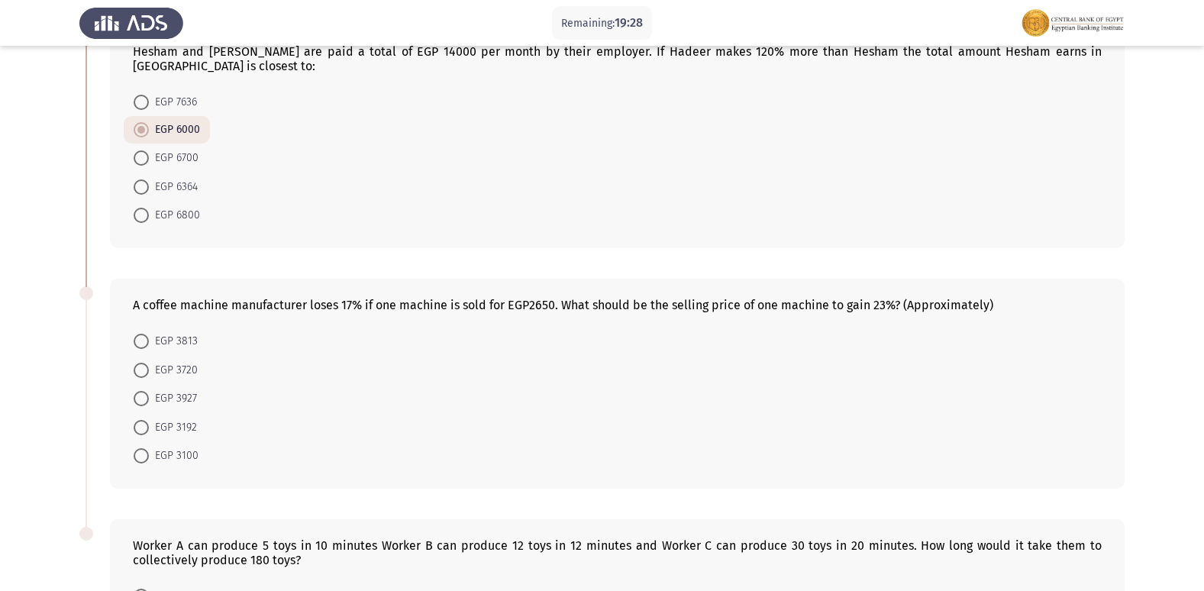
click at [143, 334] on span at bounding box center [141, 341] width 15 height 15
click at [143, 334] on input "EGP 3813" at bounding box center [141, 341] width 15 height 15
radio input "true"
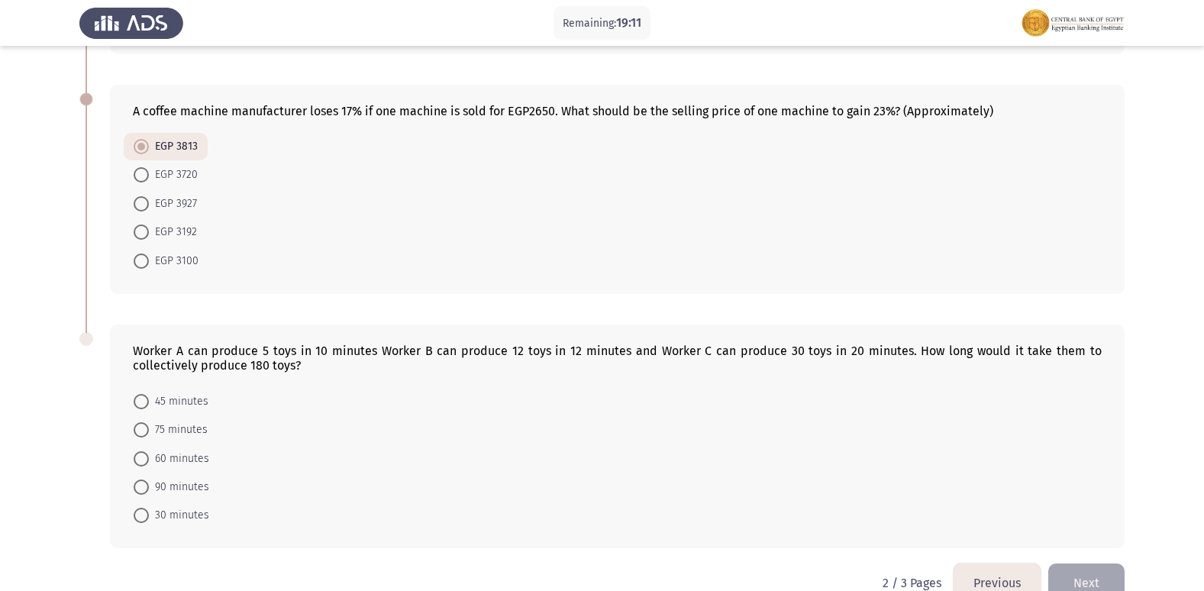
scroll to position [824, 0]
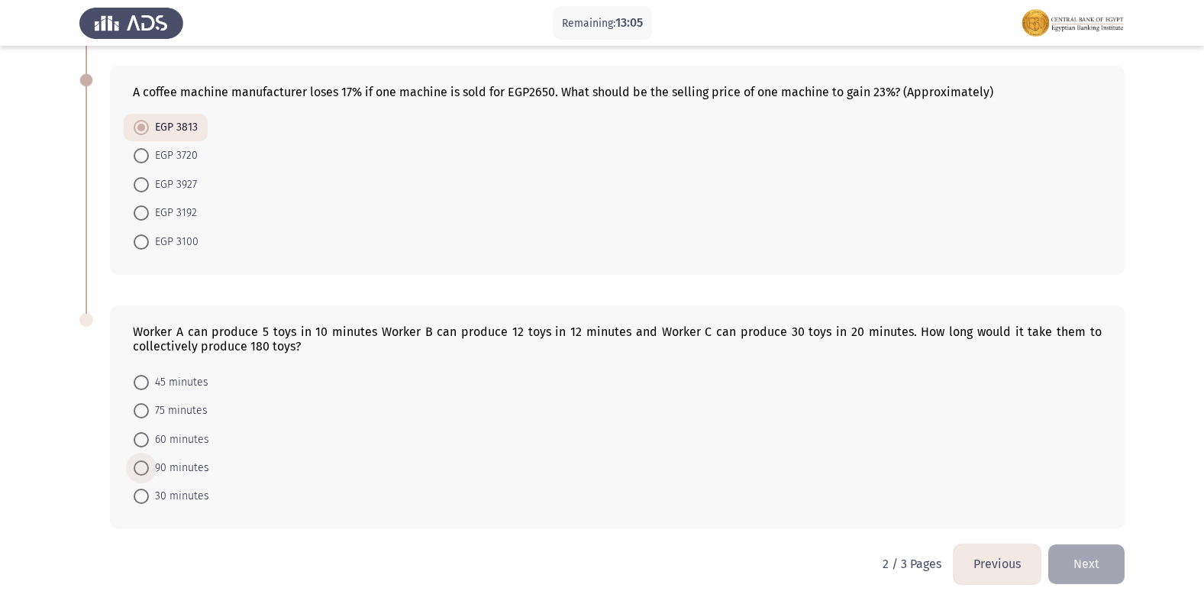
click at [143, 460] on span at bounding box center [141, 467] width 15 height 15
click at [143, 460] on input "90 minutes" at bounding box center [141, 467] width 15 height 15
radio input "true"
click at [1096, 544] on button "Next" at bounding box center [1086, 563] width 76 height 39
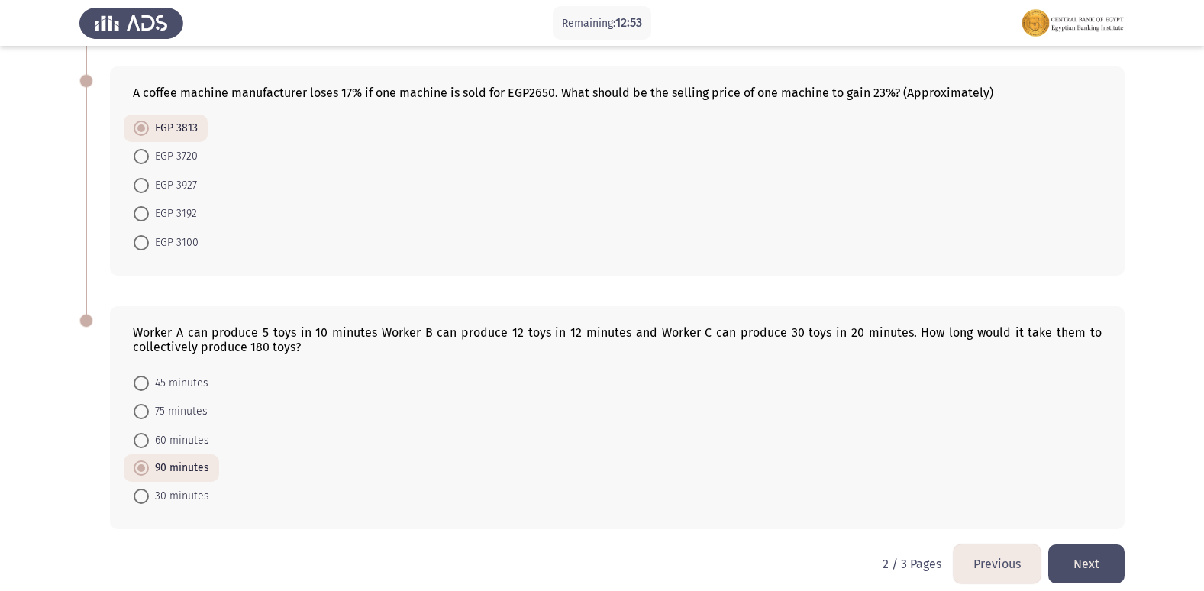
scroll to position [0, 0]
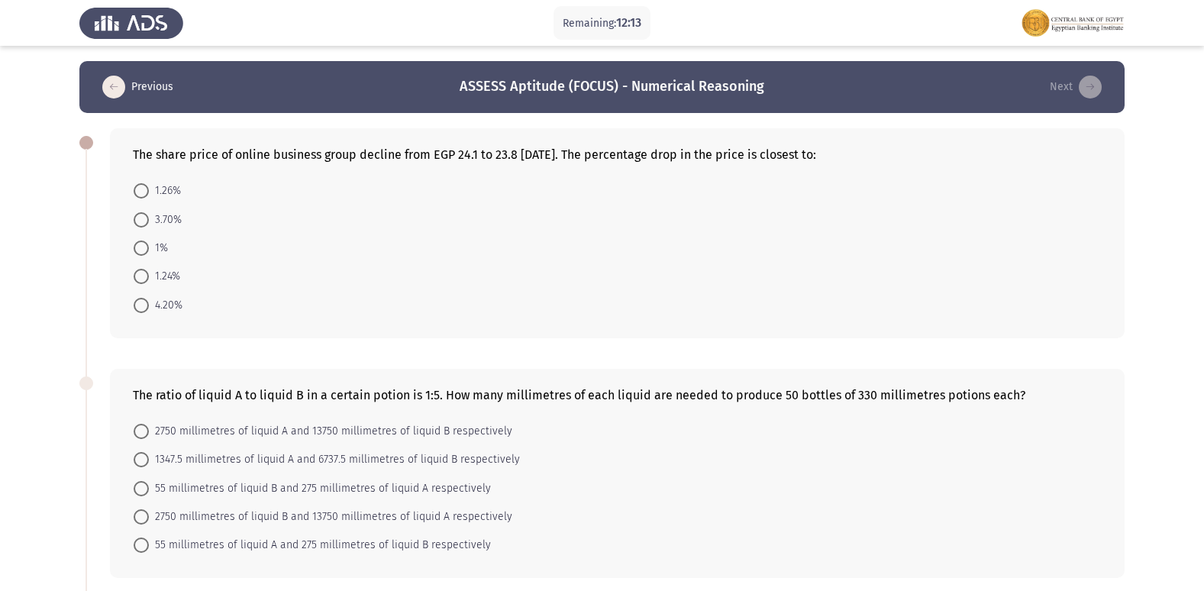
click at [146, 279] on span at bounding box center [141, 276] width 15 height 15
click at [146, 279] on input "1.24%" at bounding box center [141, 276] width 15 height 15
radio input "true"
click at [137, 188] on span at bounding box center [141, 190] width 15 height 15
click at [137, 188] on input "1.26%" at bounding box center [141, 190] width 15 height 15
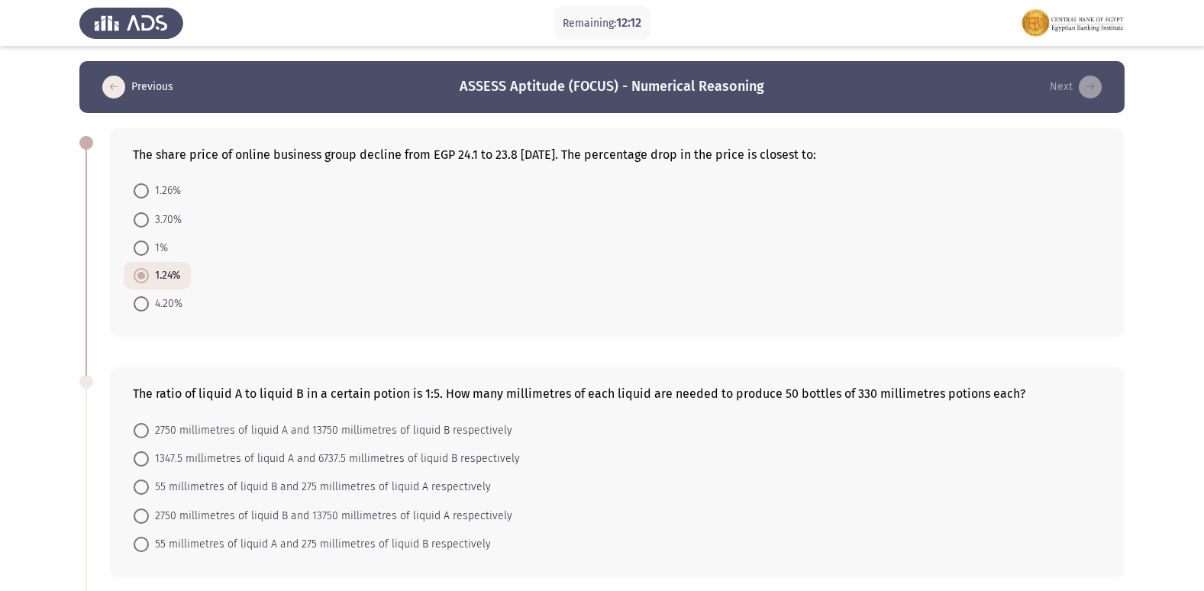
radio input "true"
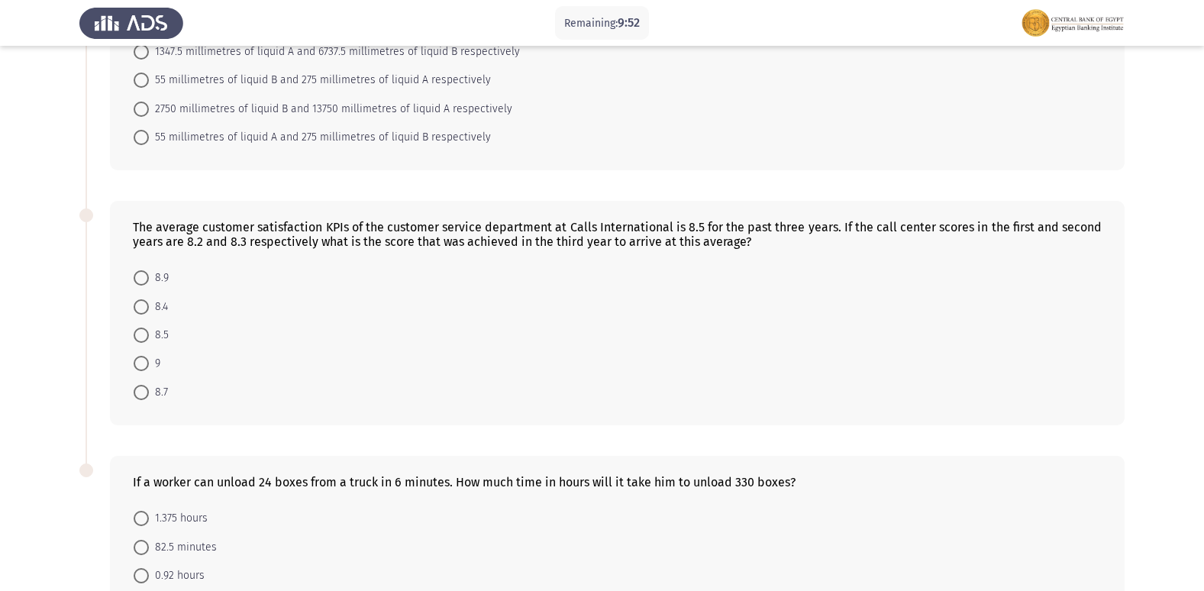
scroll to position [405, 0]
click at [143, 354] on mat-radio-button "9" at bounding box center [147, 364] width 47 height 28
click at [143, 359] on span at bounding box center [141, 364] width 15 height 15
click at [143, 359] on input "9" at bounding box center [141, 364] width 15 height 15
radio input "true"
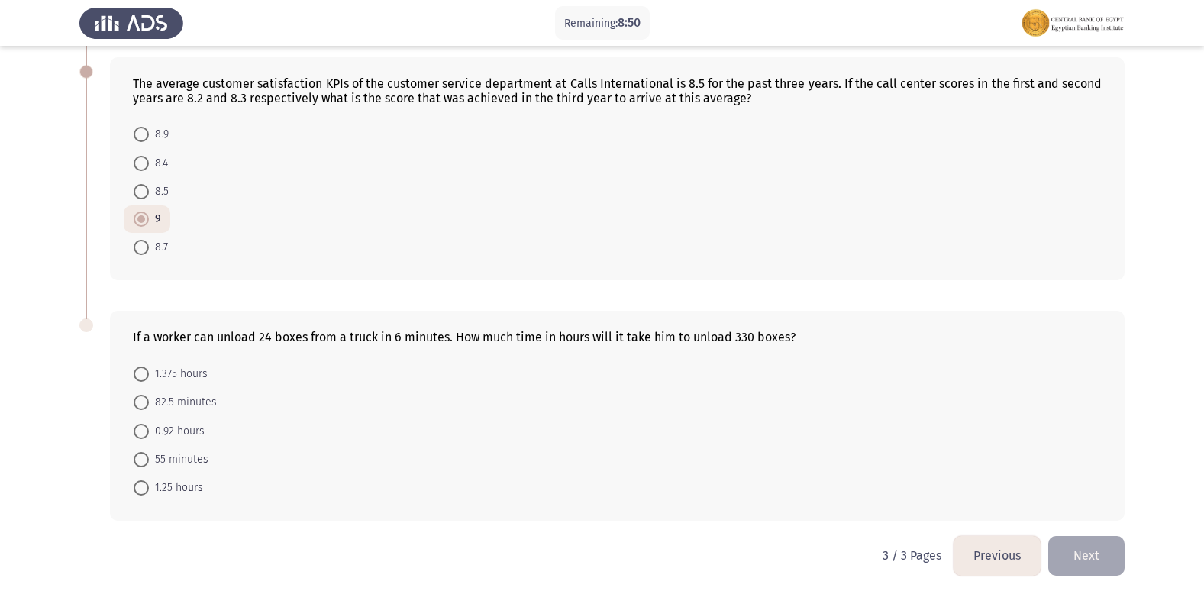
scroll to position [556, 0]
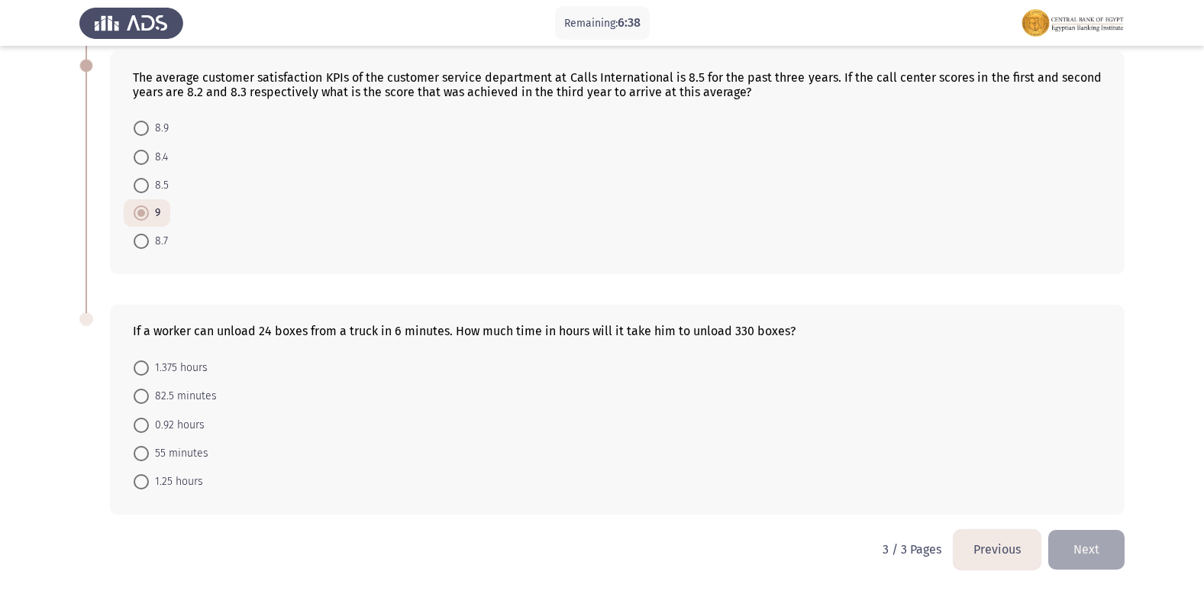
click at [147, 366] on span at bounding box center [141, 367] width 15 height 15
click at [147, 366] on input "1.375 hours" at bounding box center [141, 367] width 15 height 15
radio input "true"
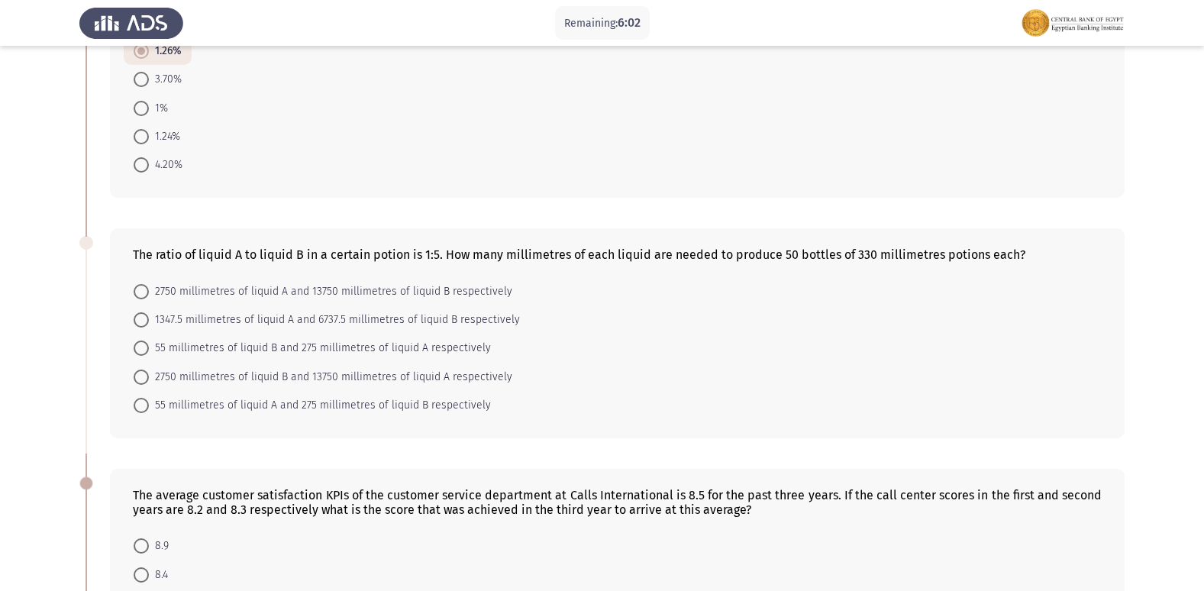
scroll to position [153, 0]
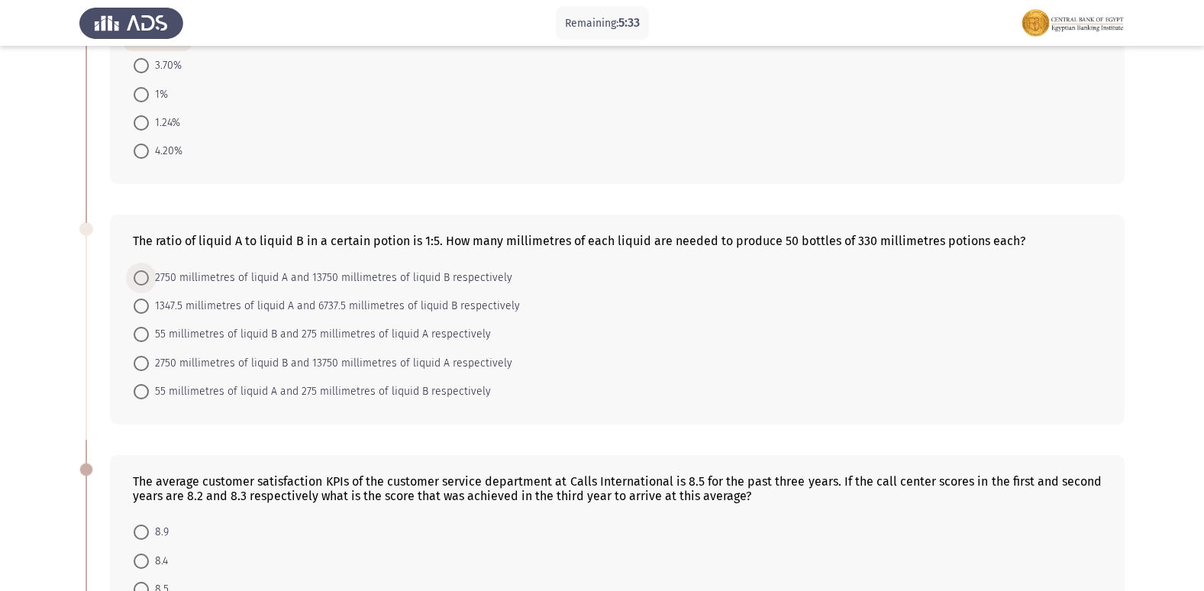
click at [140, 275] on span at bounding box center [141, 277] width 15 height 15
click at [140, 275] on input "2750 millimetres of liquid A and 13750 millimetres of liquid B respectively" at bounding box center [141, 277] width 15 height 15
radio input "true"
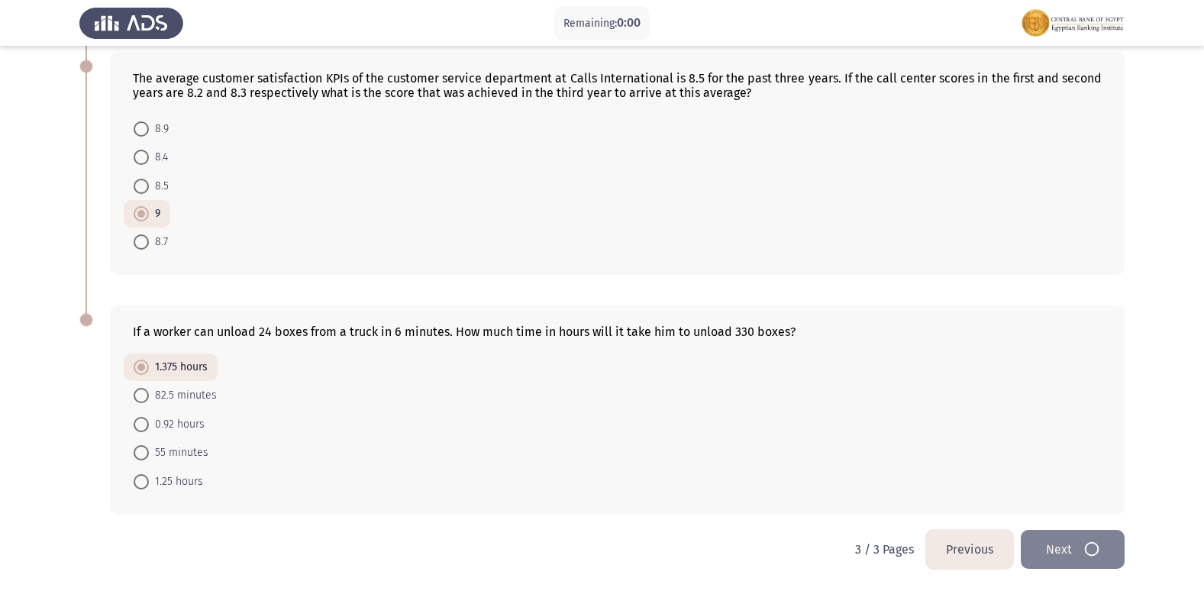
scroll to position [0, 0]
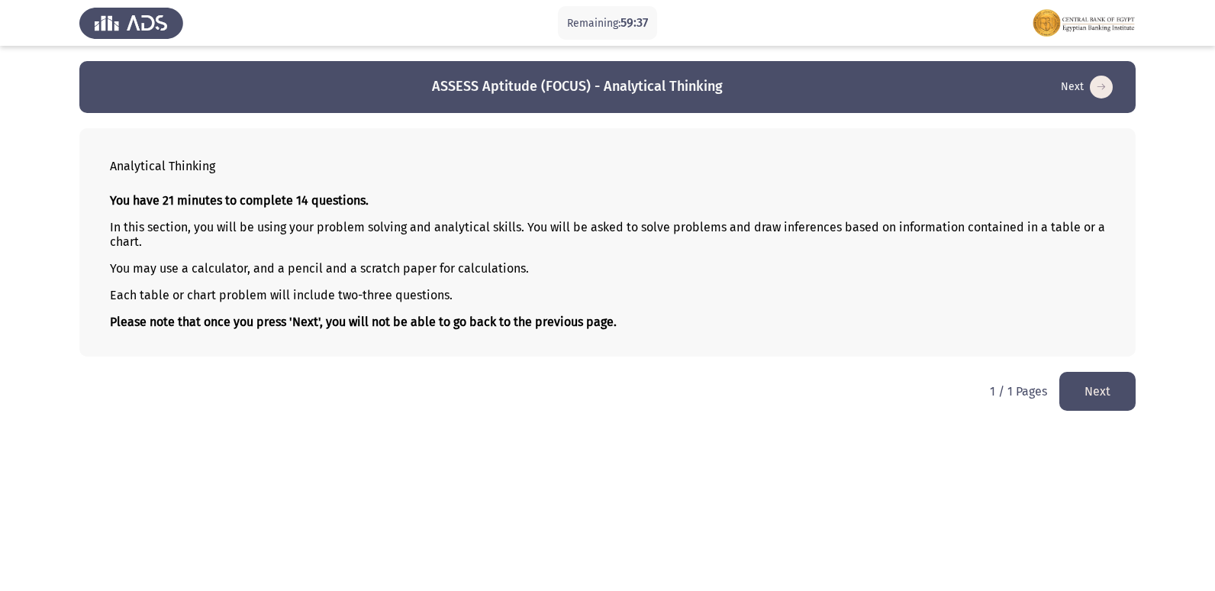
click at [1082, 382] on button "Next" at bounding box center [1097, 391] width 76 height 39
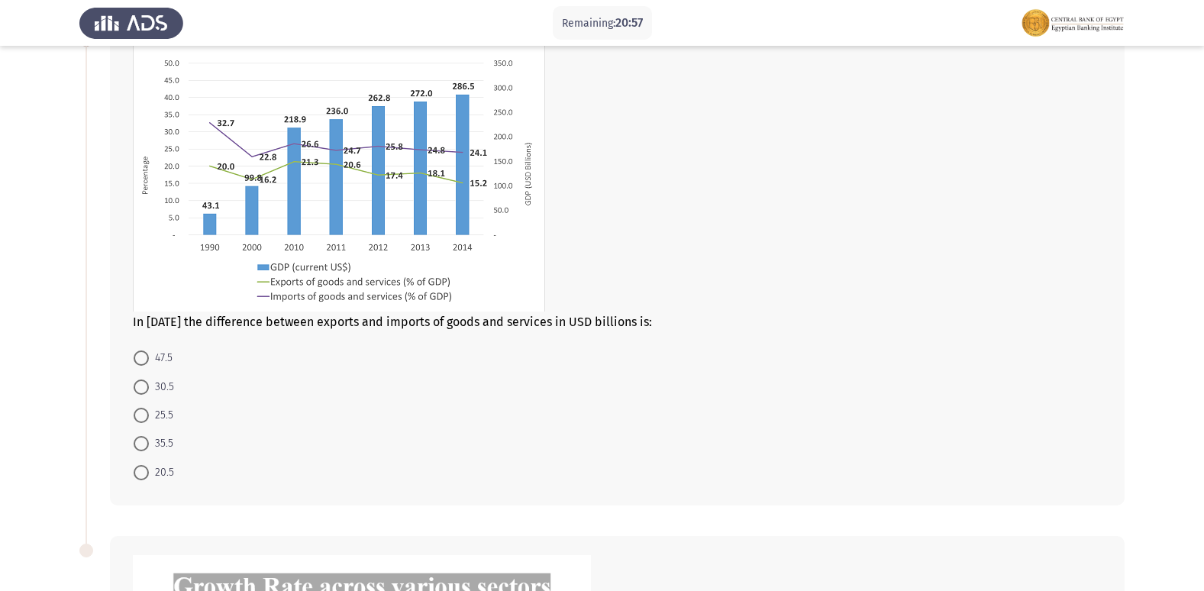
scroll to position [76, 0]
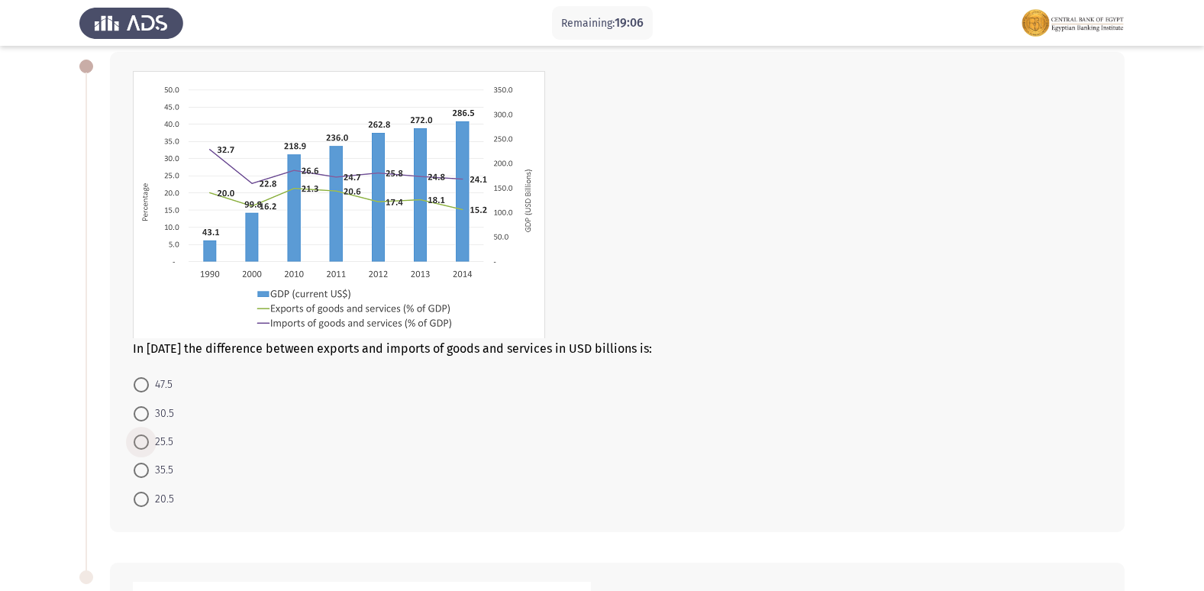
click at [143, 440] on span at bounding box center [141, 441] width 15 height 15
click at [143, 440] on input "25.5" at bounding box center [141, 441] width 15 height 15
radio input "true"
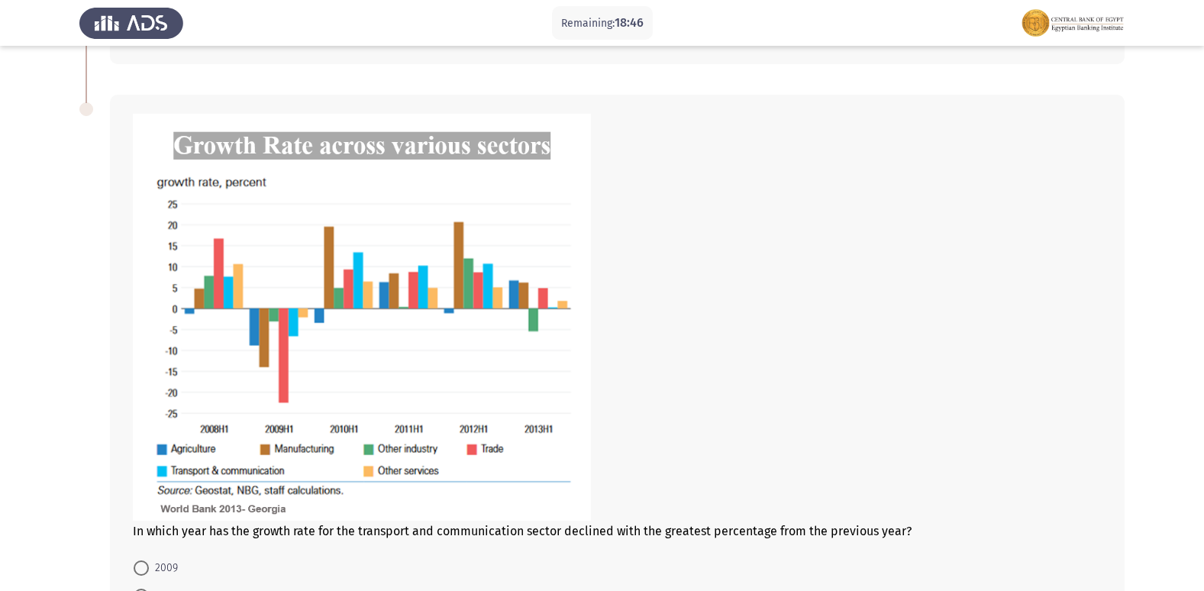
scroll to position [611, 0]
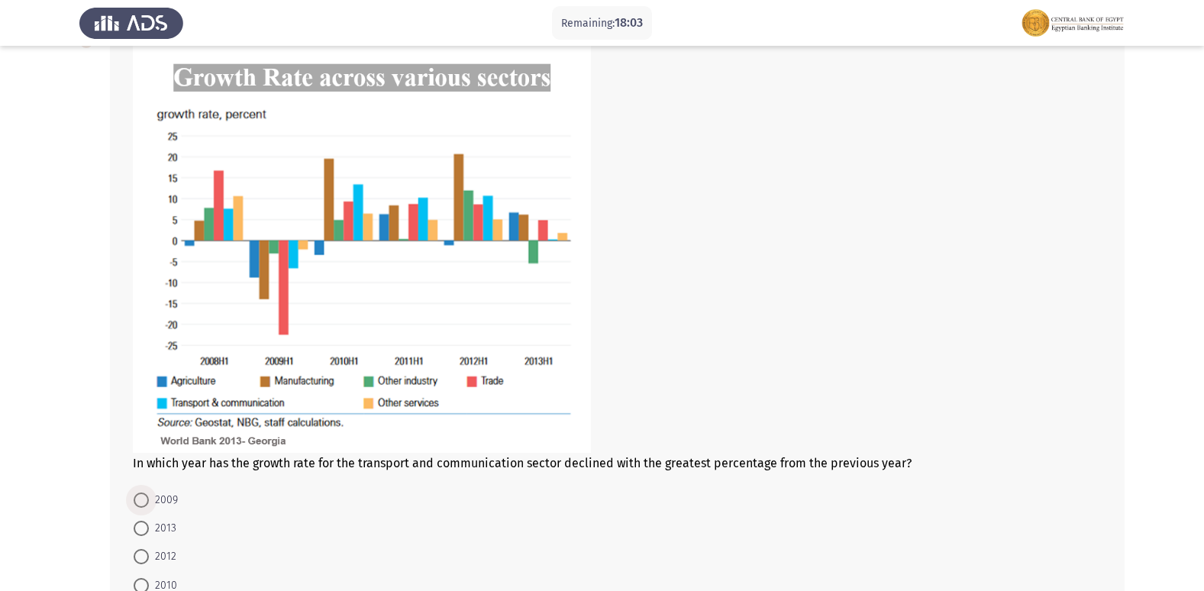
click at [137, 498] on span at bounding box center [141, 499] width 15 height 15
click at [137, 498] on input "2009" at bounding box center [141, 499] width 15 height 15
radio input "true"
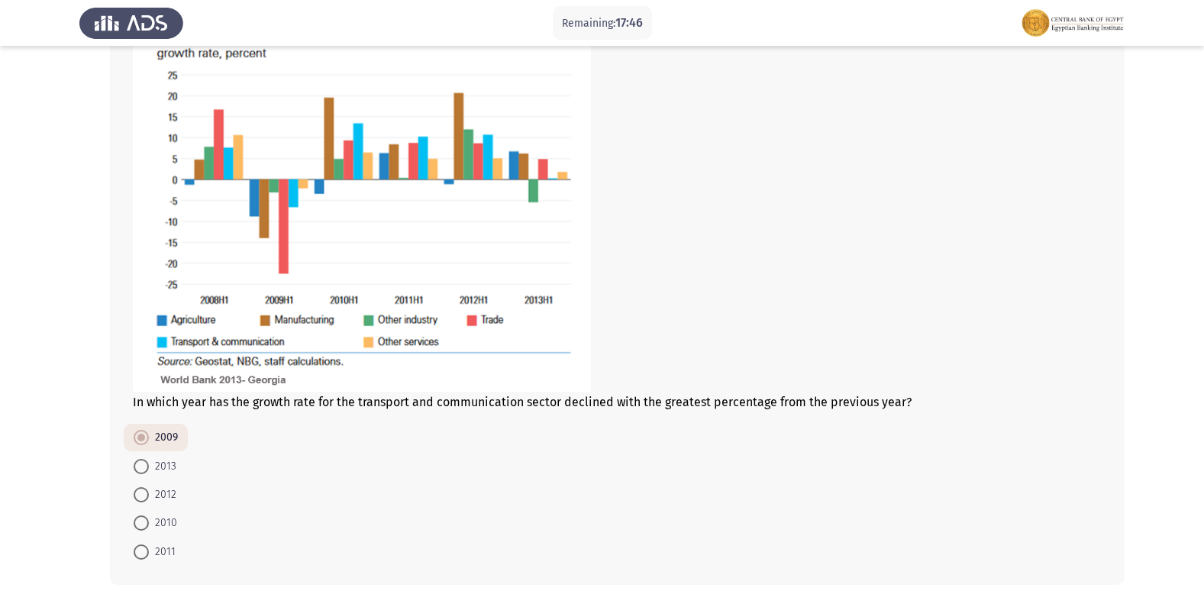
scroll to position [742, 0]
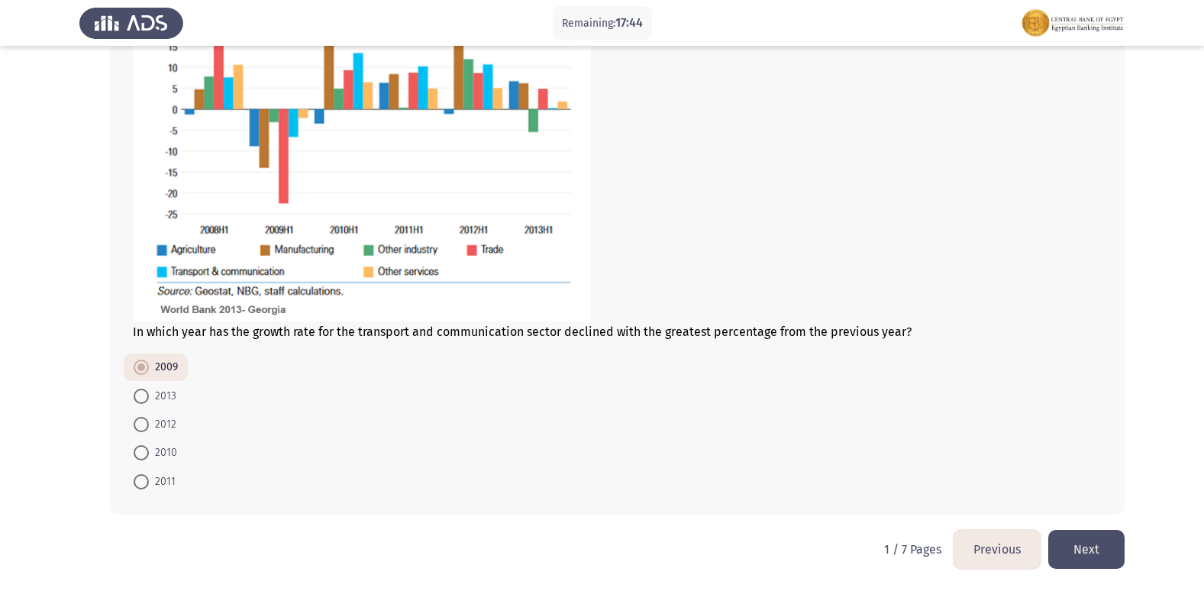
click at [1106, 550] on button "Next" at bounding box center [1086, 549] width 76 height 39
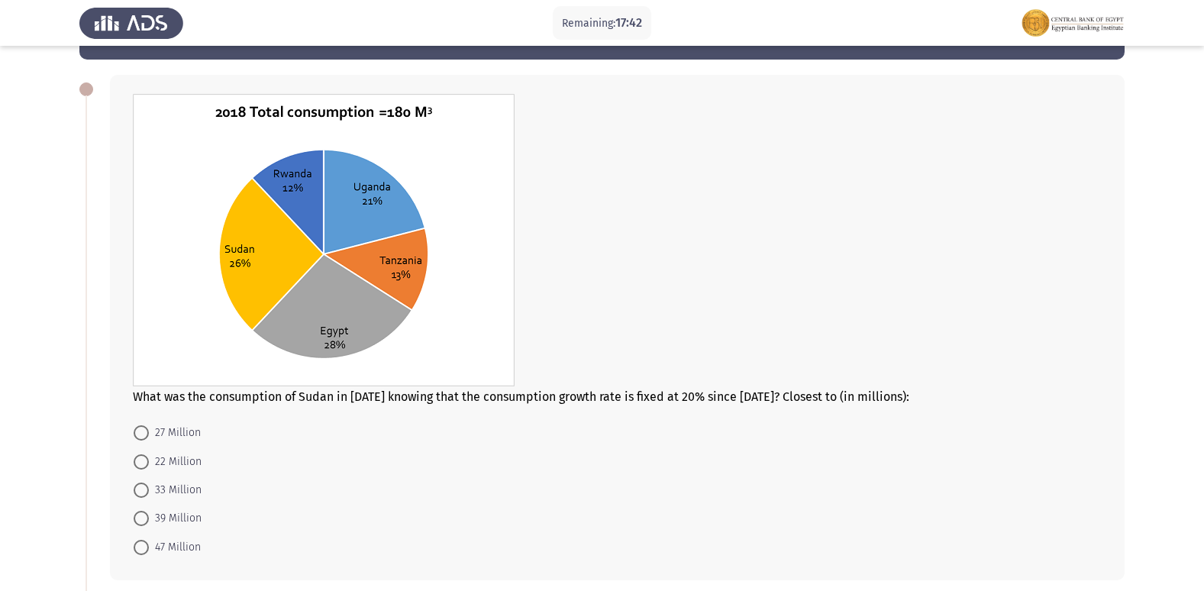
scroll to position [76, 0]
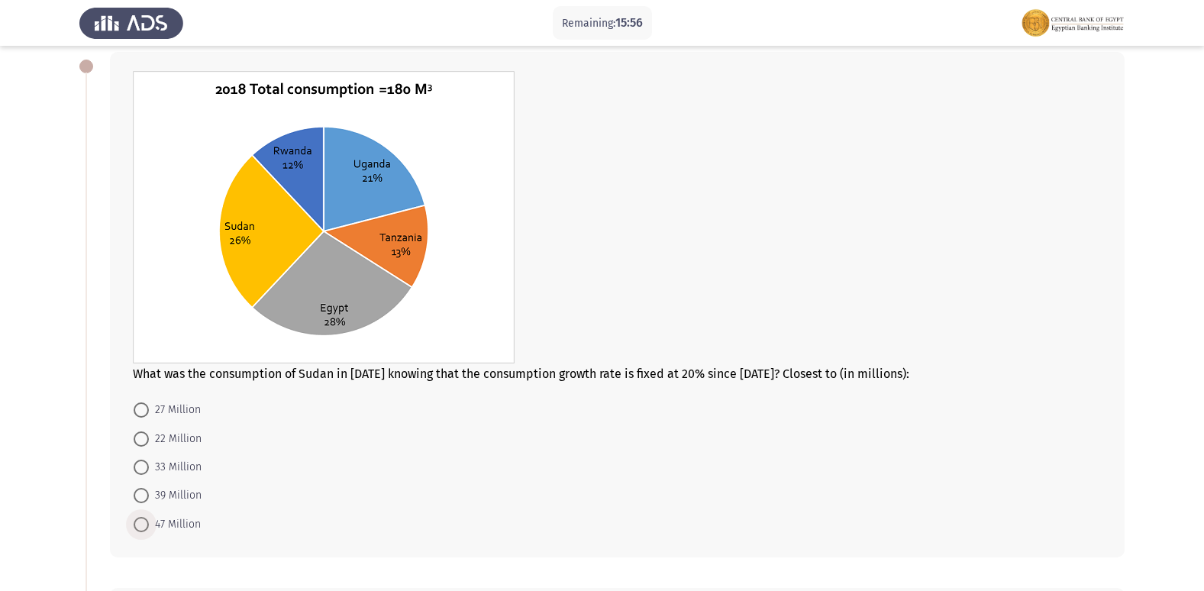
click at [138, 529] on span at bounding box center [141, 524] width 15 height 15
click at [138, 529] on input "47 Million" at bounding box center [141, 524] width 15 height 15
radio input "true"
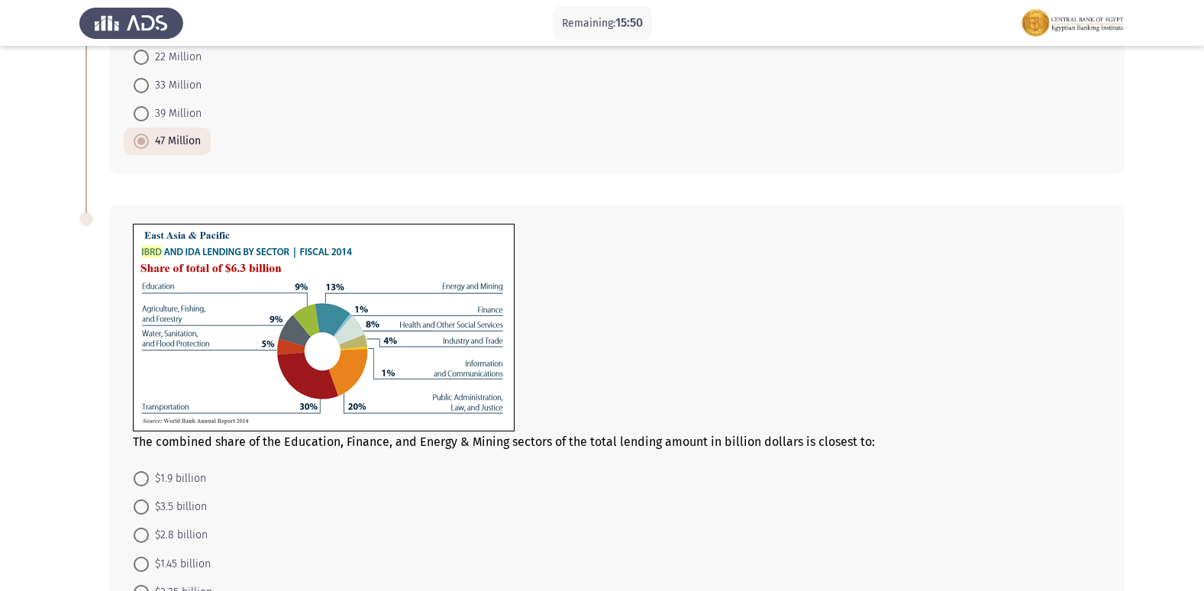
scroll to position [534, 0]
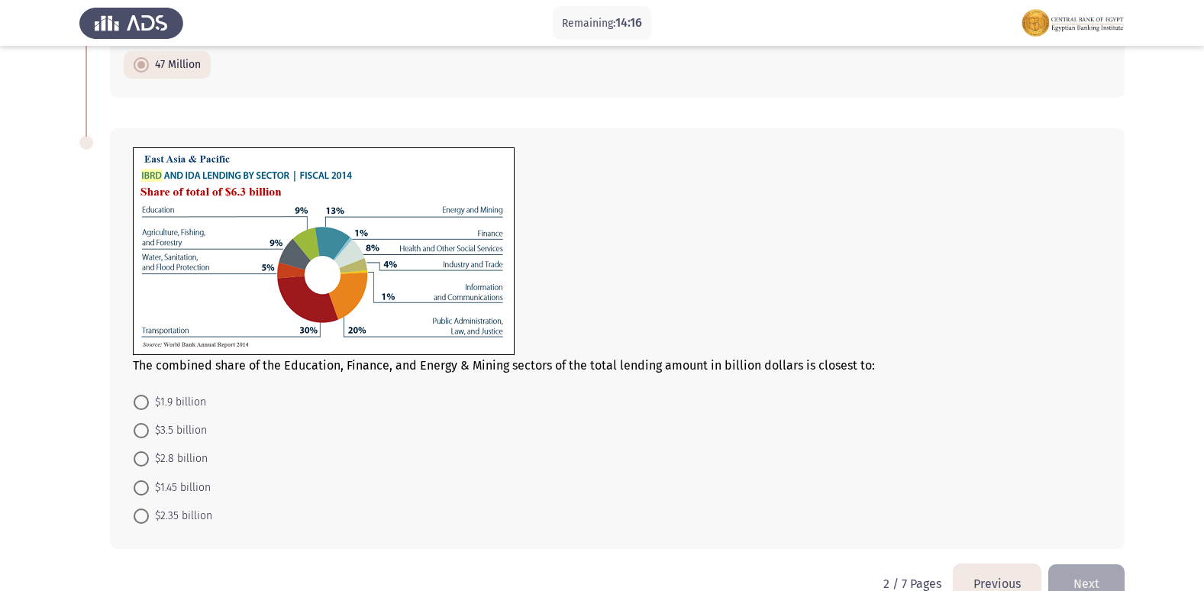
click at [141, 489] on span at bounding box center [141, 487] width 15 height 15
click at [141, 489] on input "$1.45 billion" at bounding box center [141, 487] width 15 height 15
radio input "true"
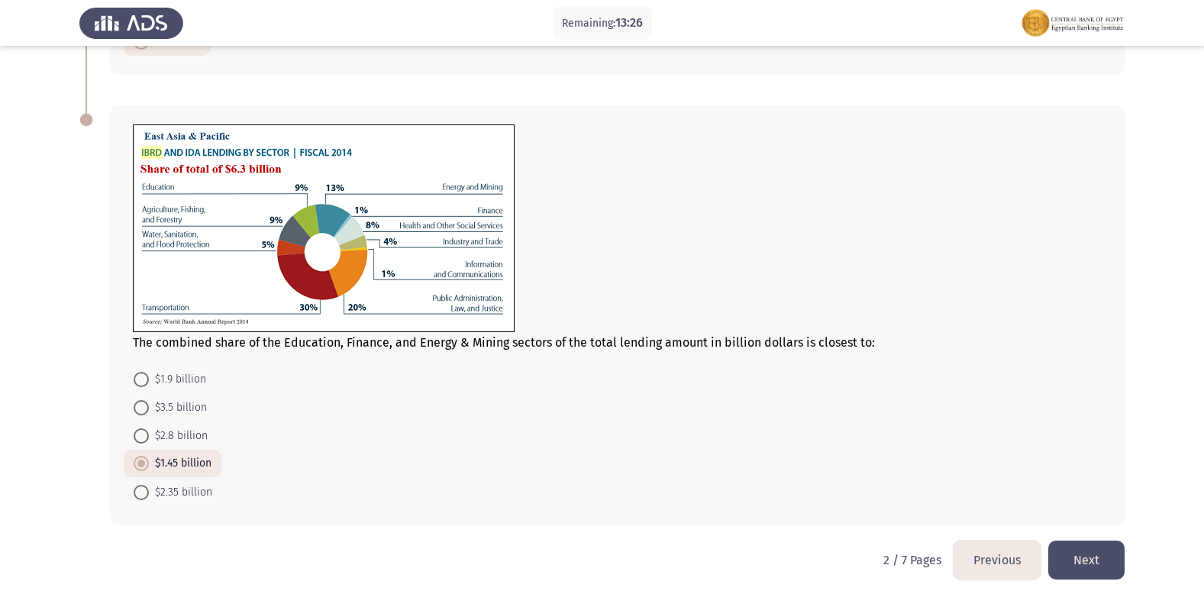
scroll to position [568, 0]
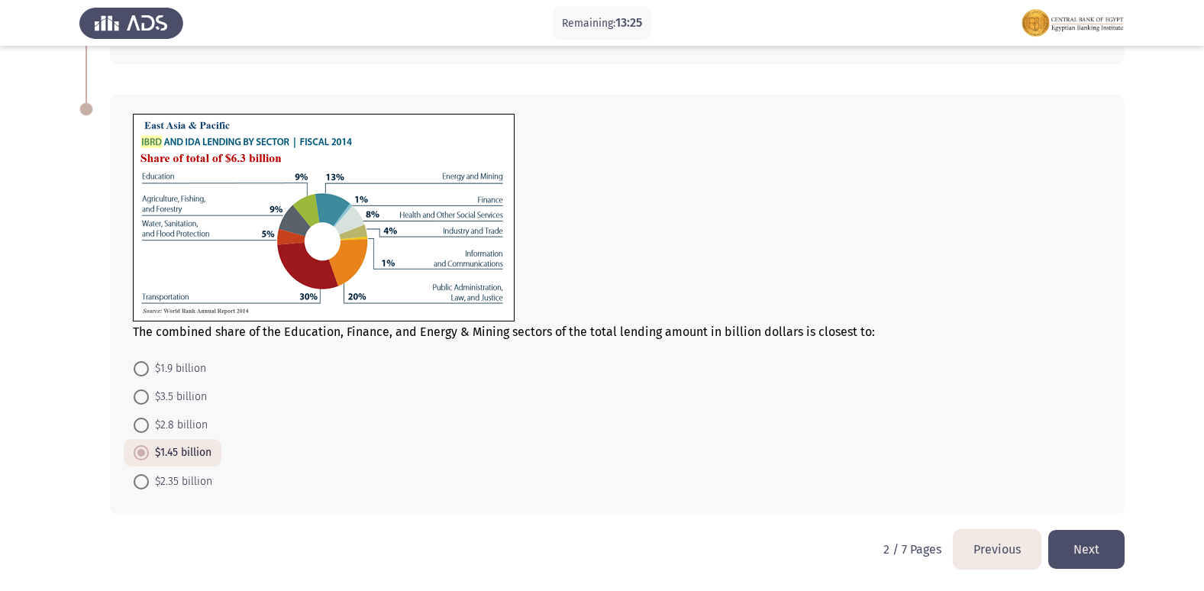
click at [1096, 543] on button "Next" at bounding box center [1086, 549] width 76 height 39
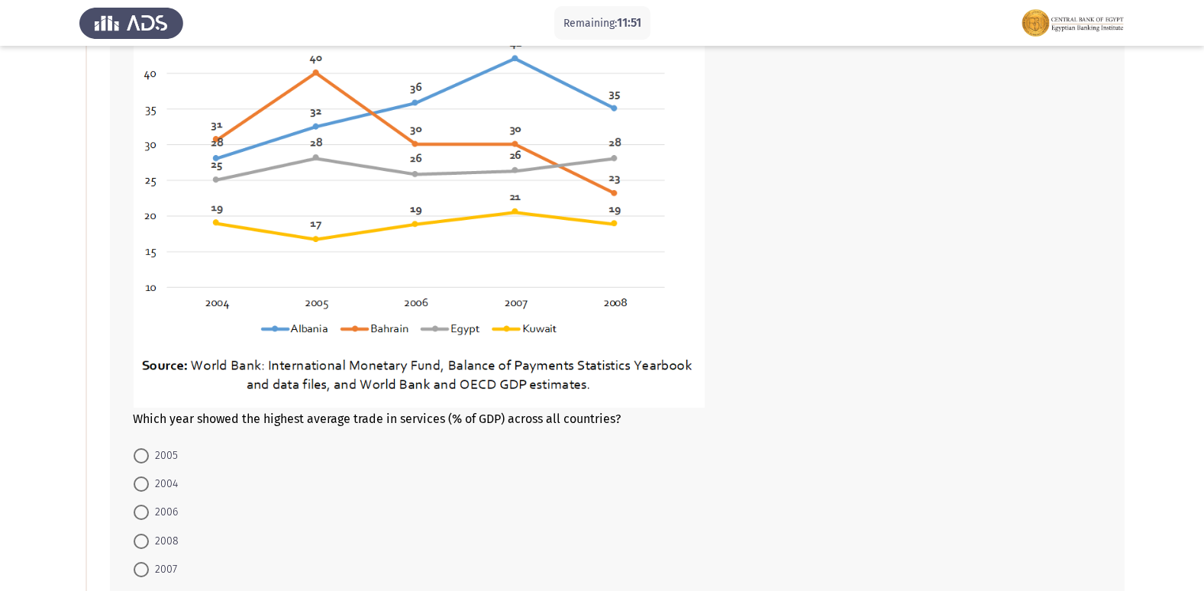
scroll to position [254, 0]
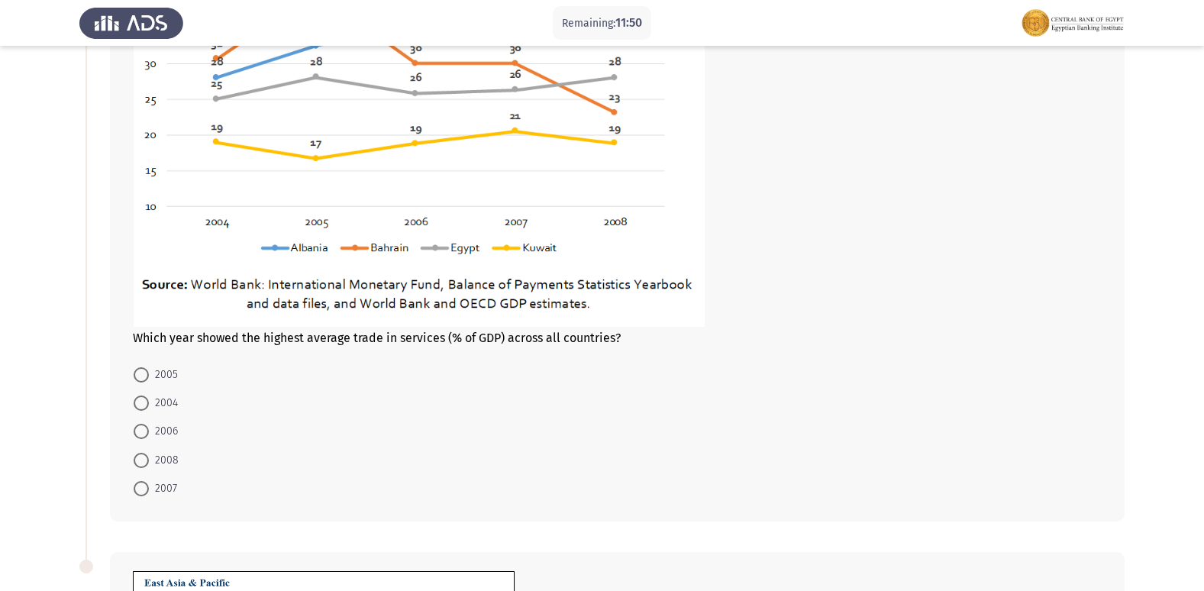
click at [142, 482] on span at bounding box center [141, 488] width 15 height 15
click at [142, 482] on input "2007" at bounding box center [141, 488] width 15 height 15
radio input "true"
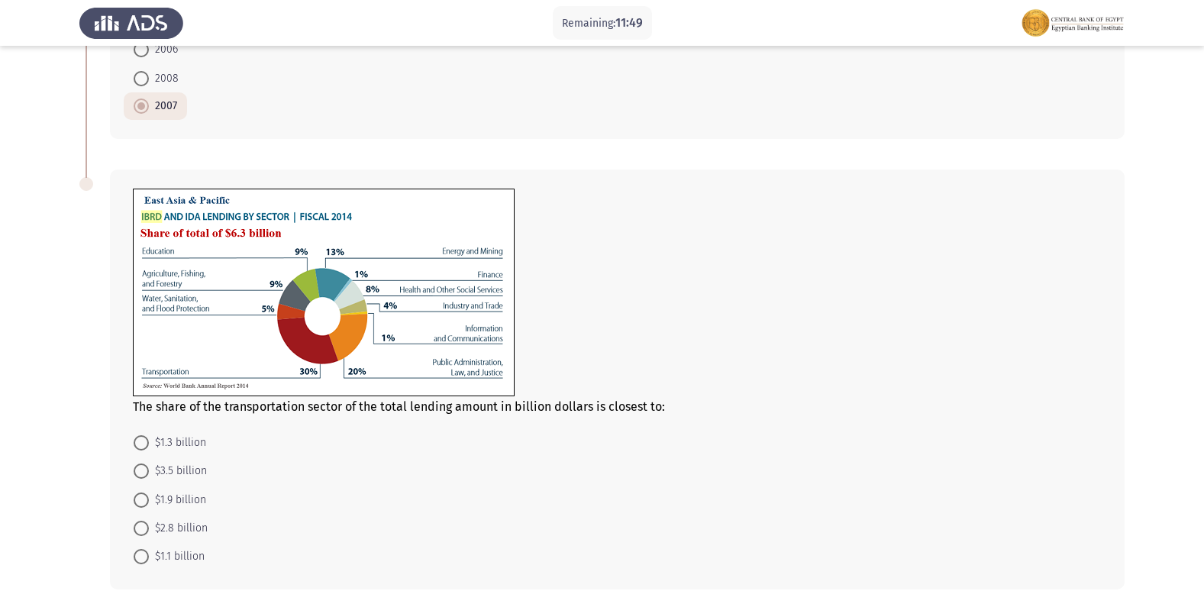
scroll to position [711, 0]
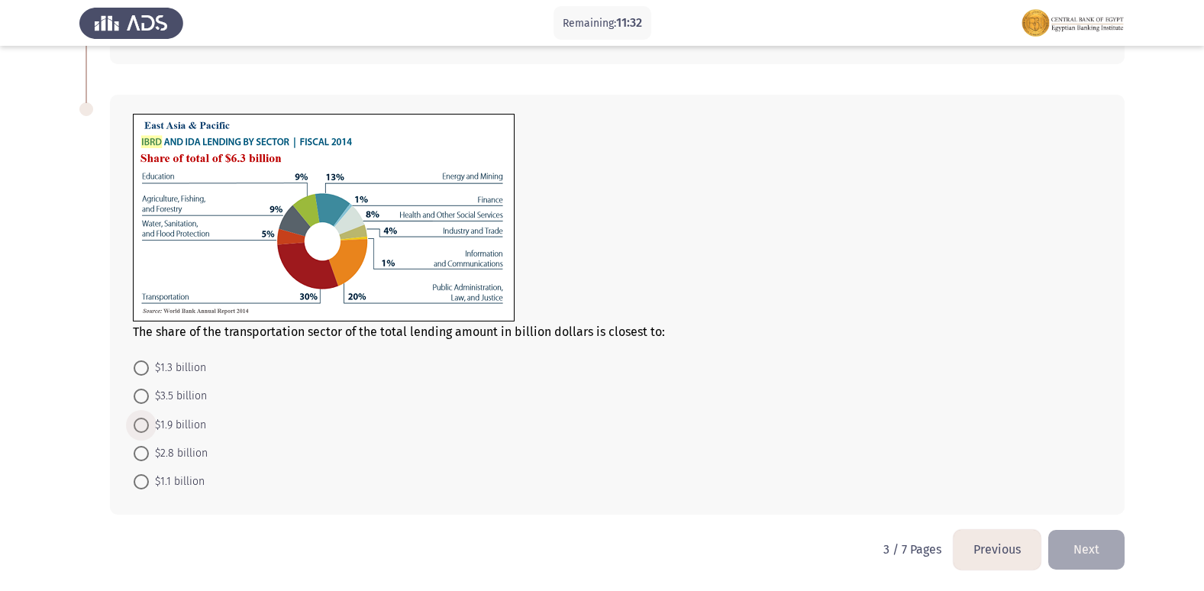
click at [142, 425] on span at bounding box center [141, 425] width 15 height 15
click at [142, 425] on input "$1.9 billion" at bounding box center [141, 425] width 15 height 15
radio input "true"
click at [1091, 552] on button "Next" at bounding box center [1086, 549] width 76 height 39
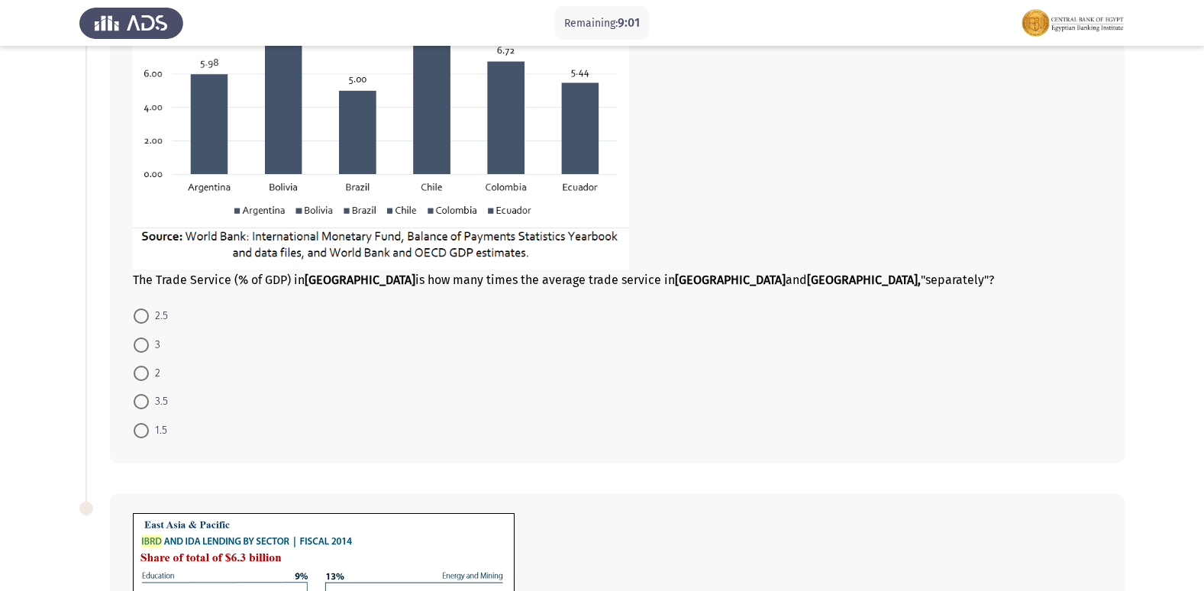
scroll to position [305, 0]
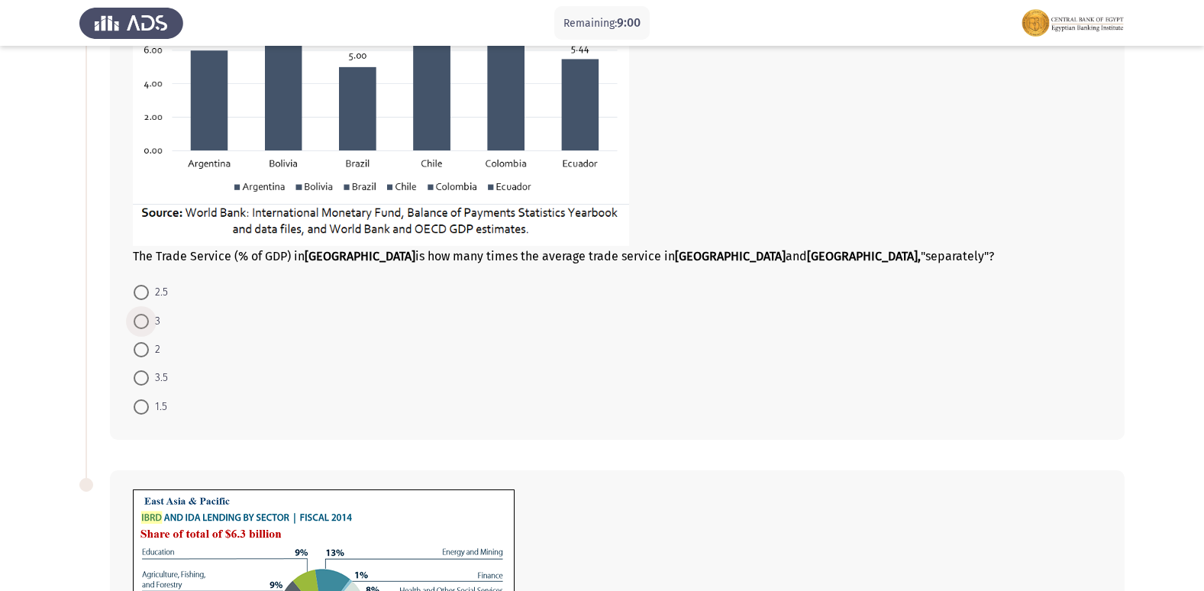
click at [138, 320] on span at bounding box center [141, 321] width 15 height 15
click at [138, 320] on input "3" at bounding box center [141, 321] width 15 height 15
radio input "true"
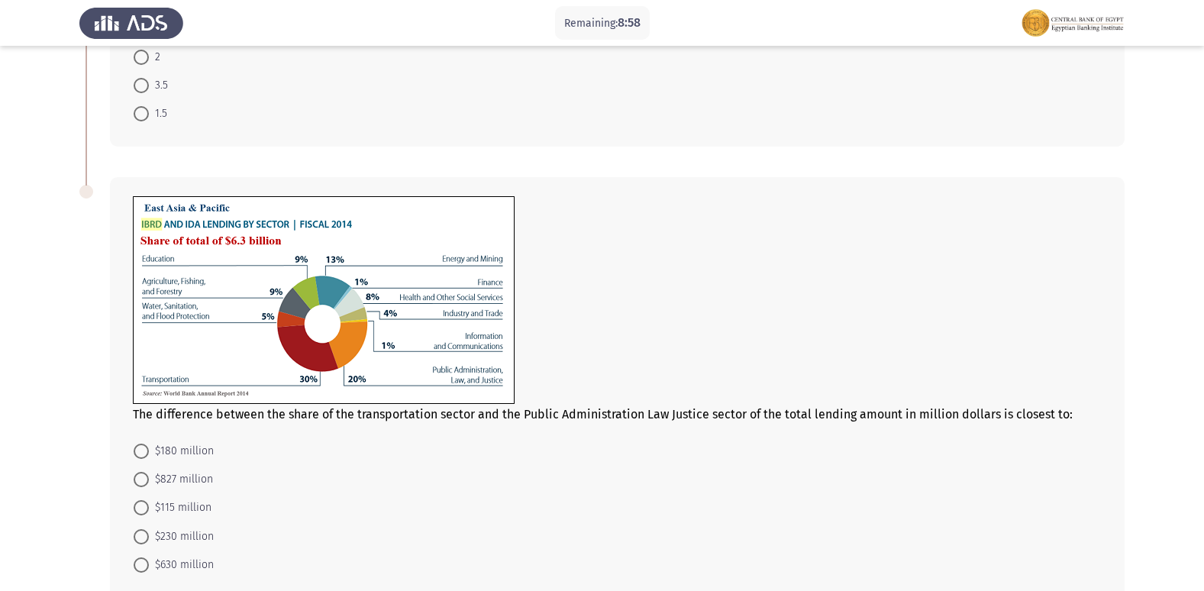
scroll to position [680, 0]
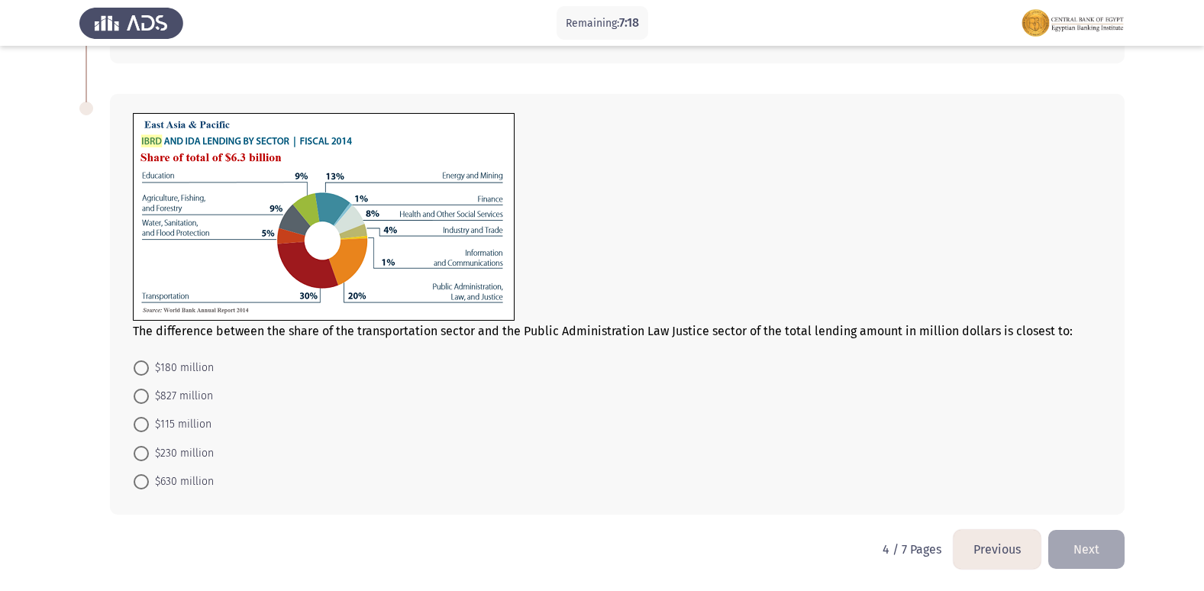
click at [140, 425] on span at bounding box center [141, 424] width 15 height 15
click at [140, 425] on input "$115 million" at bounding box center [141, 424] width 15 height 15
radio input "true"
click at [1098, 542] on button "Next" at bounding box center [1086, 549] width 76 height 39
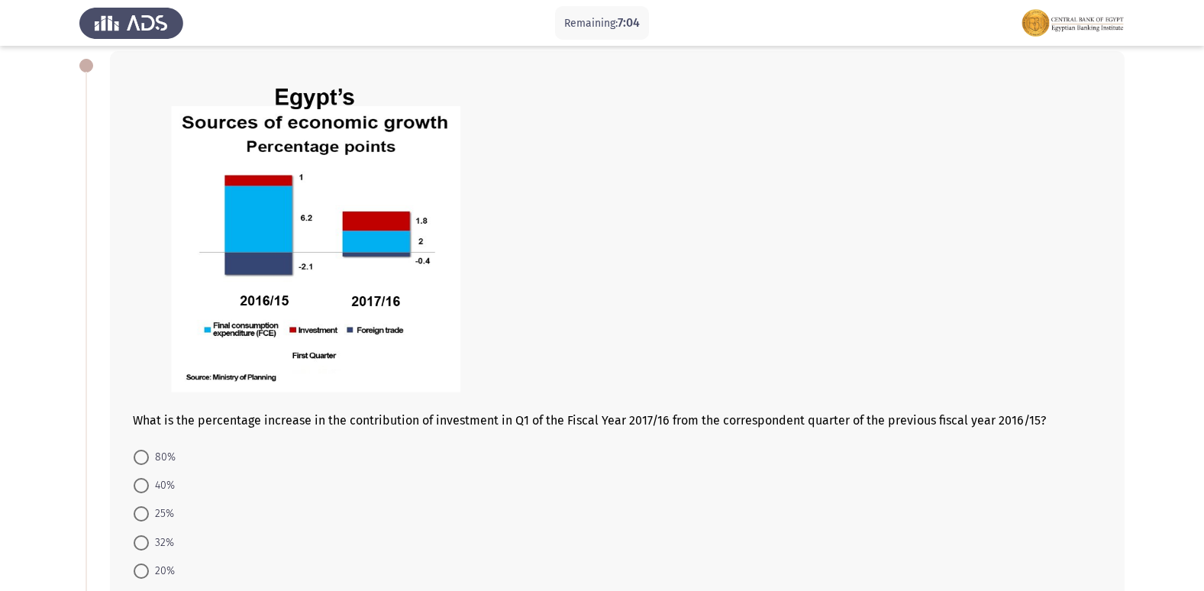
scroll to position [76, 0]
click at [134, 450] on span at bounding box center [141, 457] width 15 height 15
click at [134, 450] on input "80%" at bounding box center [141, 457] width 15 height 15
radio input "true"
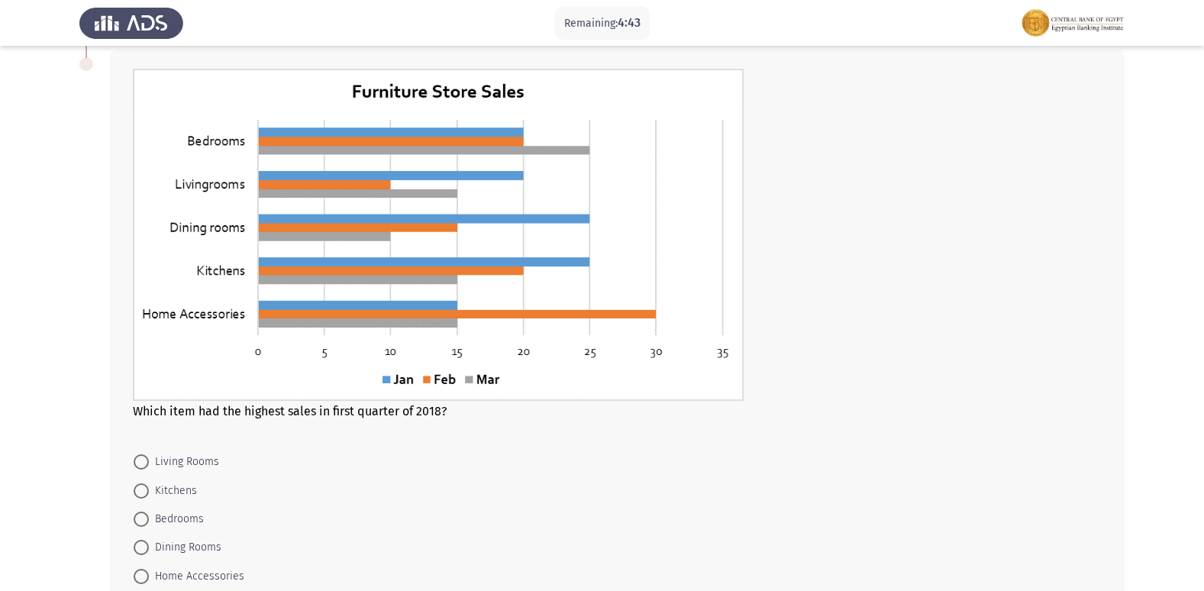
scroll to position [687, 0]
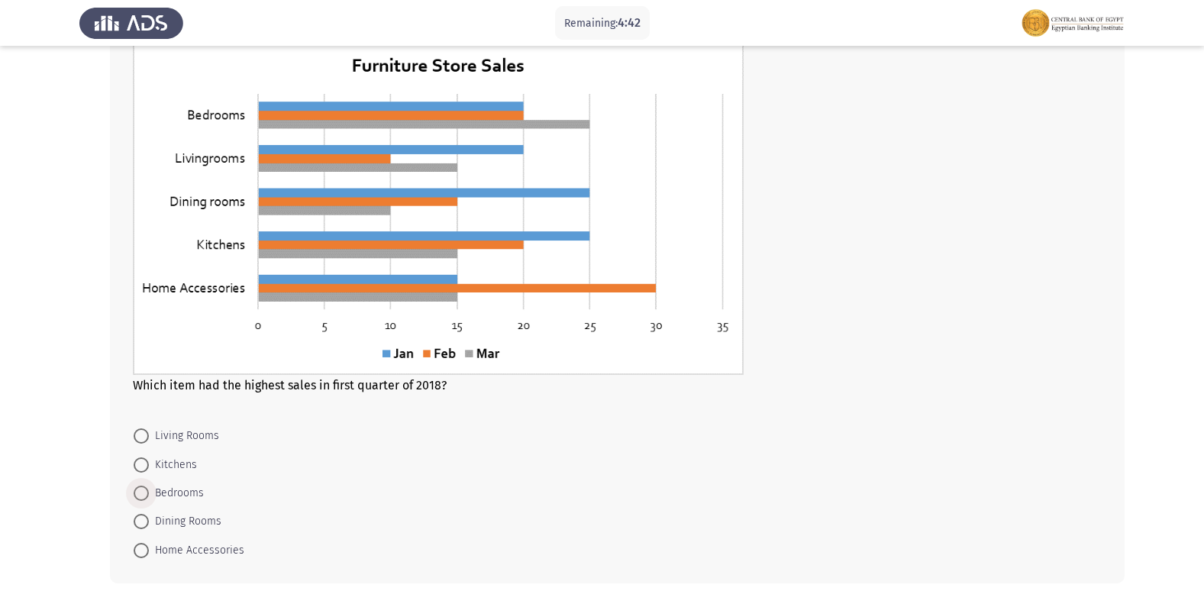
click at [153, 489] on span "Bedrooms" at bounding box center [176, 493] width 55 height 18
click at [149, 489] on input "Bedrooms" at bounding box center [141, 492] width 15 height 15
radio input "true"
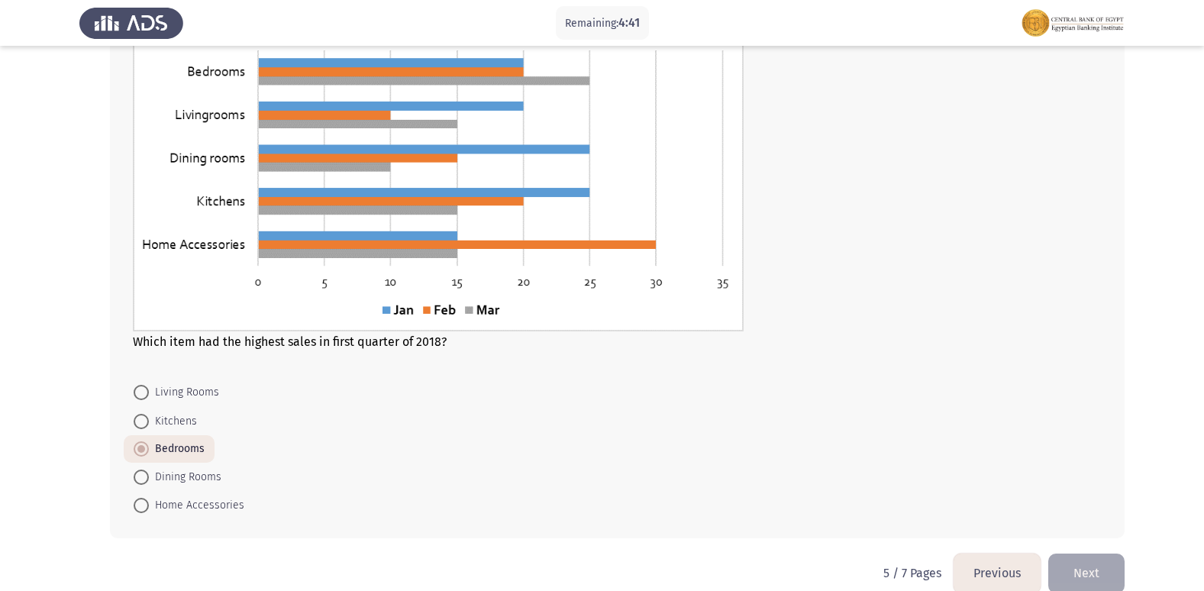
scroll to position [754, 0]
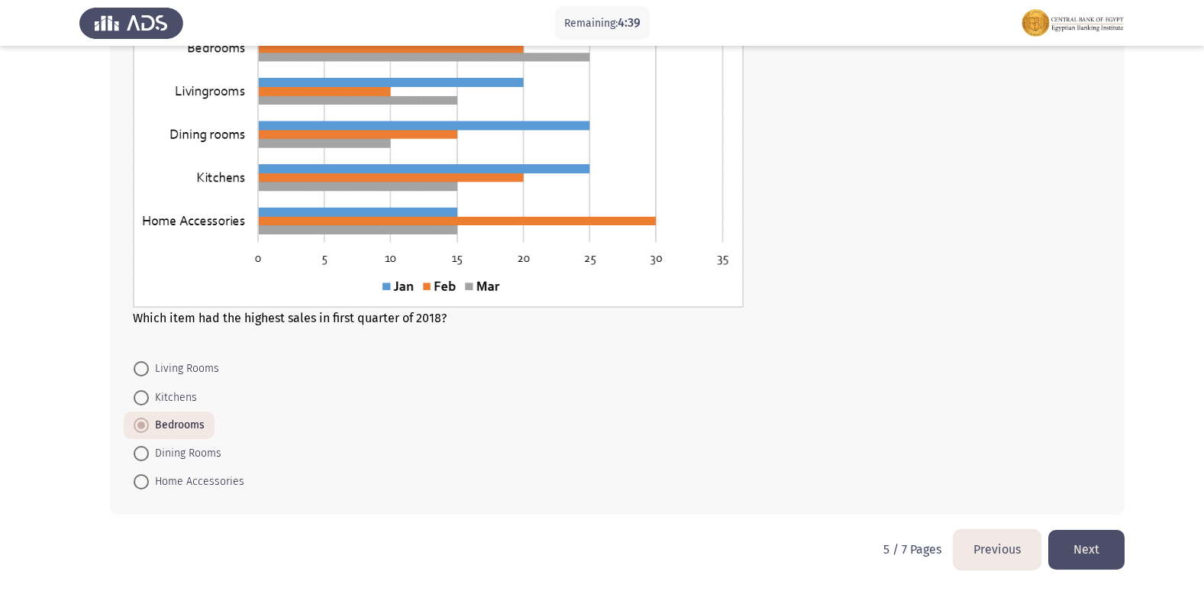
click at [1104, 559] on button "Next" at bounding box center [1086, 549] width 76 height 39
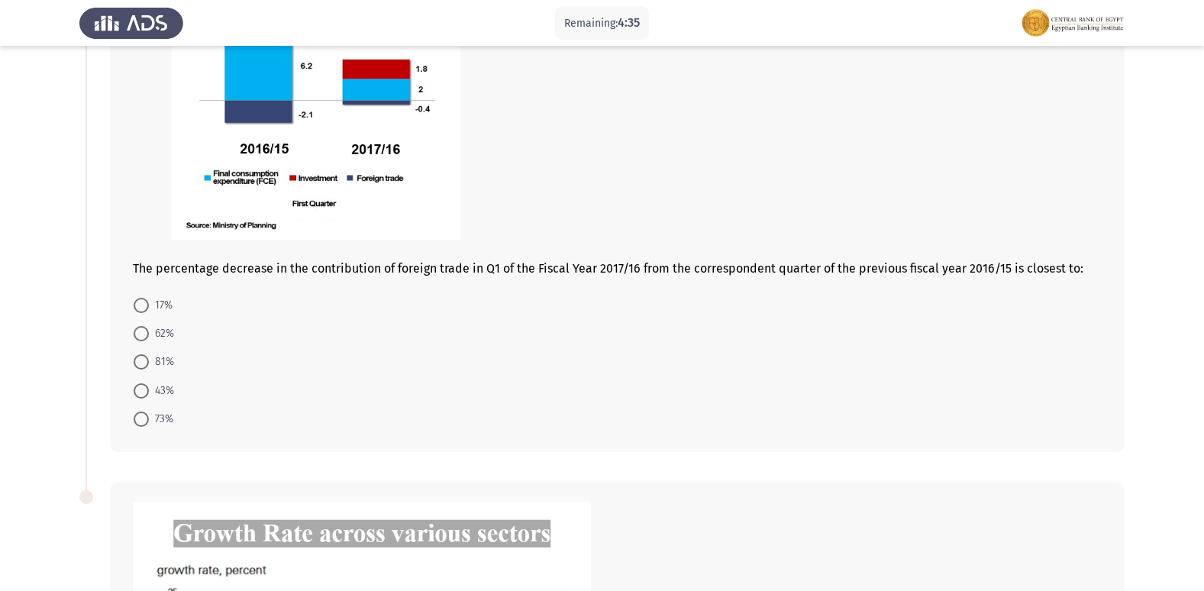
scroll to position [153, 0]
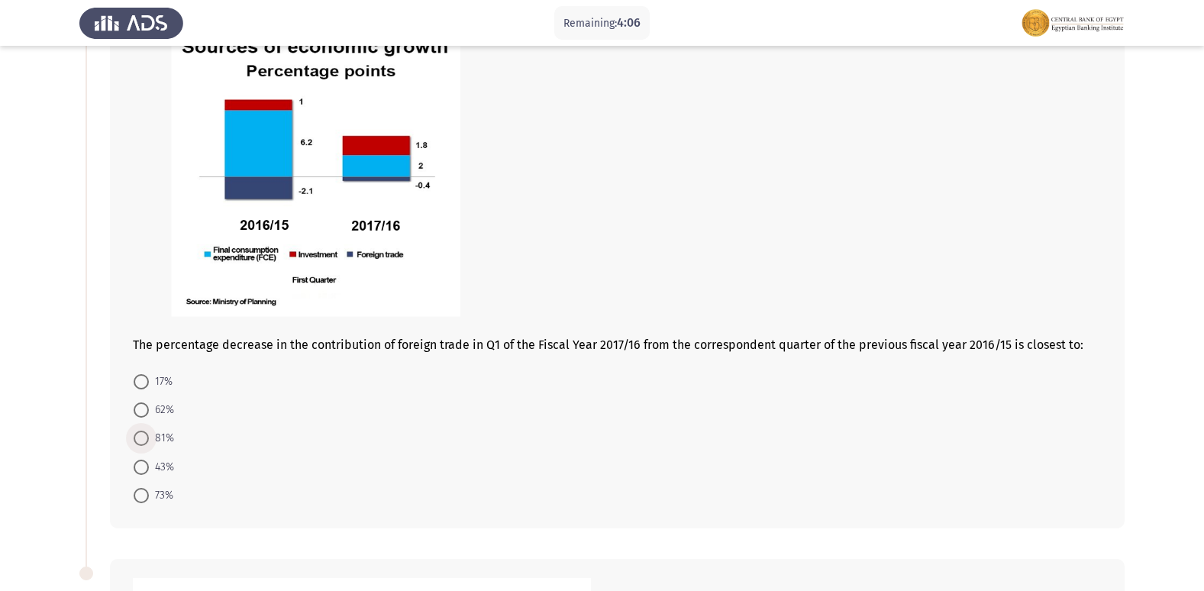
click at [143, 432] on span at bounding box center [141, 437] width 15 height 15
click at [143, 432] on input "81%" at bounding box center [141, 437] width 15 height 15
radio input "true"
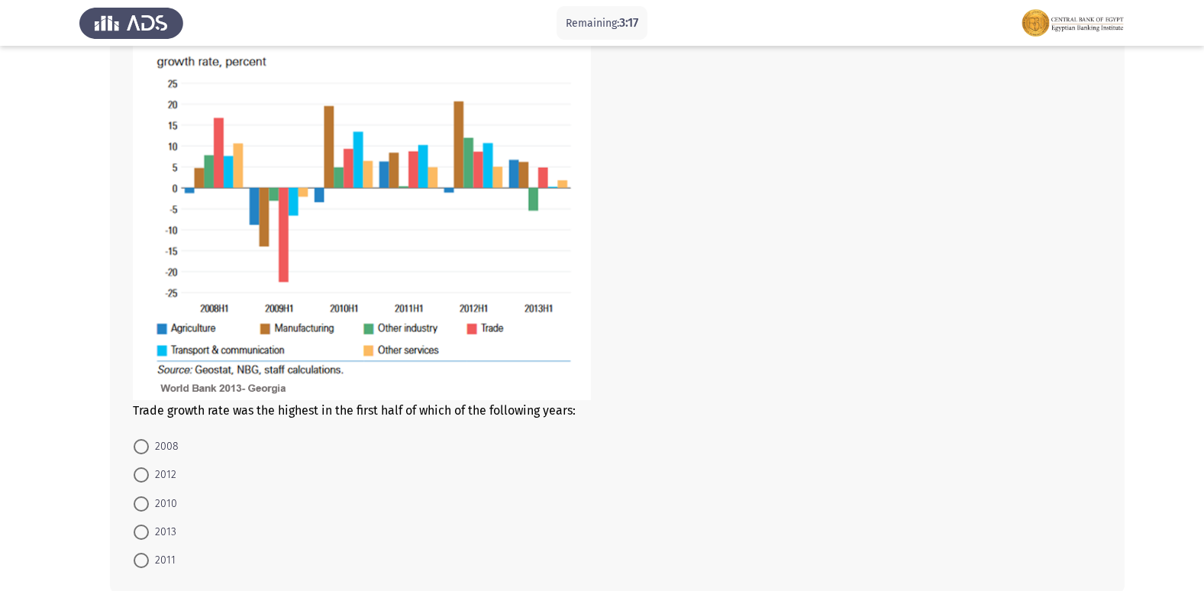
scroll to position [763, 0]
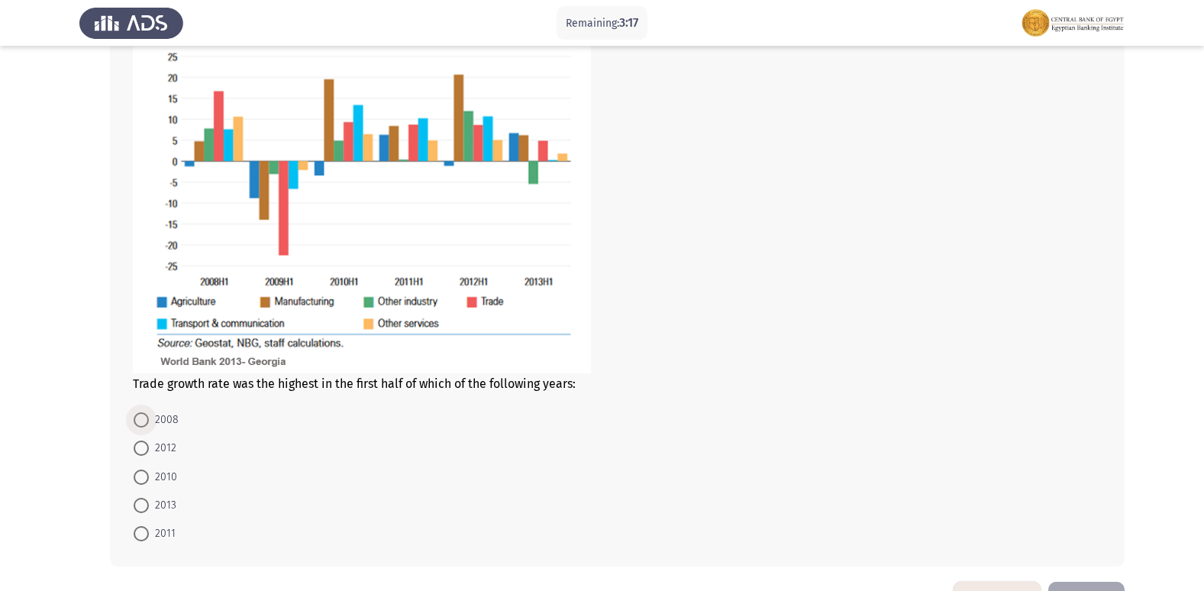
click at [142, 414] on span at bounding box center [141, 419] width 15 height 15
click at [142, 414] on input "2008" at bounding box center [141, 419] width 15 height 15
radio input "true"
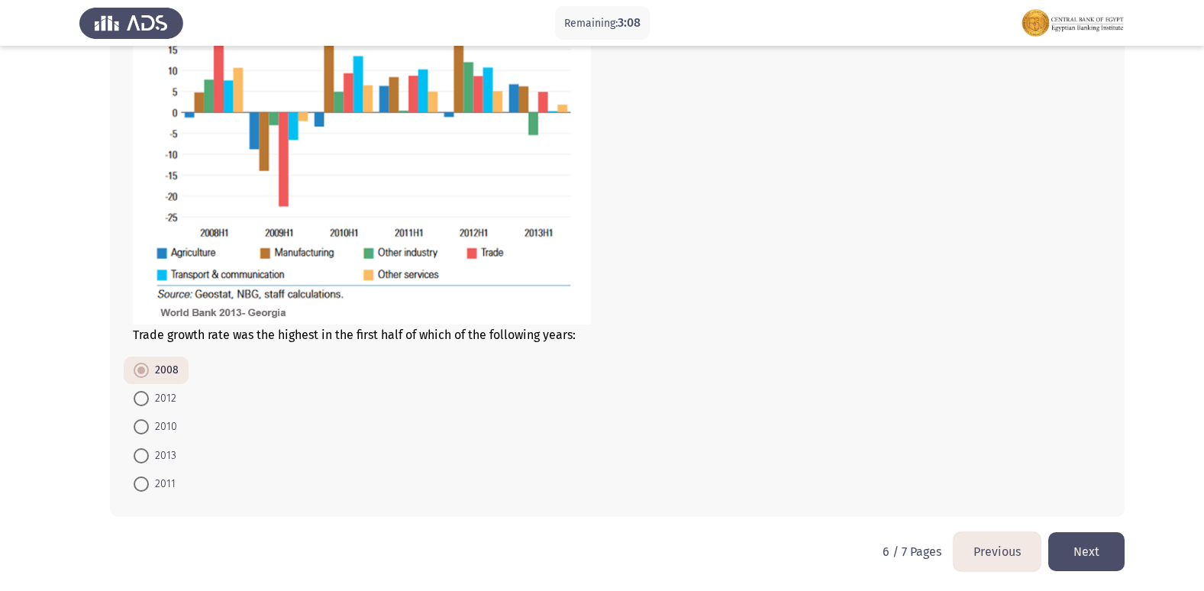
scroll to position [814, 0]
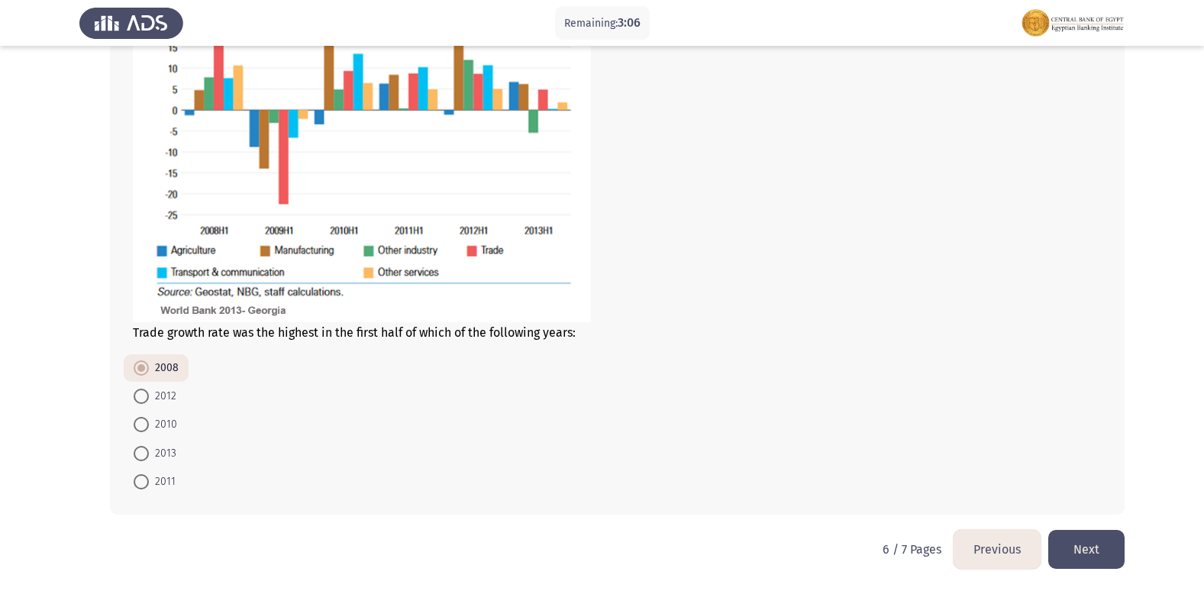
click at [1081, 555] on button "Next" at bounding box center [1086, 549] width 76 height 39
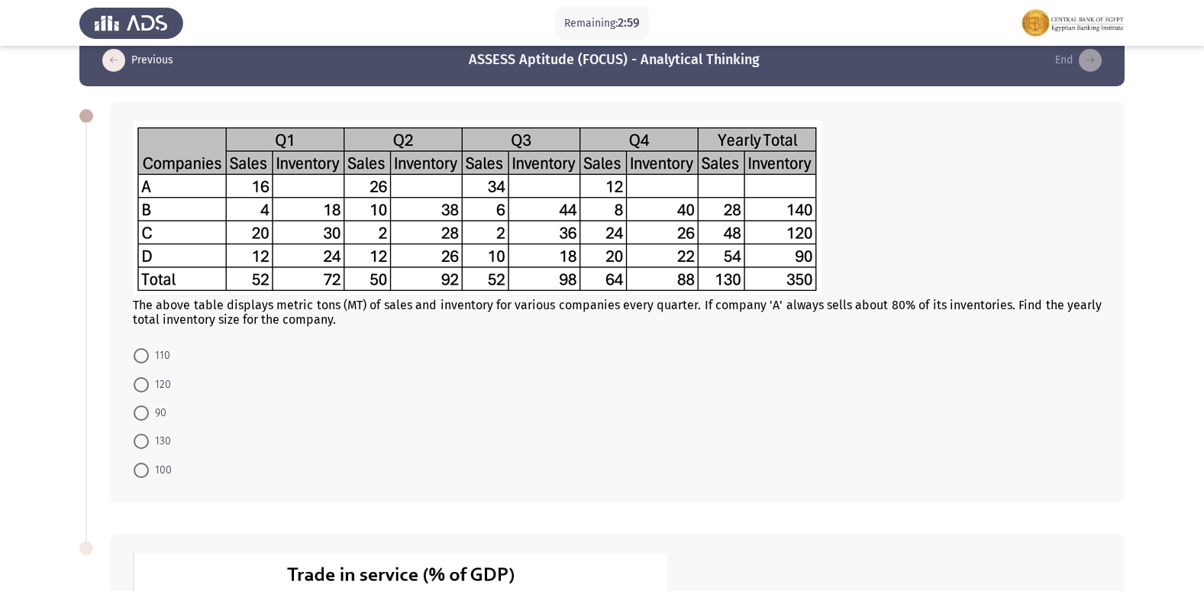
scroll to position [0, 0]
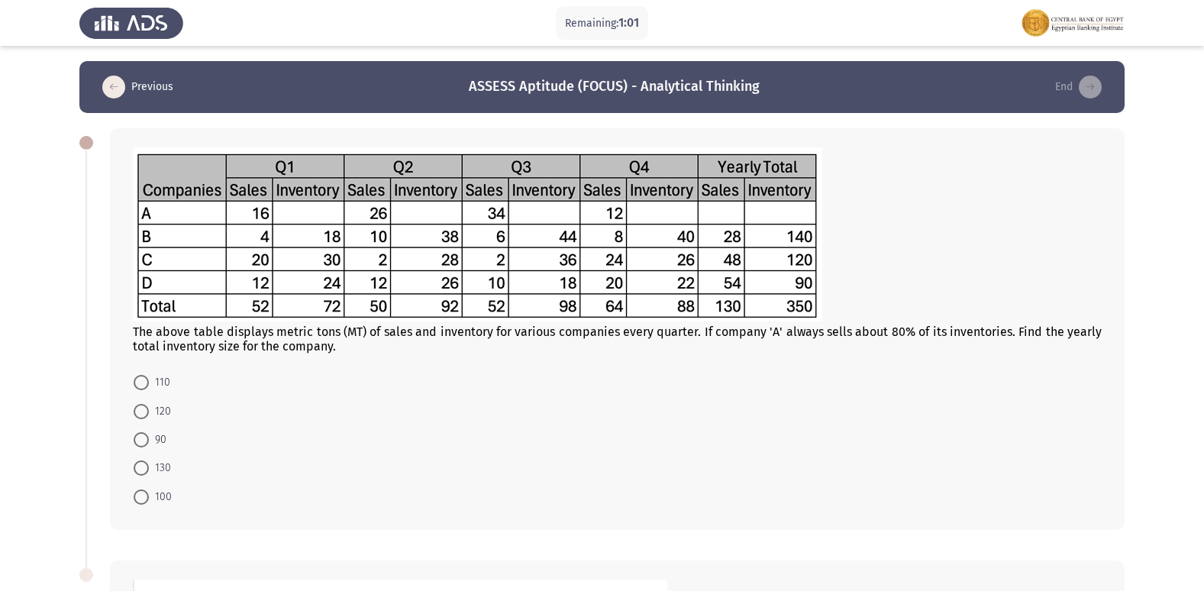
click at [138, 382] on span at bounding box center [141, 382] width 15 height 15
click at [138, 382] on input "110" at bounding box center [141, 382] width 15 height 15
radio input "true"
